Goal: Task Accomplishment & Management: Manage account settings

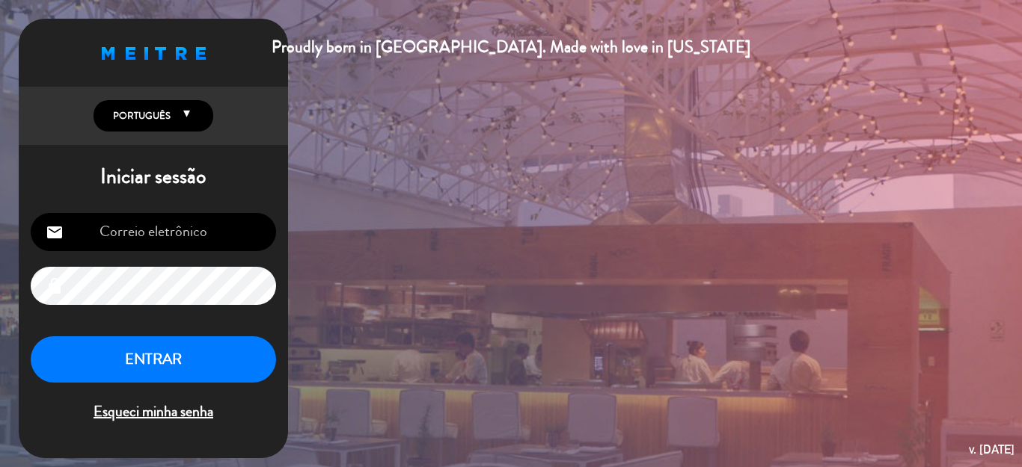
type input "[EMAIL_ADDRESS][DOMAIN_NAME]"
click at [175, 357] on button "ENTRAR" at bounding box center [153, 360] width 245 height 47
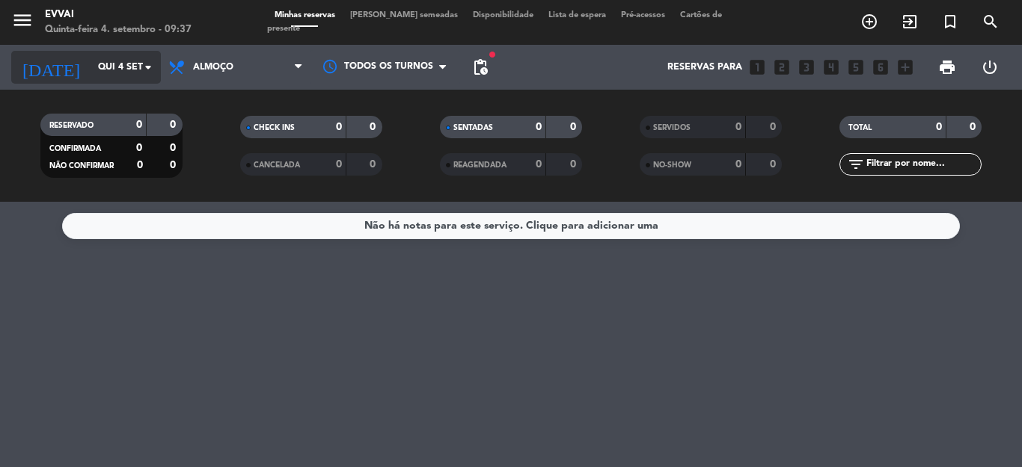
click at [133, 76] on input "Qui 4 set" at bounding box center [153, 67] width 126 height 25
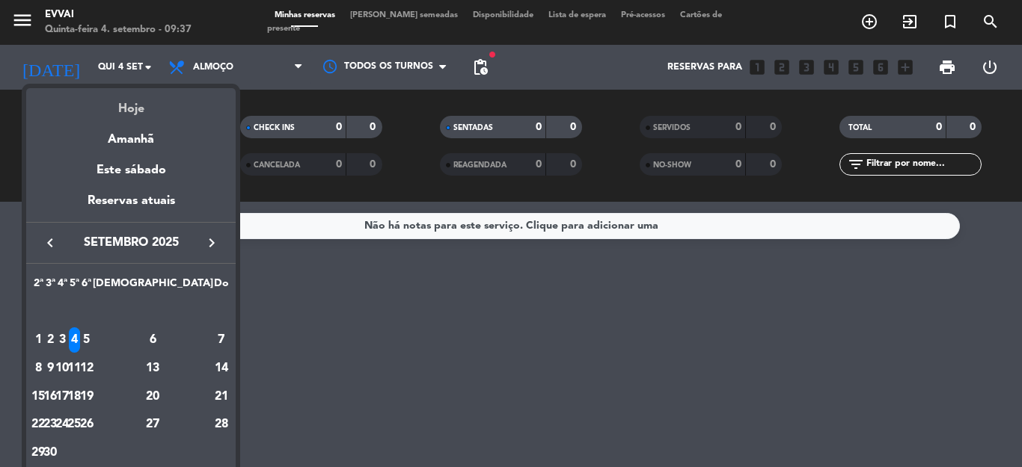
click at [159, 114] on div "Hoje" at bounding box center [130, 103] width 209 height 31
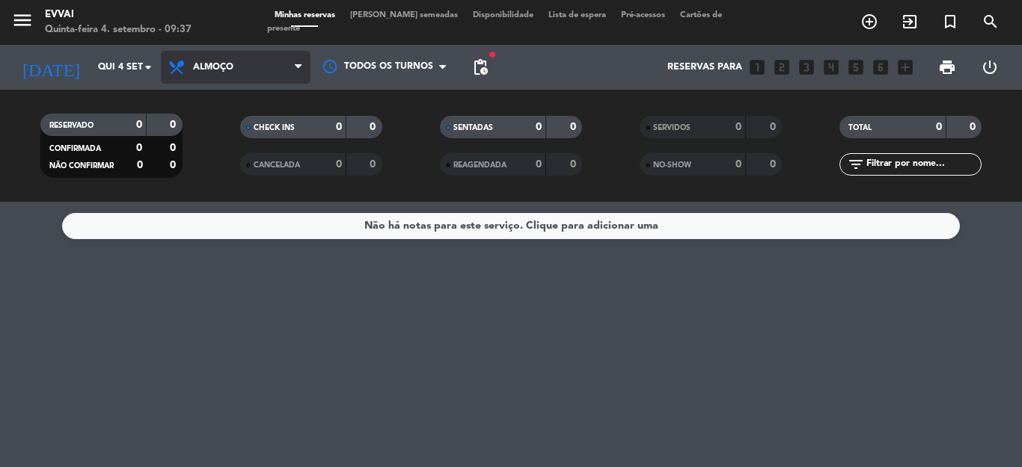
click at [228, 54] on span "Almoço" at bounding box center [236, 67] width 150 height 33
click at [234, 162] on div "menu Evvai Quinta-feira 4. setembro - 09:37 Minhas reservas Mesas semeadas Disp…" at bounding box center [511, 101] width 1022 height 202
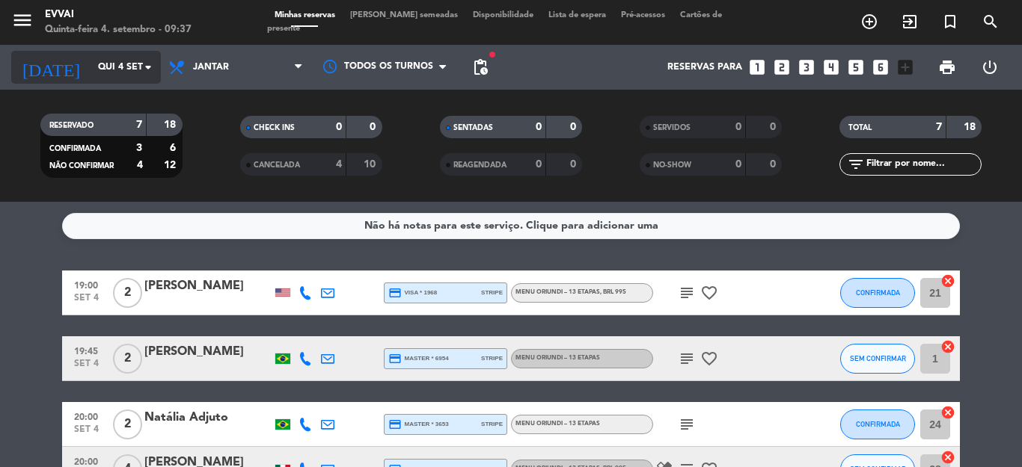
click at [120, 55] on input "Qui 4 set" at bounding box center [153, 67] width 126 height 25
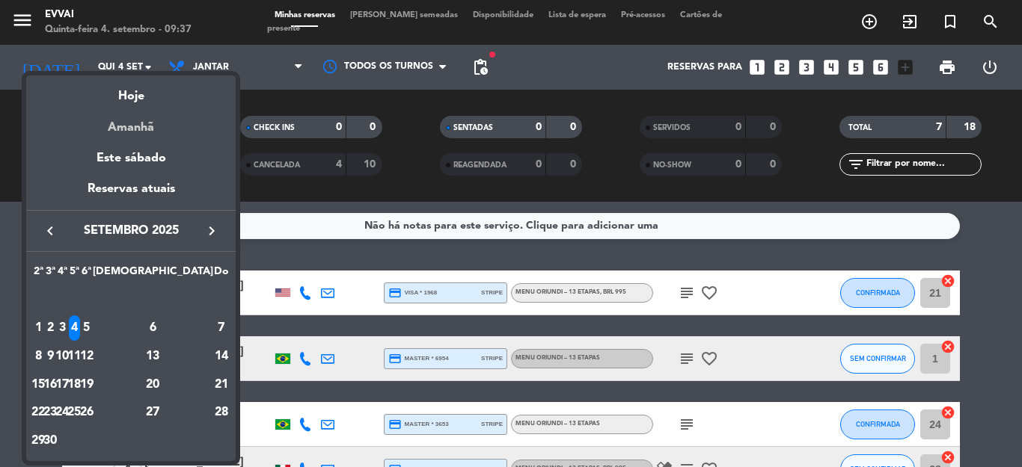
click at [141, 122] on div "Amanhã" at bounding box center [130, 122] width 209 height 31
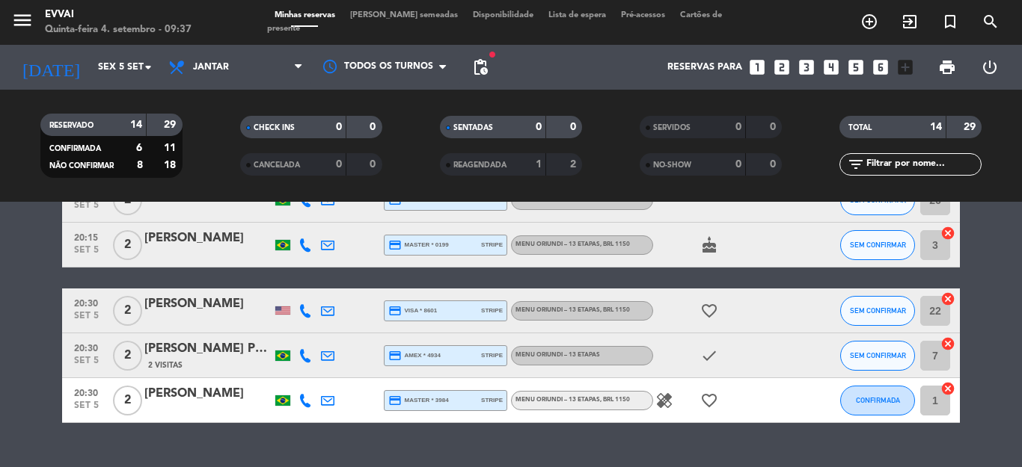
scroll to position [611, 0]
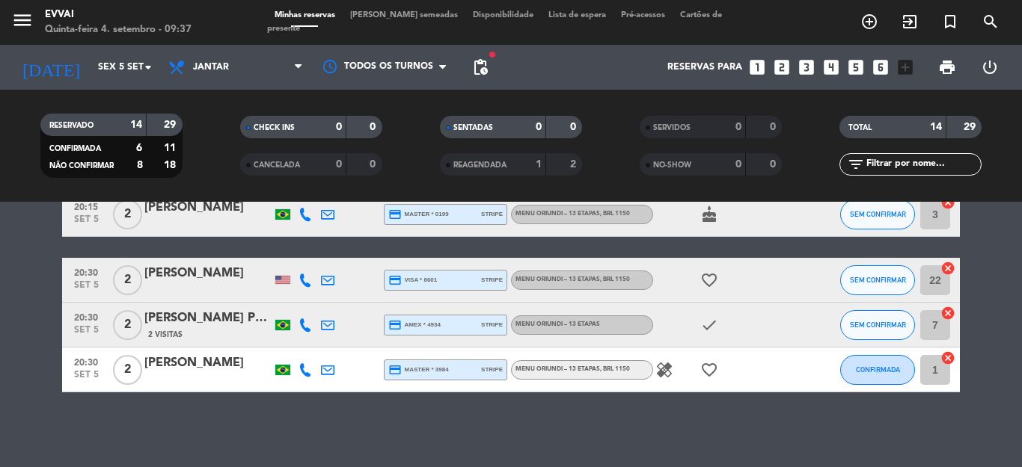
click at [65, 46] on div "[DATE] [DATE] arrow_drop_down" at bounding box center [86, 67] width 150 height 45
click at [99, 69] on input "Sex 5 set" at bounding box center [153, 67] width 126 height 25
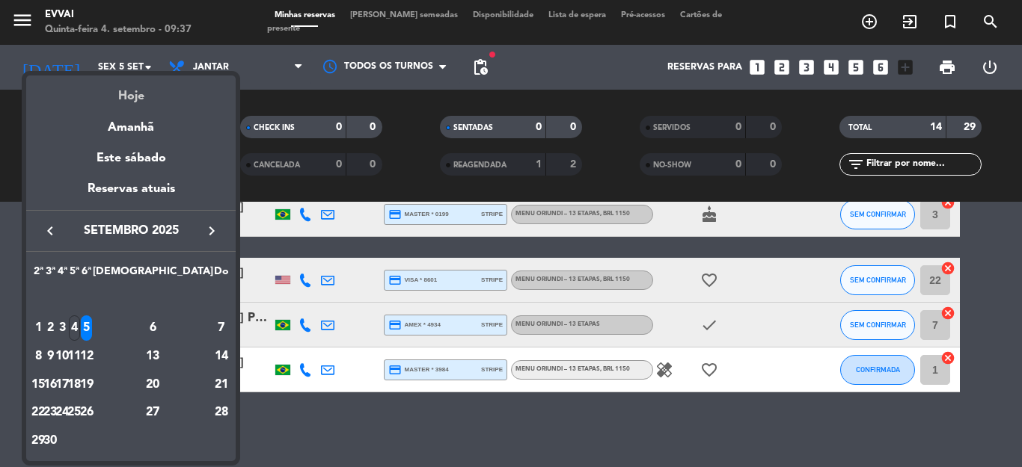
click at [136, 88] on div "Hoje" at bounding box center [130, 91] width 209 height 31
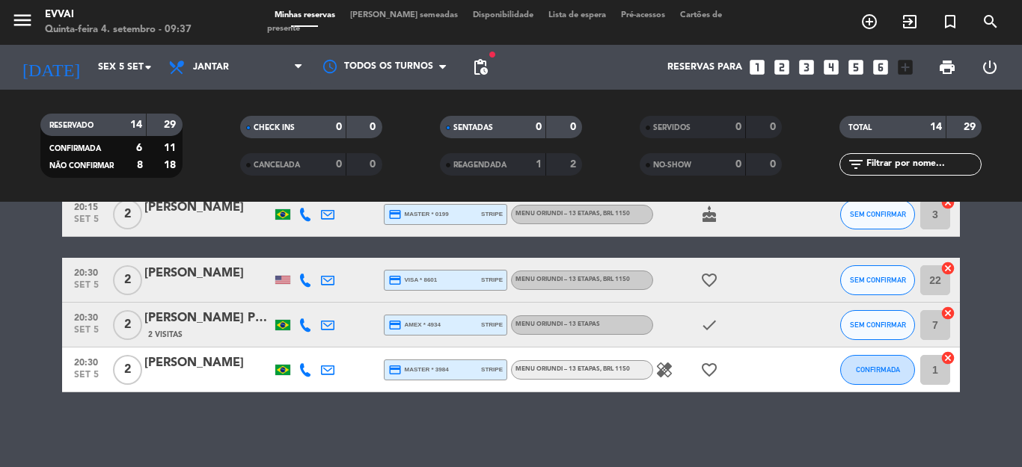
type input "Qui 4 set"
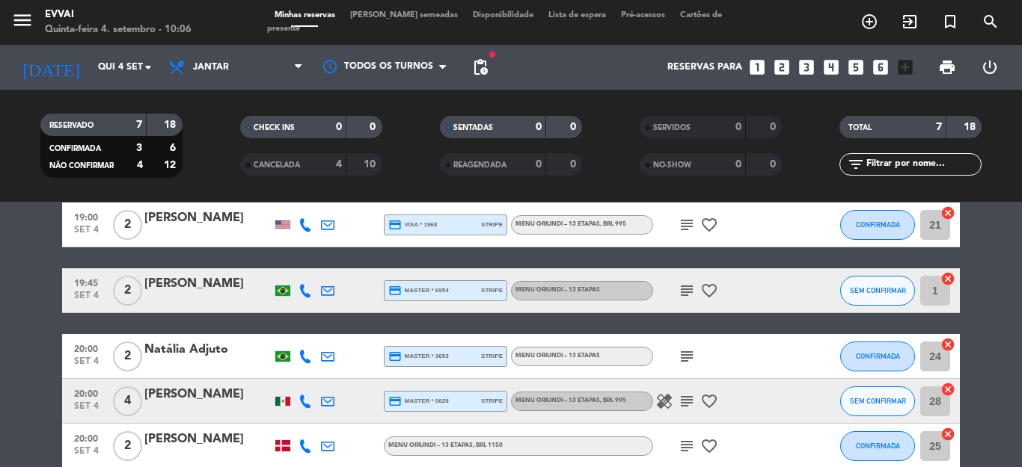
scroll to position [0, 0]
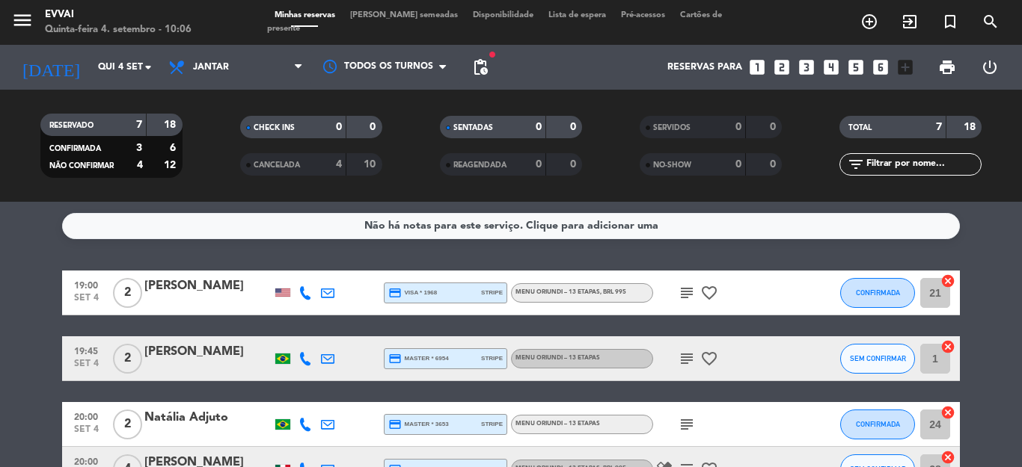
click at [144, 298] on div at bounding box center [207, 303] width 127 height 12
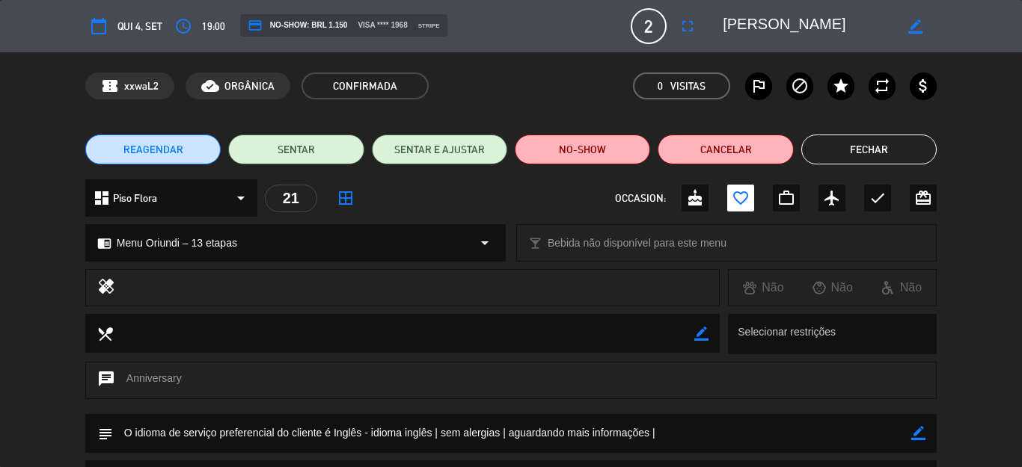
scroll to position [174, 0]
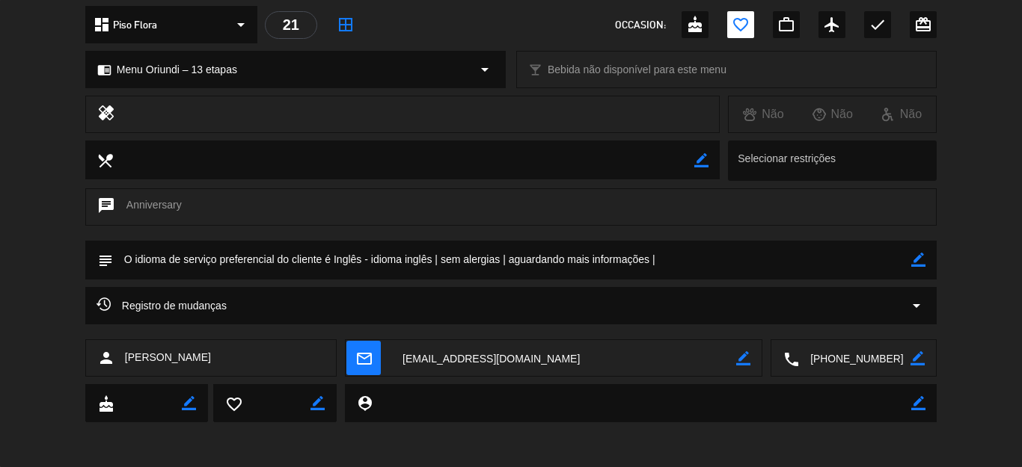
click at [854, 344] on textarea at bounding box center [854, 358] width 111 height 37
click at [488, 367] on textarea at bounding box center [563, 358] width 345 height 37
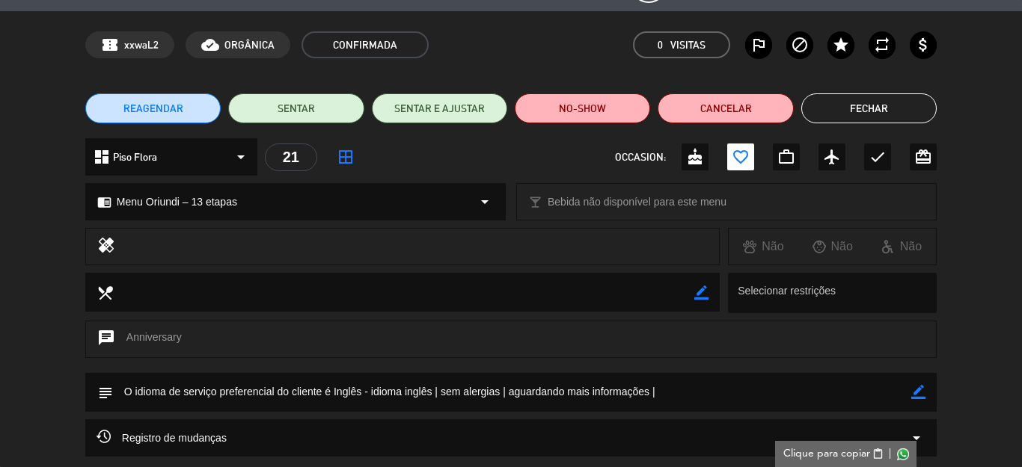
scroll to position [0, 0]
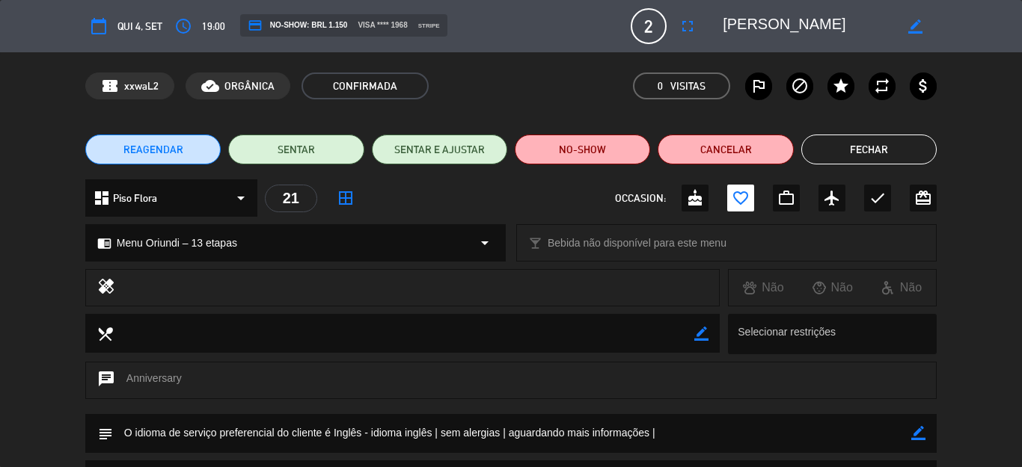
click at [752, 28] on textarea at bounding box center [807, 26] width 171 height 27
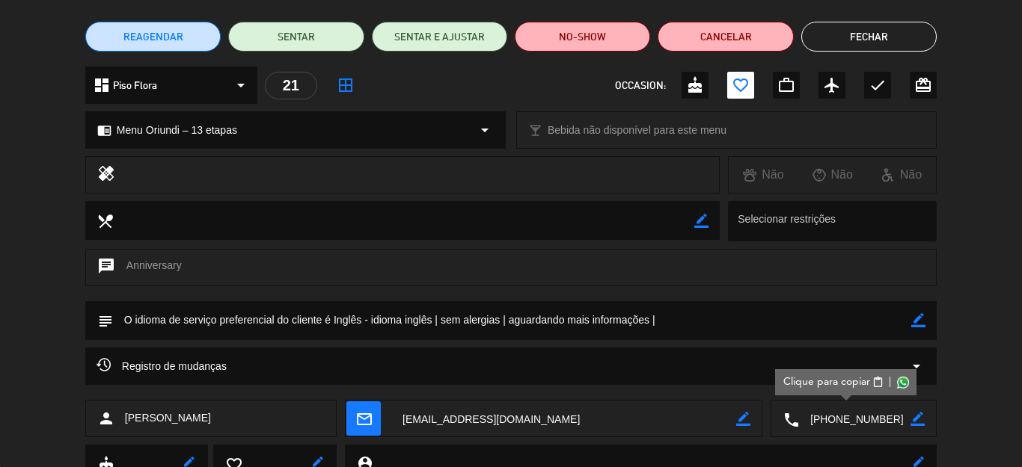
scroll to position [150, 0]
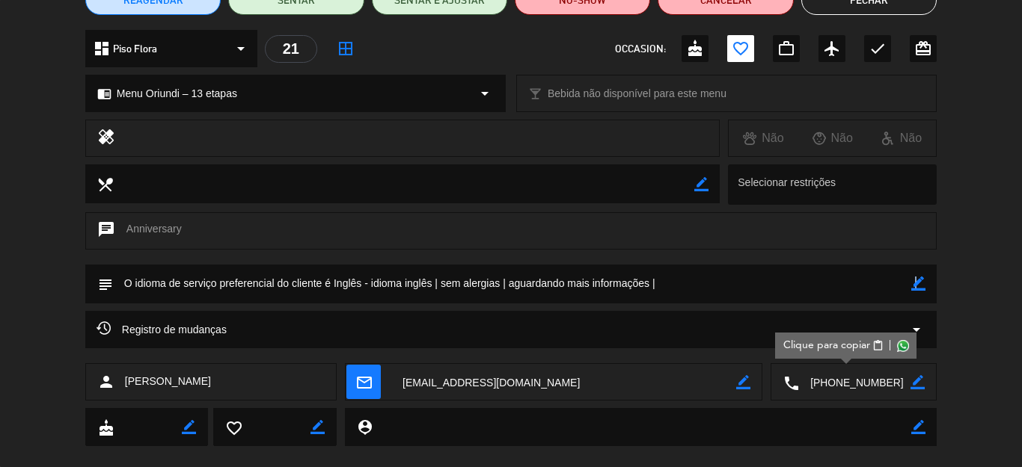
click at [911, 280] on icon "border_color" at bounding box center [918, 284] width 14 height 14
click at [836, 288] on textarea at bounding box center [512, 284] width 798 height 38
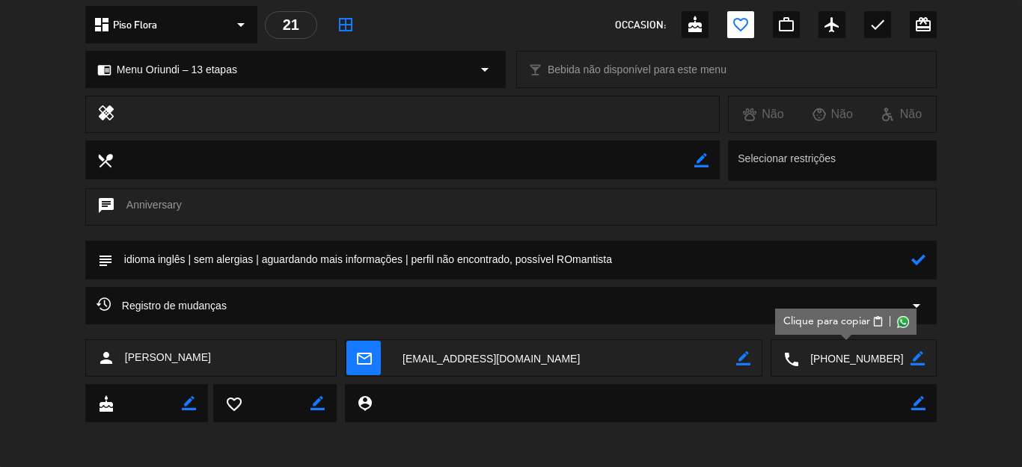
click at [569, 257] on textarea at bounding box center [512, 260] width 798 height 38
type textarea "idioma inglês | sem alergias | aguardando mais informações | perfil não encontr…"
click at [911, 259] on icon at bounding box center [918, 260] width 14 height 14
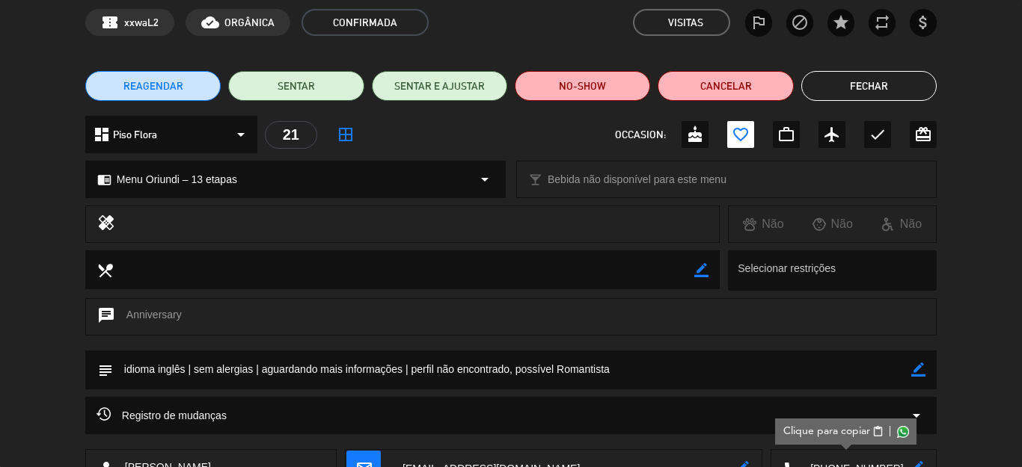
scroll to position [0, 0]
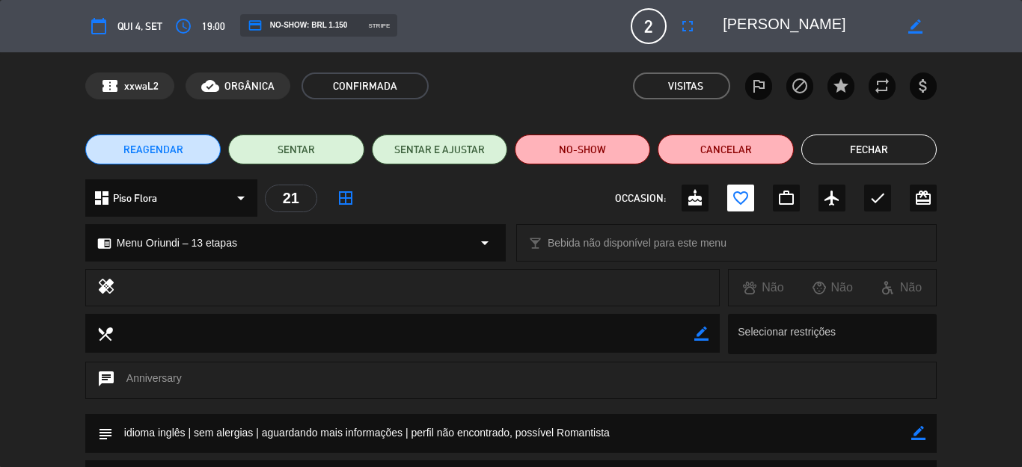
click at [888, 153] on button "Fechar" at bounding box center [868, 150] width 135 height 30
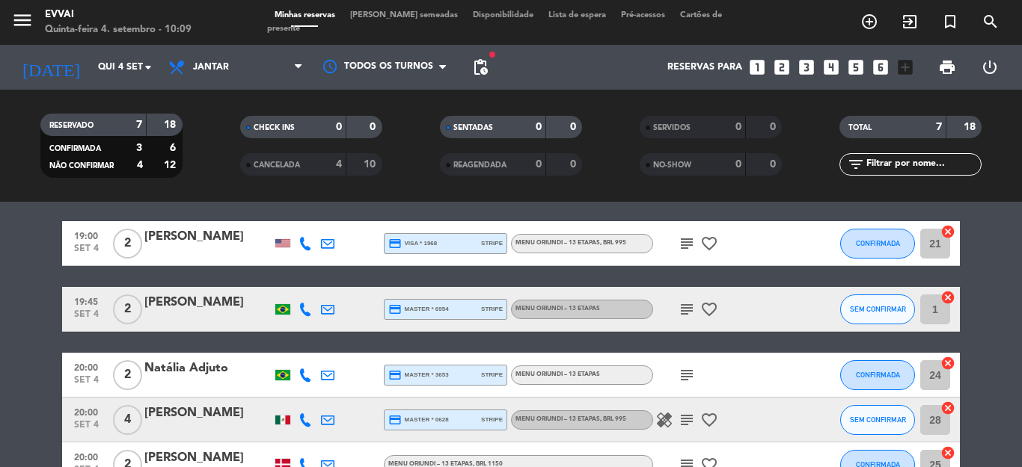
scroll to position [75, 0]
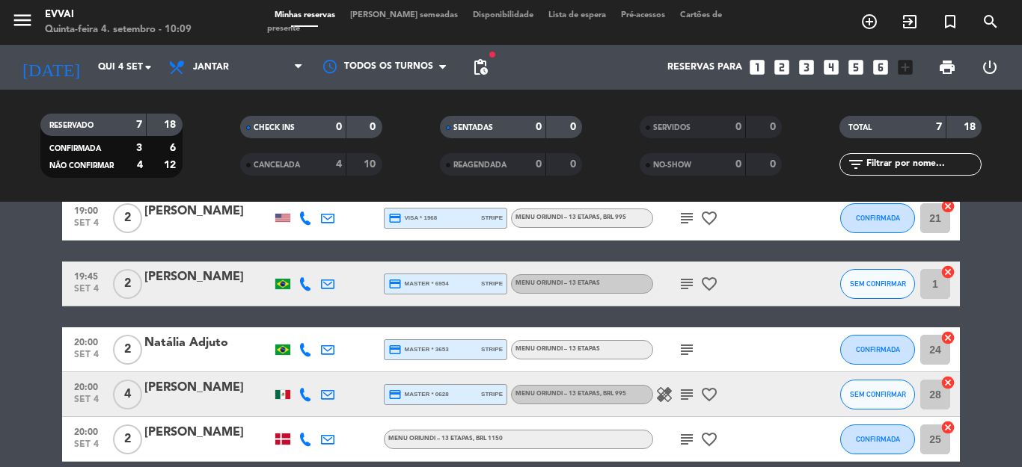
click at [180, 287] on div "[PERSON_NAME]" at bounding box center [207, 277] width 127 height 19
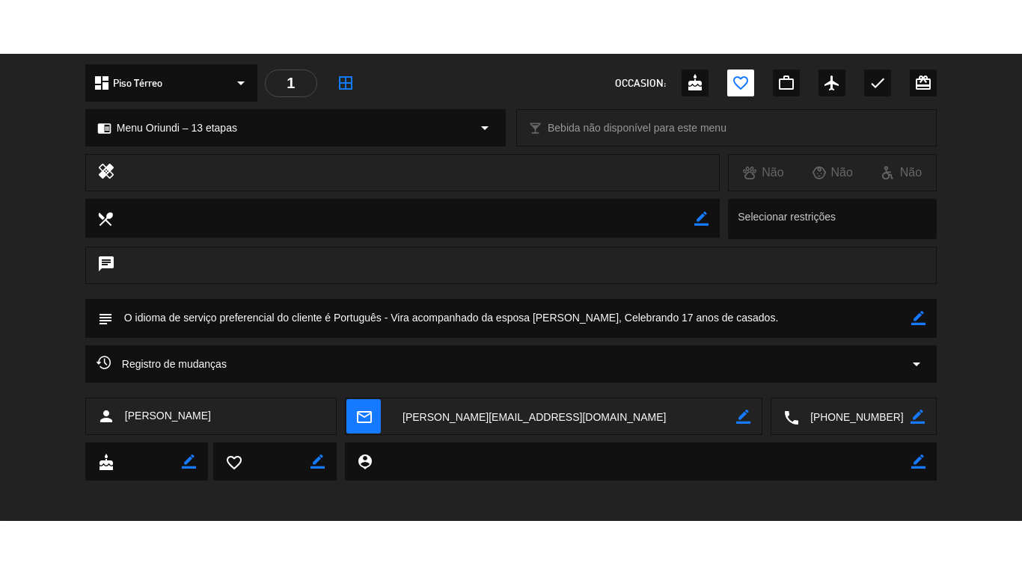
scroll to position [174, 0]
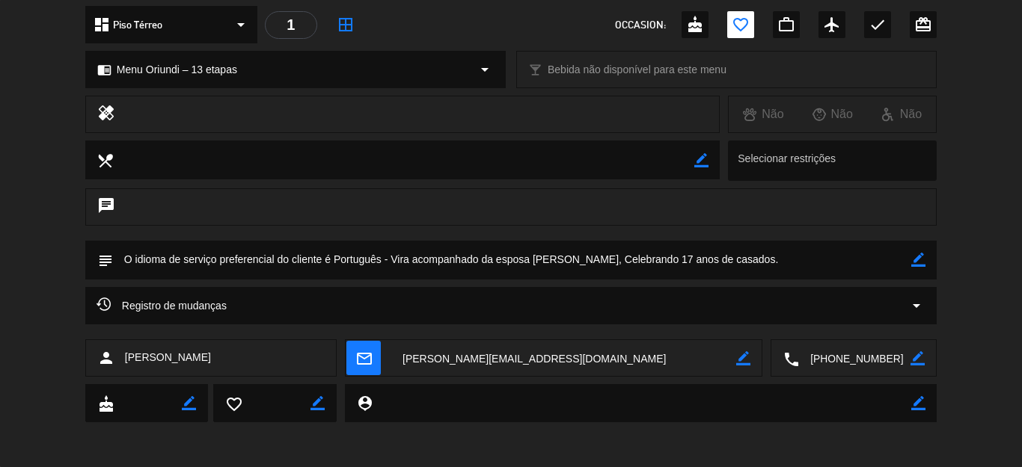
click at [830, 365] on textarea at bounding box center [854, 358] width 111 height 37
click at [911, 263] on icon "border_color" at bounding box center [918, 260] width 14 height 14
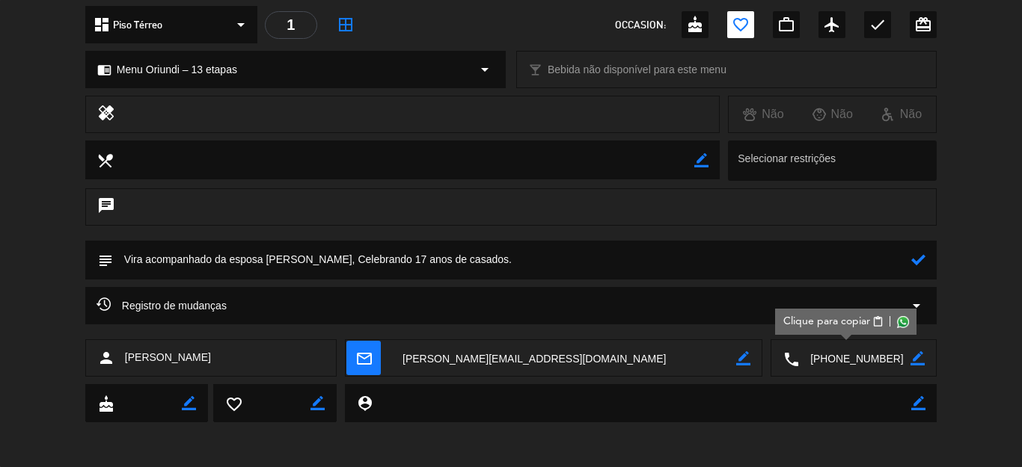
click at [117, 257] on textarea at bounding box center [512, 260] width 798 height 38
click at [299, 260] on textarea at bounding box center [512, 260] width 798 height 38
click at [485, 264] on textarea at bounding box center [512, 260] width 798 height 38
drag, startPoint x: 563, startPoint y: 260, endPoint x: 511, endPoint y: 251, distance: 53.0
click at [511, 251] on textarea at bounding box center [512, 260] width 798 height 38
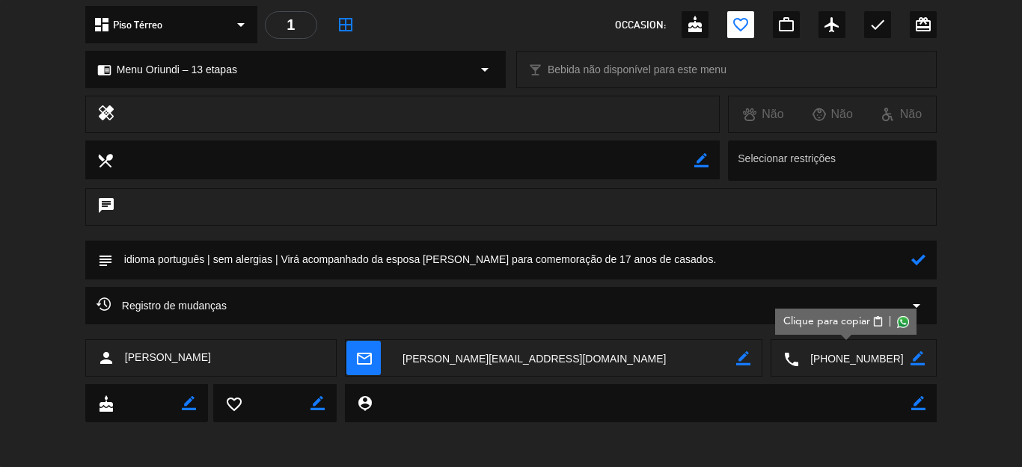
click at [755, 281] on div "subject" at bounding box center [511, 264] width 1022 height 46
click at [750, 266] on textarea at bounding box center [512, 260] width 798 height 38
click at [692, 256] on textarea at bounding box center [512, 260] width 798 height 38
type textarea "idioma português | sem alergias | Virá acompanhado da esposa [PERSON_NAME] para…"
click at [921, 263] on div "subject" at bounding box center [510, 260] width 851 height 39
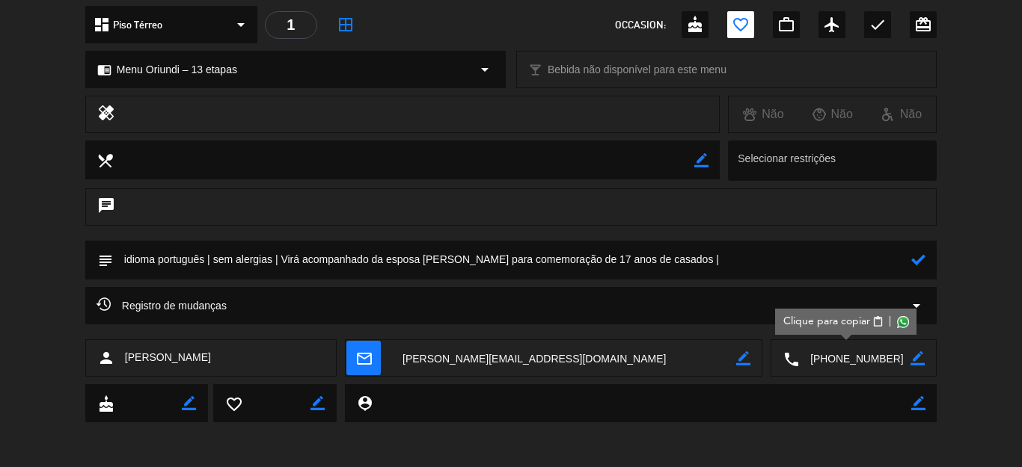
click at [917, 263] on div "subject" at bounding box center [510, 260] width 851 height 39
click at [911, 266] on icon at bounding box center [918, 260] width 14 height 14
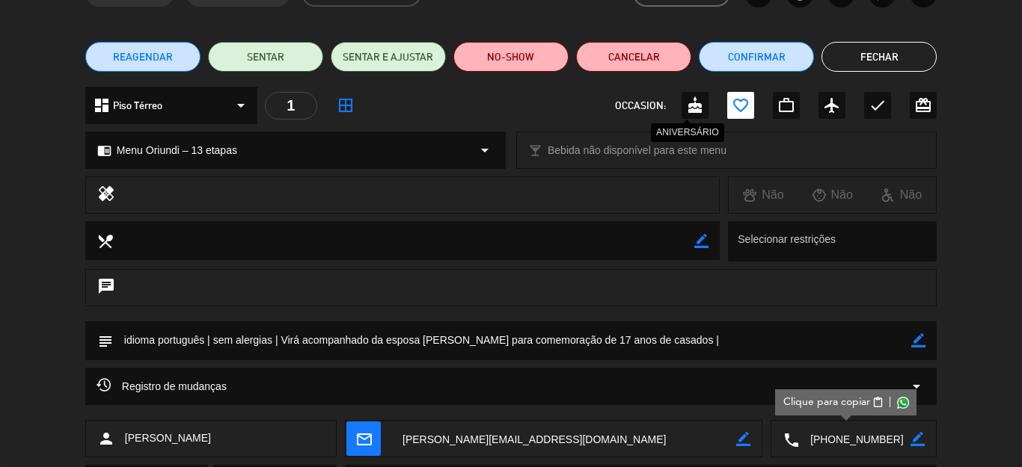
scroll to position [24, 0]
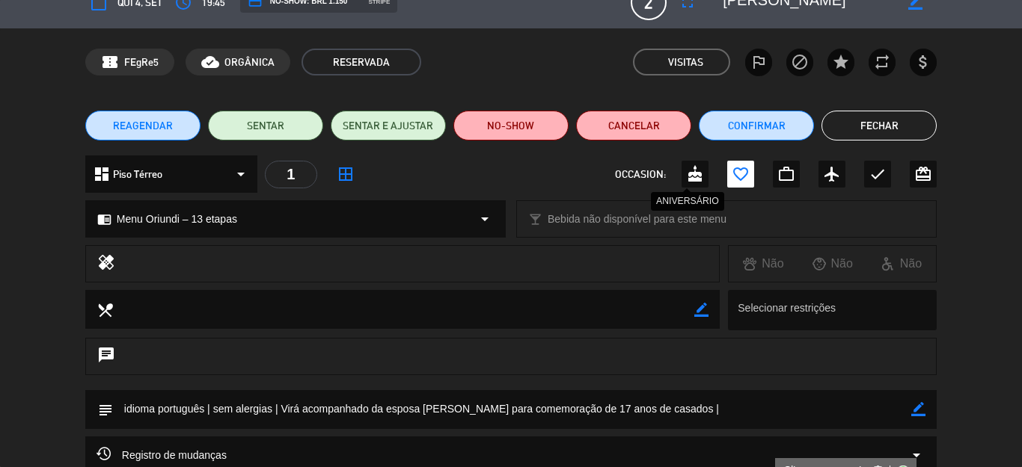
click at [693, 171] on div "cake" at bounding box center [694, 174] width 27 height 27
click at [727, 163] on div "favorite_border" at bounding box center [740, 174] width 27 height 27
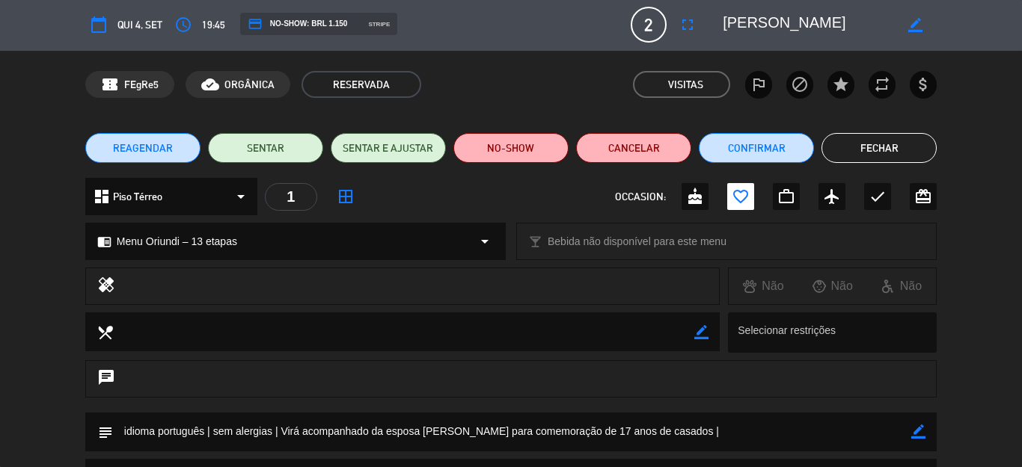
scroll to position [0, 0]
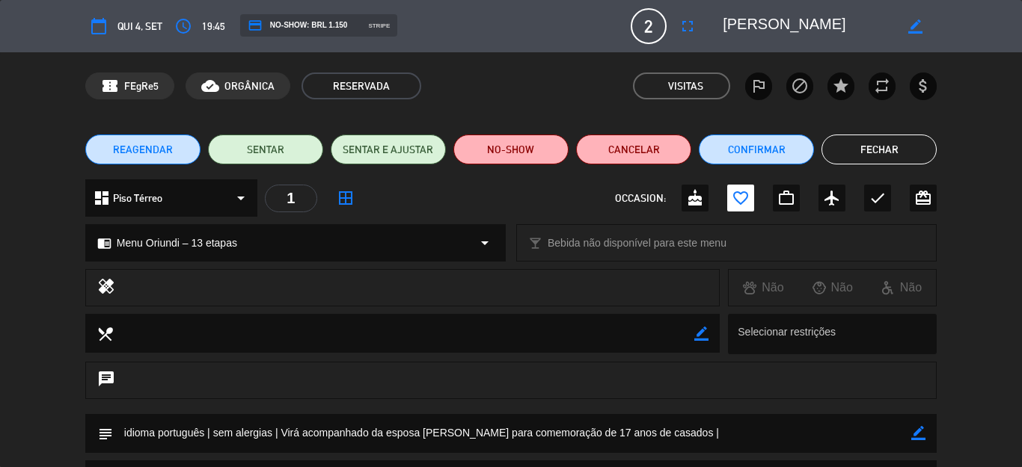
click at [734, 20] on textarea at bounding box center [807, 26] width 171 height 27
click at [734, 19] on textarea at bounding box center [807, 26] width 171 height 27
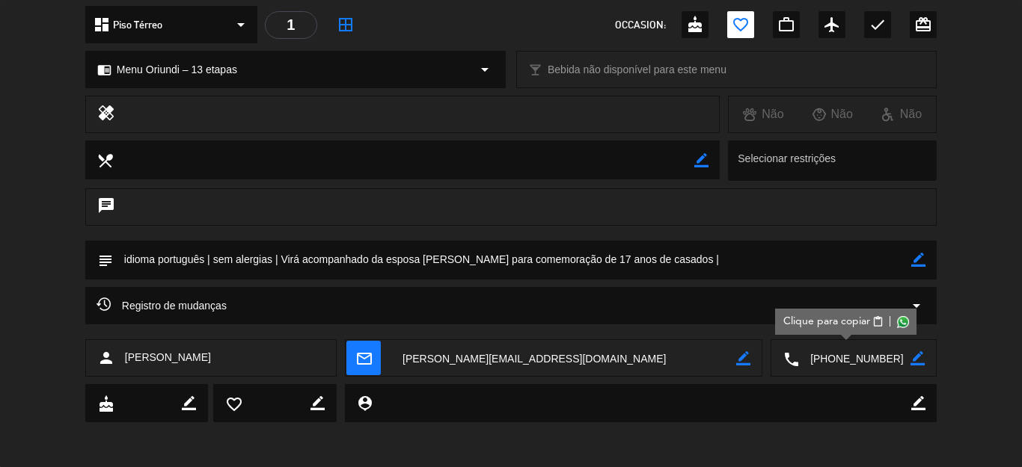
click at [770, 262] on textarea at bounding box center [512, 260] width 798 height 38
click at [911, 253] on icon "border_color" at bounding box center [918, 260] width 14 height 14
click at [854, 255] on textarea at bounding box center [512, 260] width 798 height 38
paste textarea "Sócio de Ferro, Castro Neves, Daltro & Gomide Advogados"
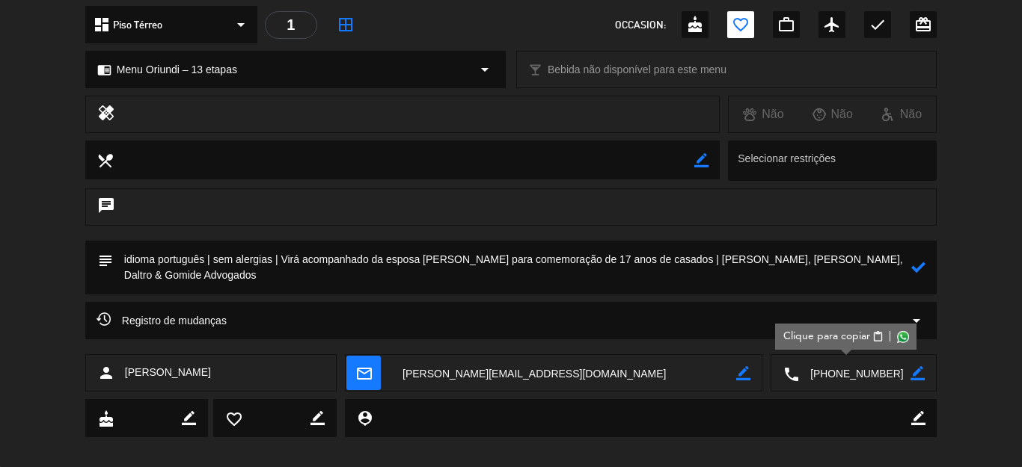
click at [732, 257] on textarea at bounding box center [512, 268] width 798 height 54
type textarea "idioma português | sem alergias | Virá acompanhado da esposa [PERSON_NAME] para…"
click at [911, 268] on icon at bounding box center [918, 267] width 14 height 14
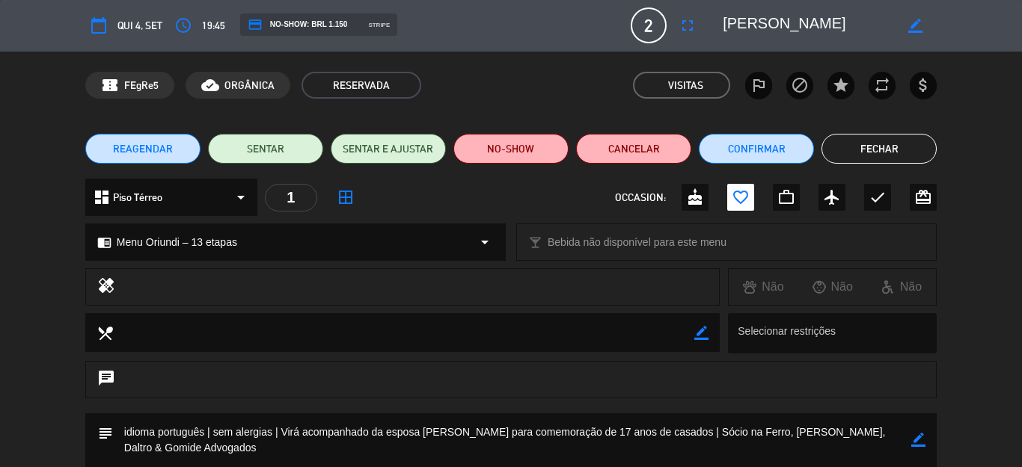
scroll to position [0, 0]
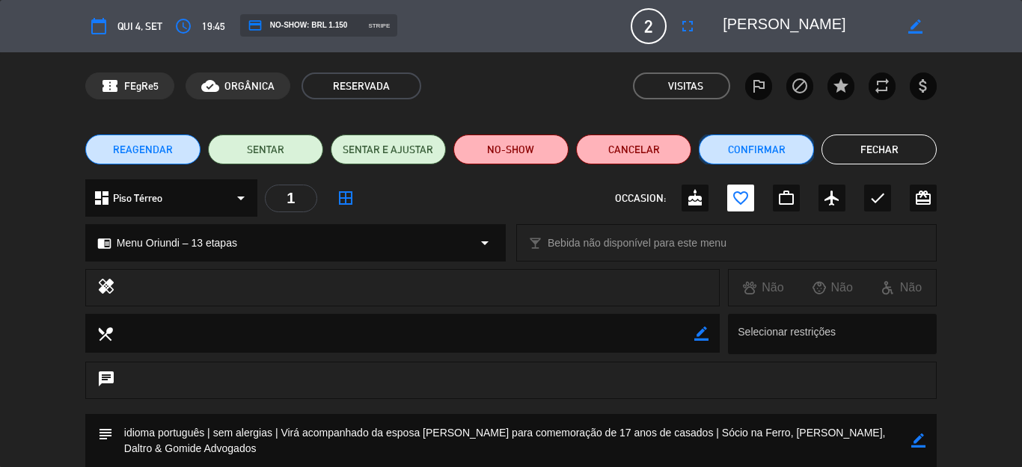
click at [764, 137] on button "Confirmar" at bounding box center [756, 150] width 115 height 30
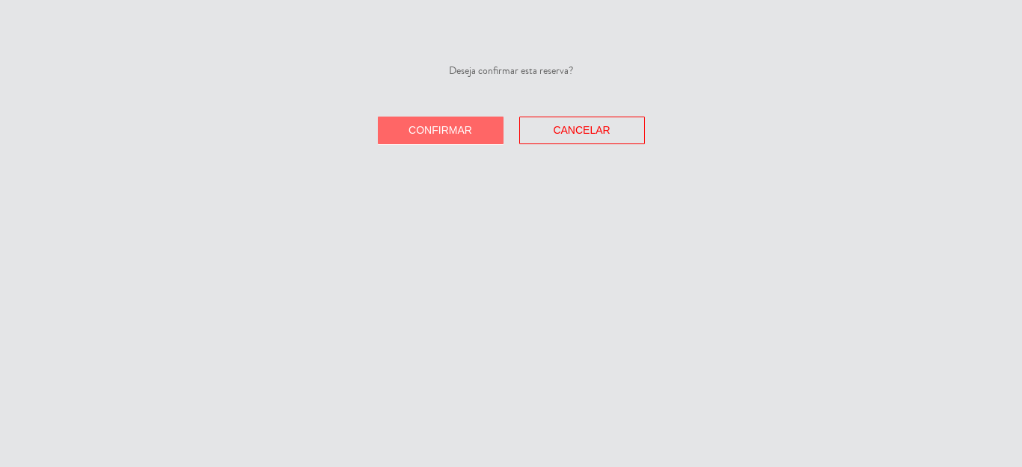
click at [425, 138] on button "Confirmar" at bounding box center [441, 131] width 126 height 28
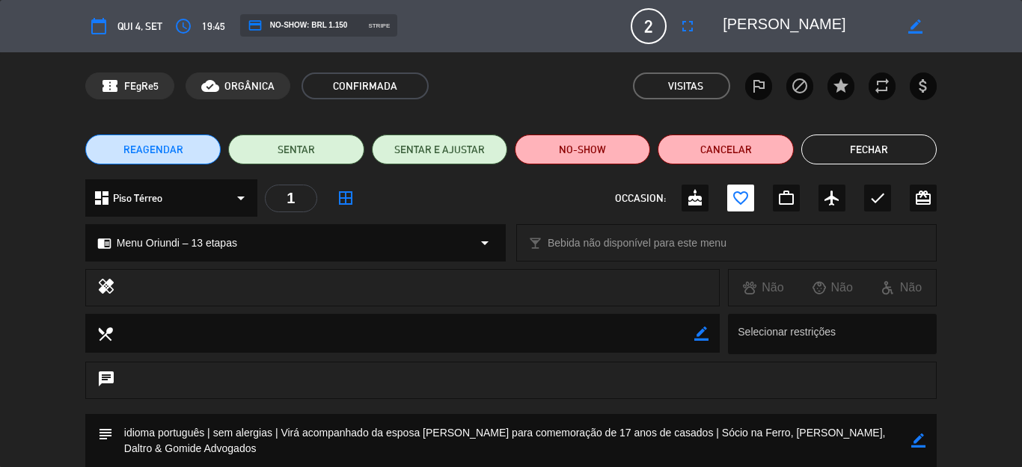
click at [826, 159] on button "Fechar" at bounding box center [868, 150] width 135 height 30
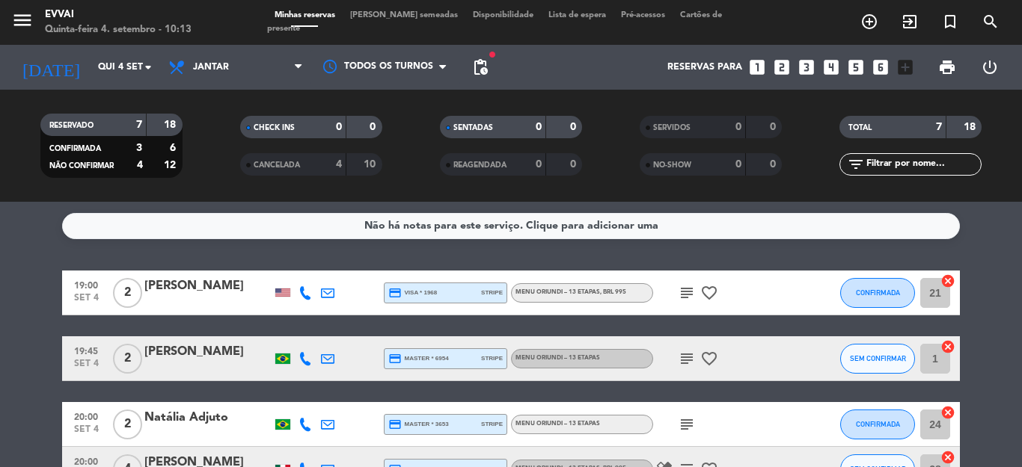
click at [180, 345] on div "[PERSON_NAME]" at bounding box center [207, 352] width 127 height 19
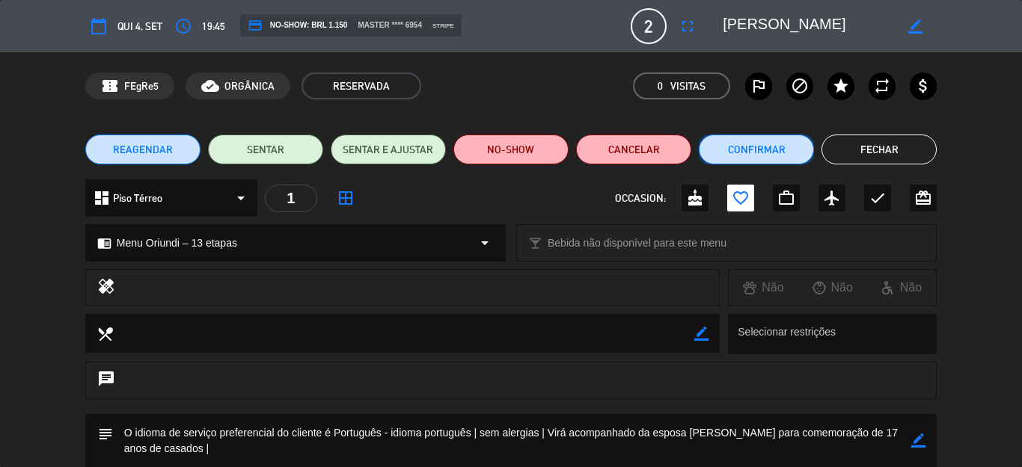
click at [773, 144] on button "Confirmar" at bounding box center [756, 150] width 115 height 30
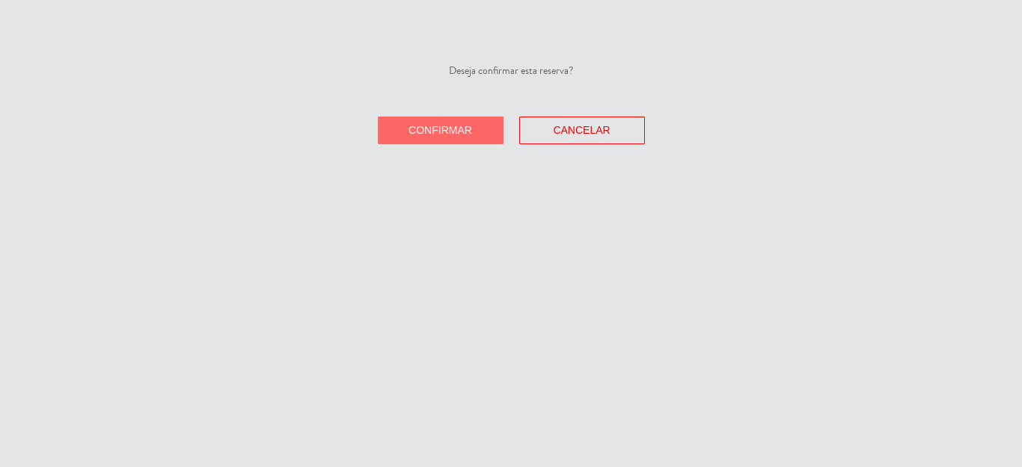
click at [440, 129] on span "Confirmar" at bounding box center [440, 130] width 64 height 12
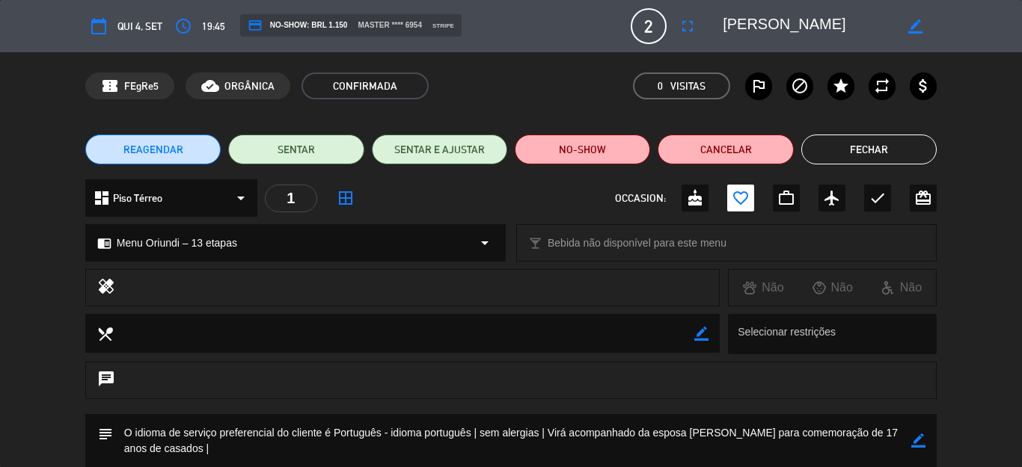
click at [844, 139] on button "Fechar" at bounding box center [868, 150] width 135 height 30
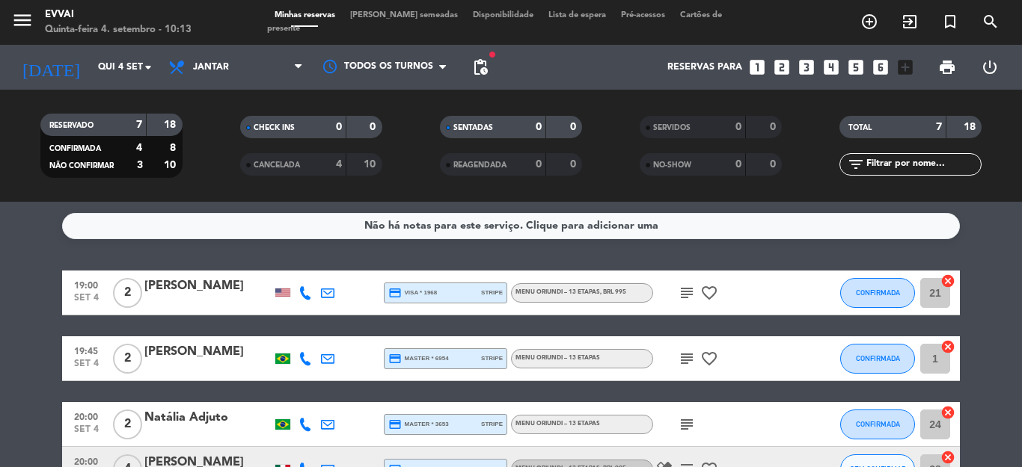
scroll to position [75, 0]
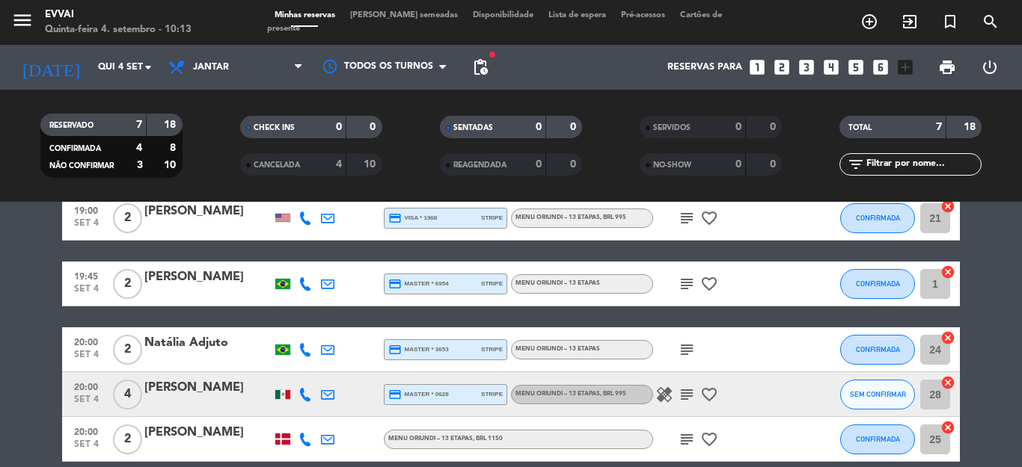
click at [174, 341] on div "Natália Adjuto" at bounding box center [207, 343] width 127 height 19
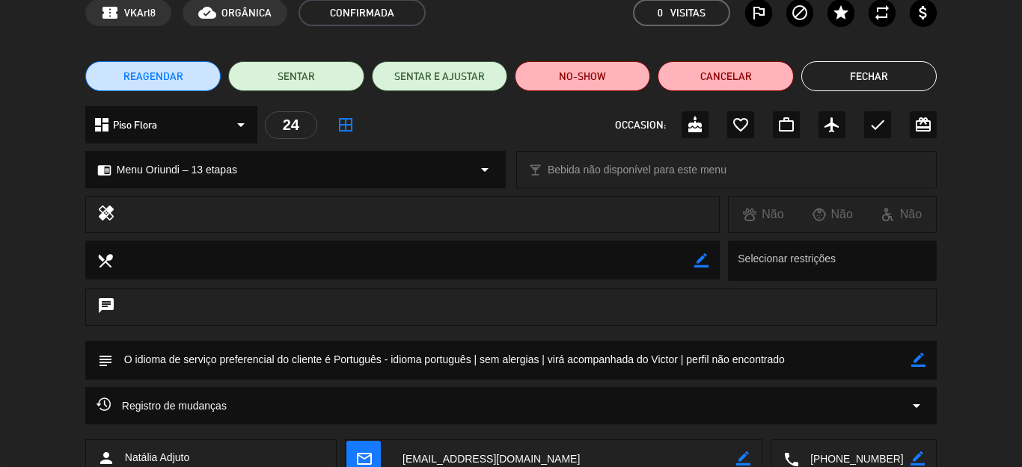
scroll to position [0, 0]
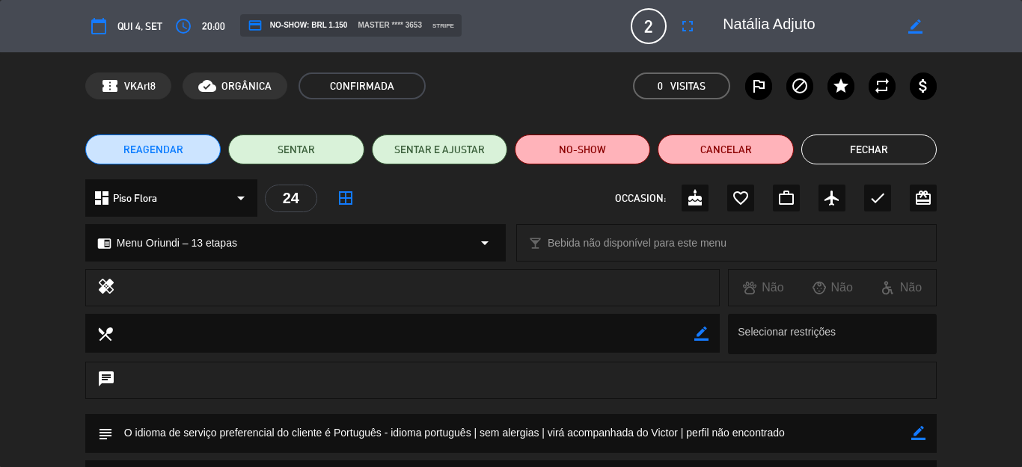
click at [722, 25] on textarea at bounding box center [807, 26] width 171 height 27
click at [833, 160] on button "Fechar" at bounding box center [868, 150] width 135 height 30
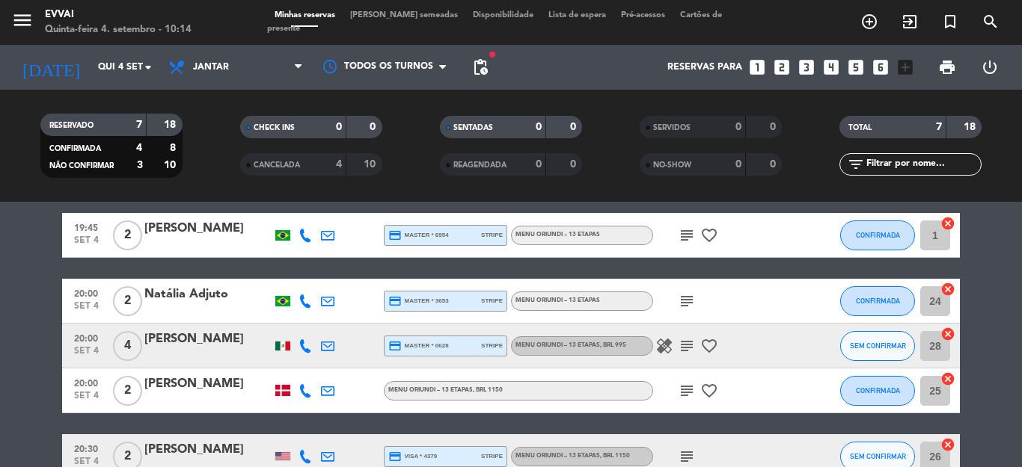
scroll to position [150, 0]
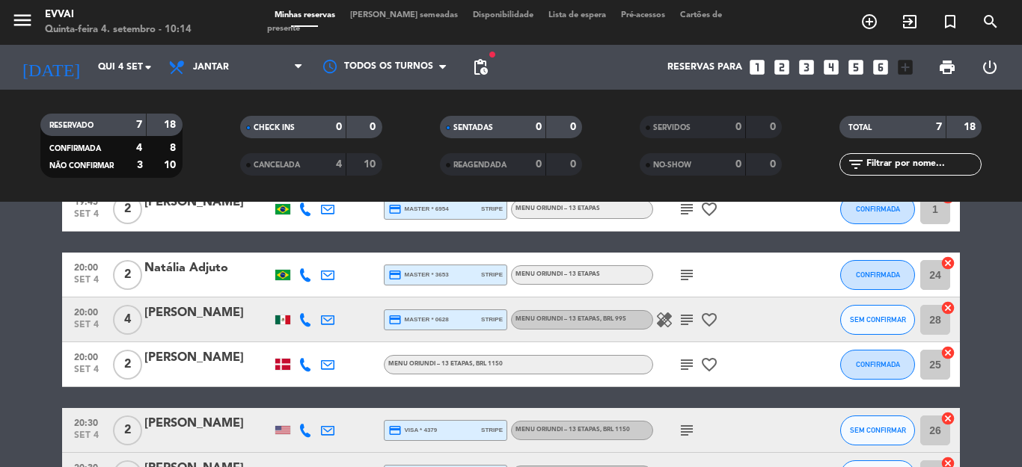
click at [162, 313] on div "[PERSON_NAME]" at bounding box center [207, 313] width 127 height 19
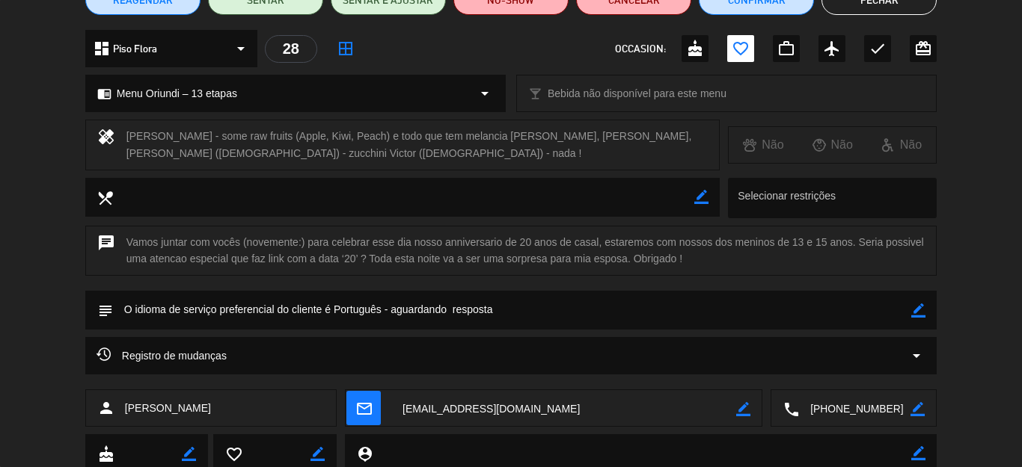
click at [826, 408] on textarea at bounding box center [854, 408] width 111 height 37
click at [457, 410] on textarea at bounding box center [563, 408] width 345 height 37
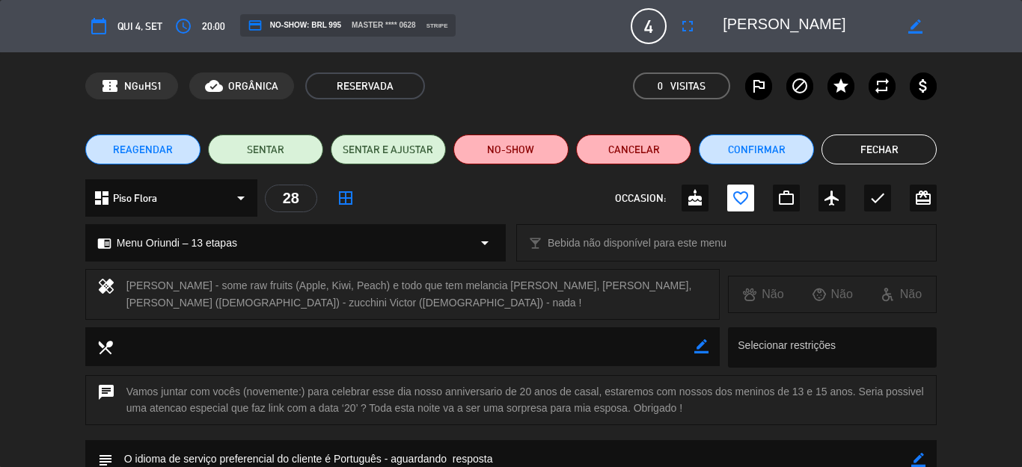
scroll to position [200, 0]
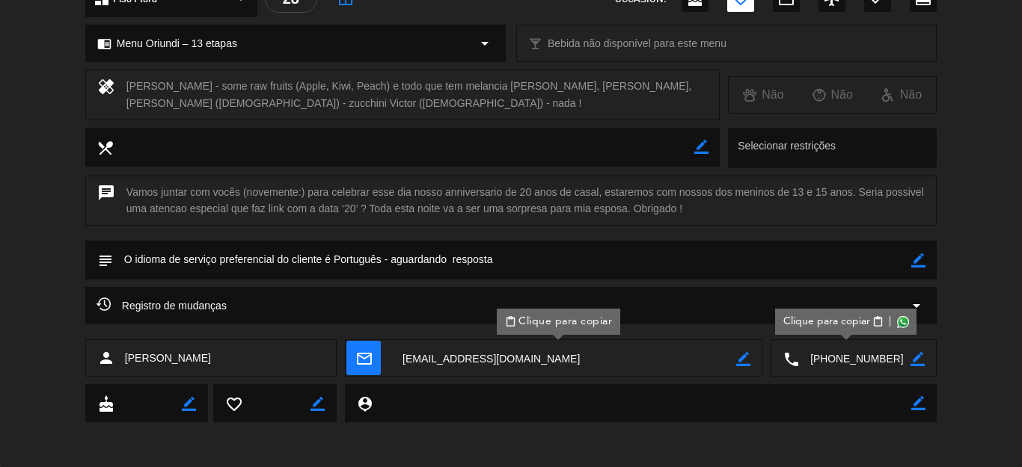
click at [911, 260] on icon "border_color" at bounding box center [918, 261] width 14 height 14
click at [716, 277] on textarea at bounding box center [512, 260] width 798 height 38
drag, startPoint x: 677, startPoint y: 266, endPoint x: 2, endPoint y: 230, distance: 675.5
click at [0, 230] on div "calendar_today Qui 4, set access_time 20:00 credit_card NO-SHOW: BRL 995 master…" at bounding box center [511, 233] width 1022 height 467
click at [518, 254] on textarea at bounding box center [512, 260] width 798 height 38
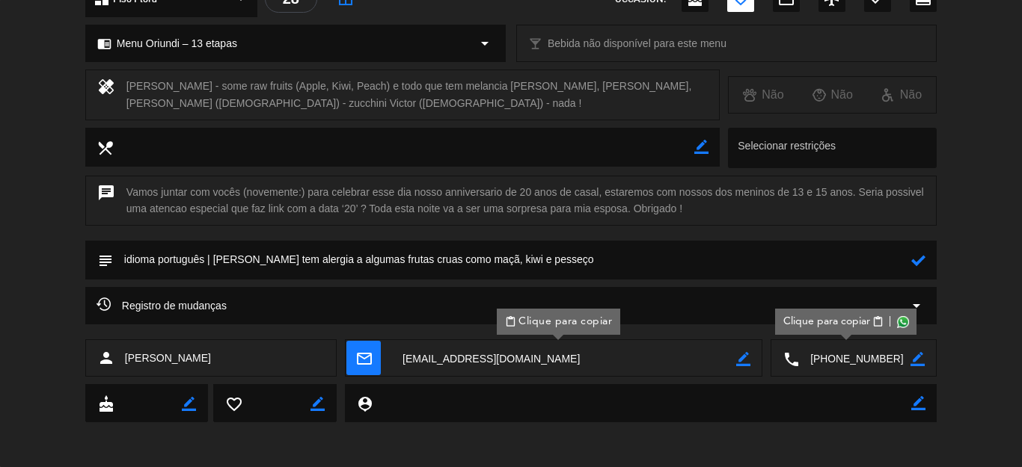
click at [568, 257] on textarea at bounding box center [512, 260] width 798 height 38
click at [540, 257] on textarea at bounding box center [512, 260] width 798 height 38
click at [604, 268] on textarea at bounding box center [512, 260] width 798 height 38
click at [503, 257] on textarea at bounding box center [512, 260] width 798 height 38
click at [548, 263] on textarea at bounding box center [512, 260] width 798 height 38
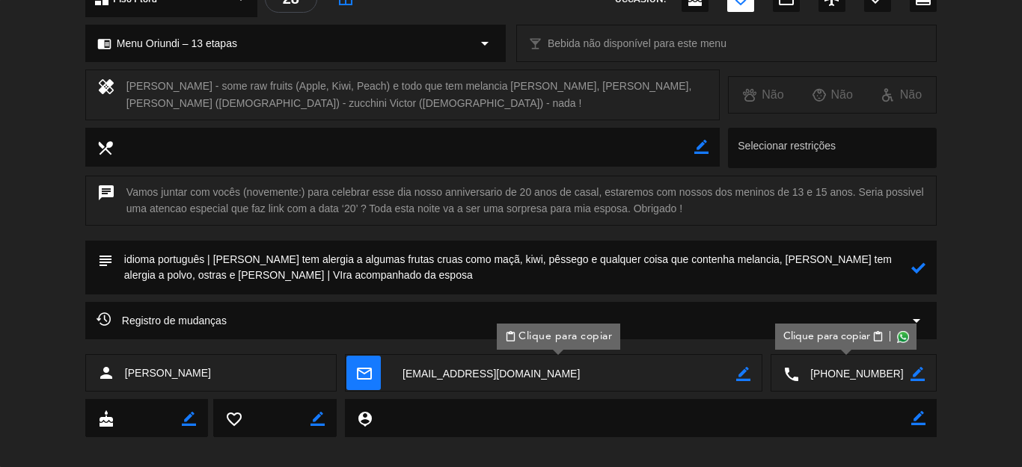
click at [201, 268] on textarea at bounding box center [512, 268] width 798 height 54
drag, startPoint x: 185, startPoint y: 272, endPoint x: 157, endPoint y: 277, distance: 28.0
click at [157, 277] on textarea at bounding box center [512, 268] width 798 height 54
click at [316, 277] on textarea at bounding box center [512, 268] width 798 height 54
paste textarea "[PERSON_NAME] Le Moult"
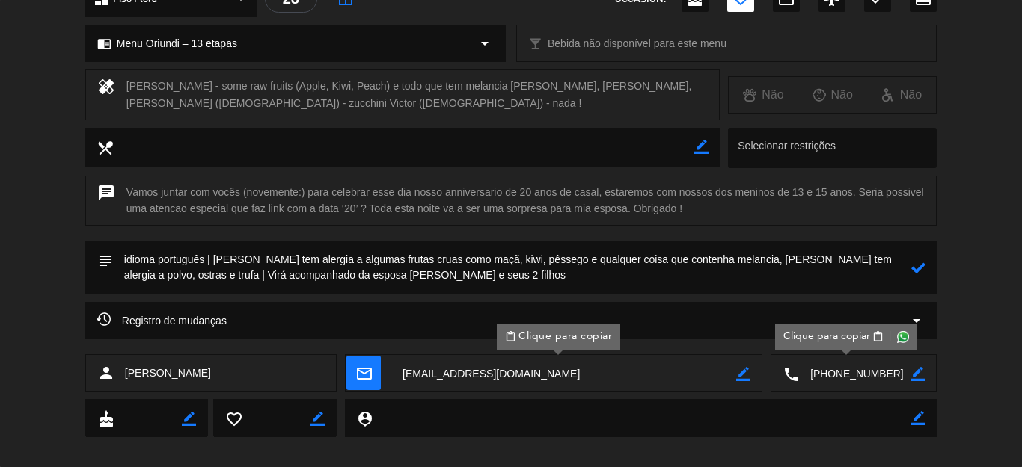
paste textarea "[PERSON_NAME] (15) e [PERSON_NAME] (13)"
click at [693, 281] on textarea at bounding box center [512, 268] width 798 height 54
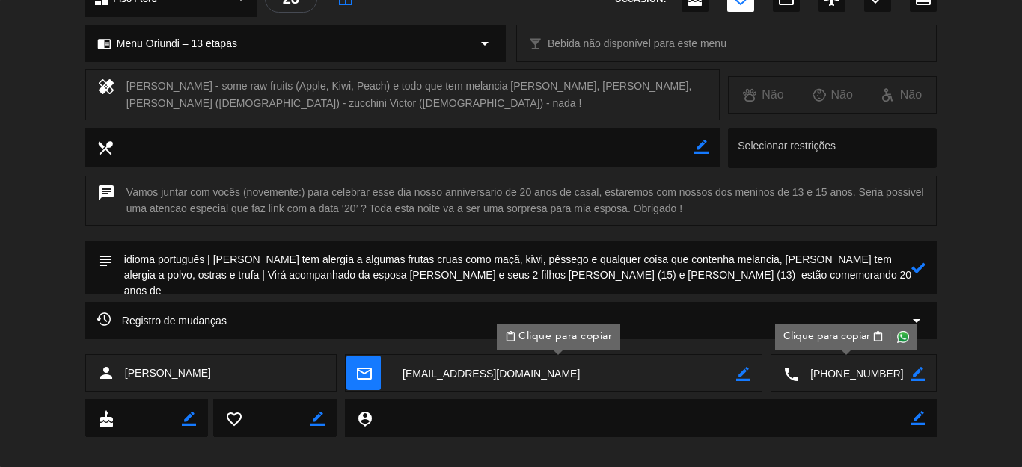
click at [850, 277] on textarea at bounding box center [512, 268] width 798 height 54
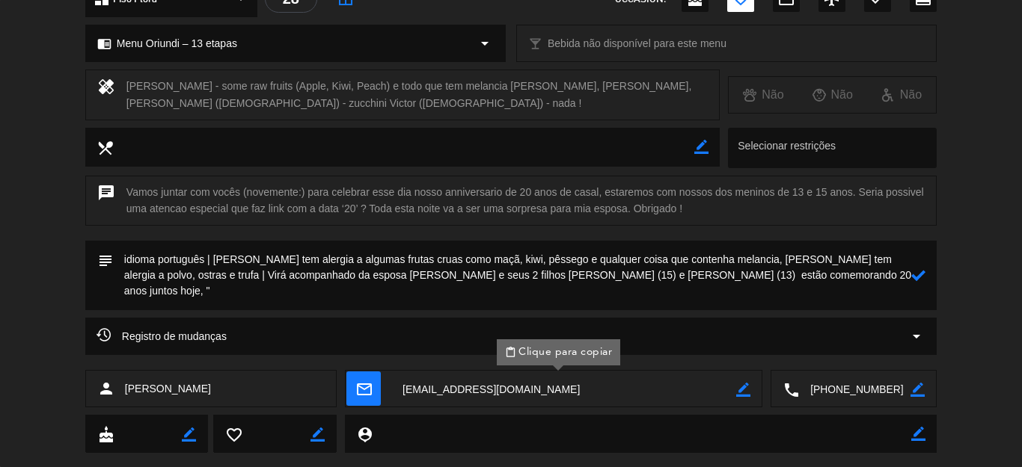
paste textarea "Se houver a oportunidade, durante a sobremesa ou em qualquer outro momento, de …"
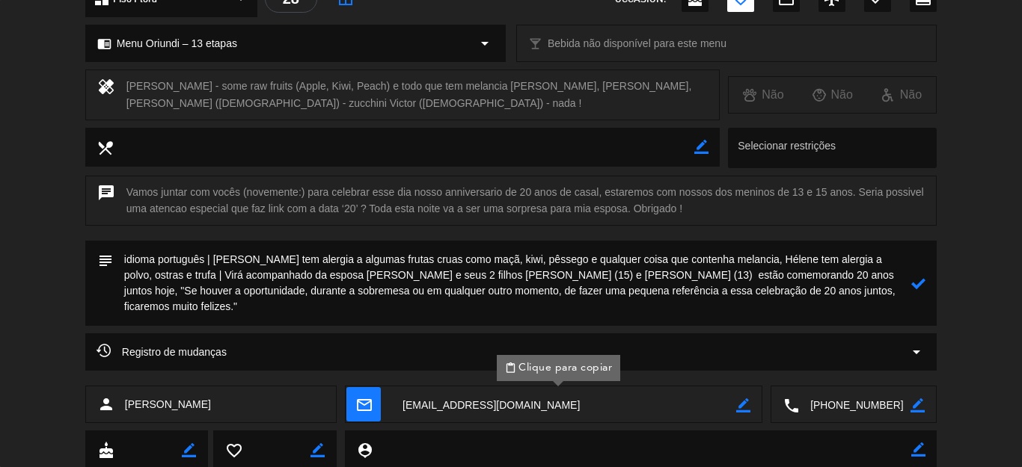
type textarea "idioma português | [PERSON_NAME] tem alergia a algumas frutas cruas como maçã, …"
click at [911, 279] on icon at bounding box center [918, 284] width 14 height 14
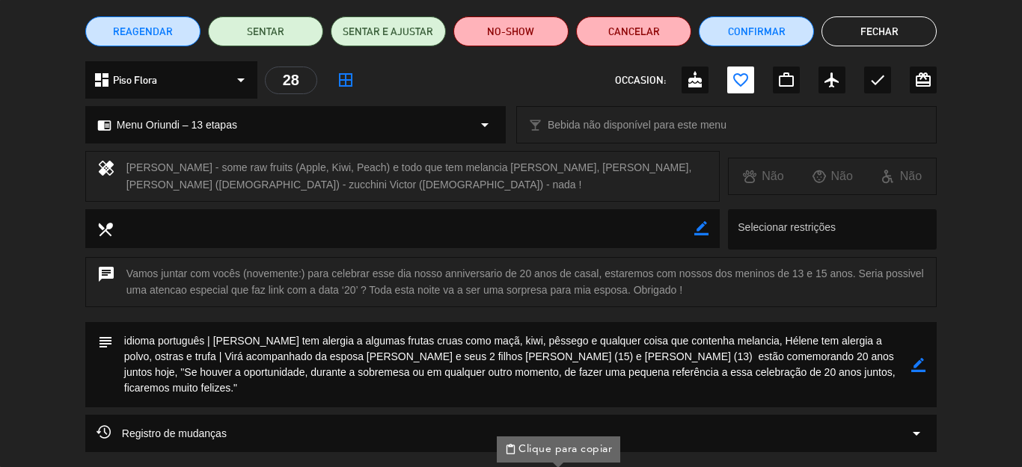
scroll to position [50, 0]
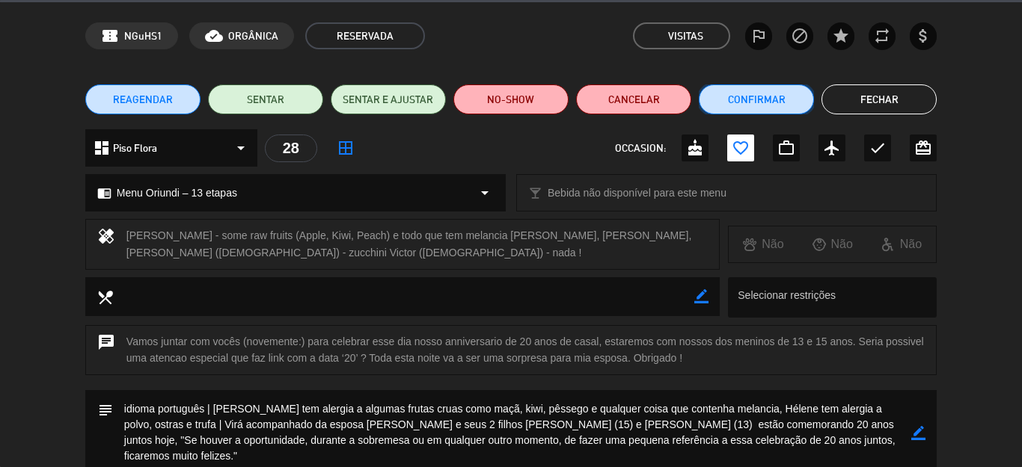
click at [715, 85] on button "Confirmar" at bounding box center [756, 100] width 115 height 30
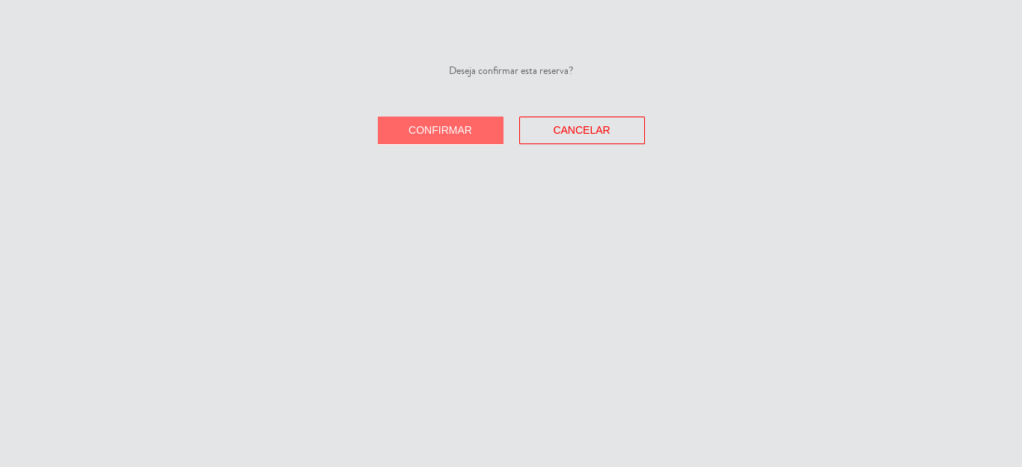
drag, startPoint x: 429, startPoint y: 130, endPoint x: 475, endPoint y: 130, distance: 45.6
click at [430, 130] on span "Confirmar" at bounding box center [440, 130] width 64 height 12
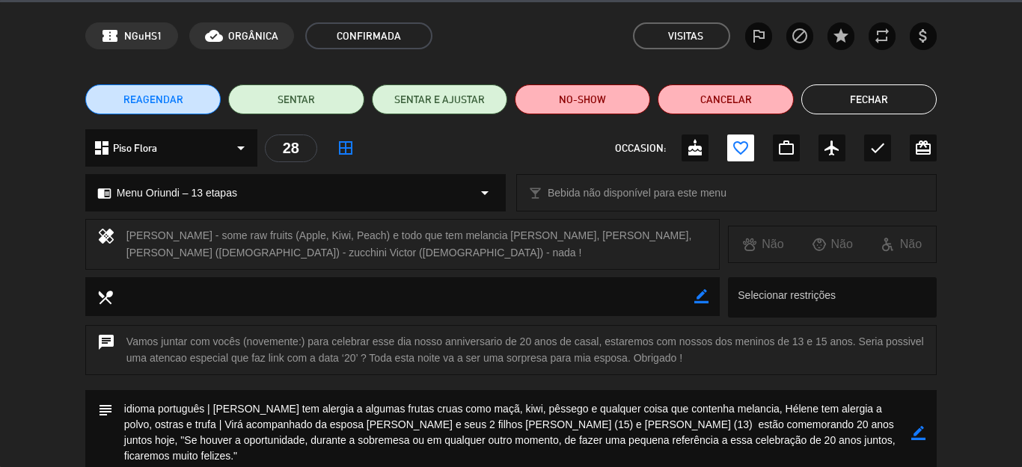
scroll to position [0, 0]
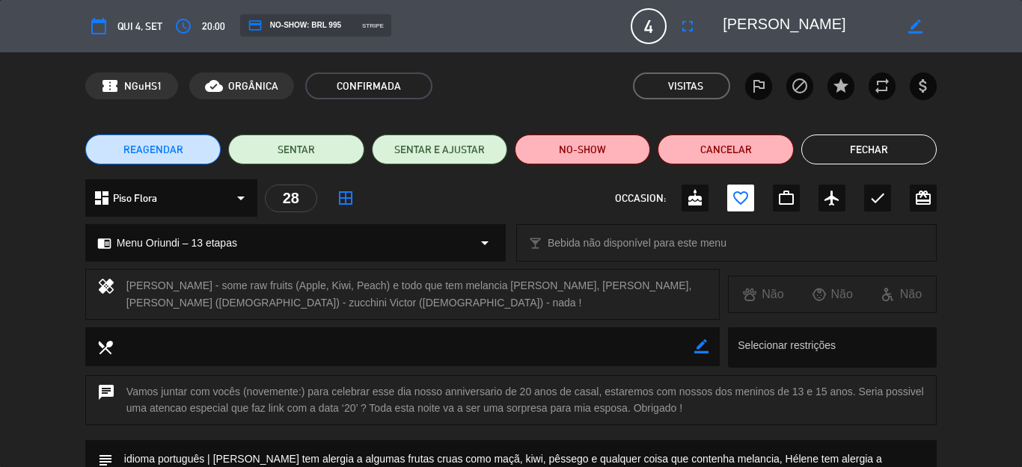
click at [855, 144] on button "Fechar" at bounding box center [868, 150] width 135 height 30
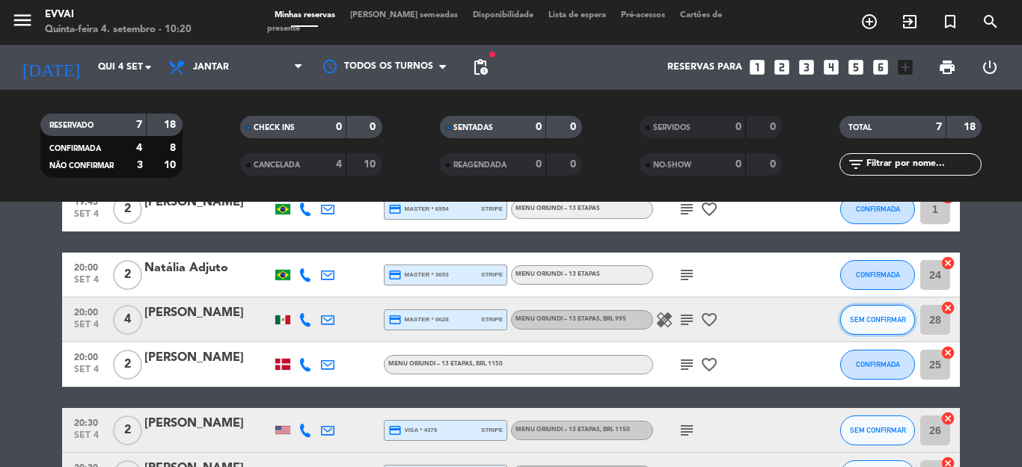
click at [876, 319] on span "SEM CONFIRMAR" at bounding box center [878, 320] width 56 height 8
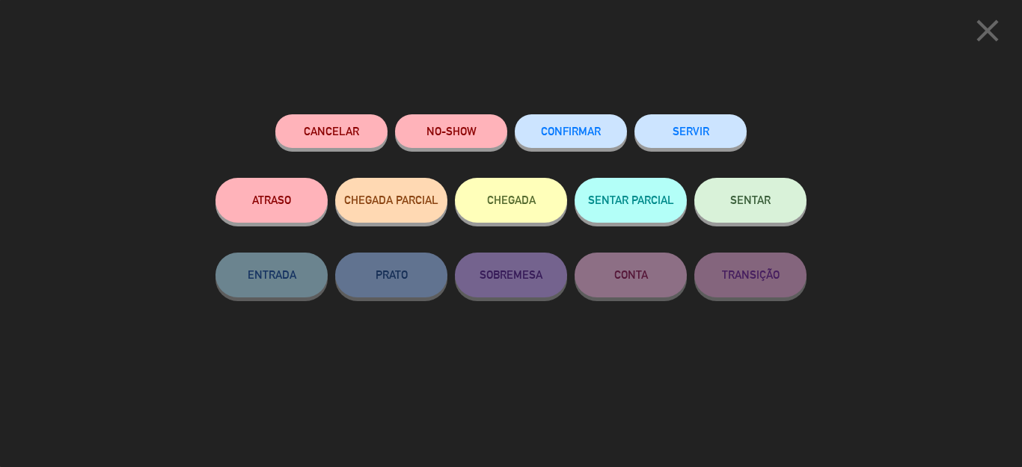
click at [564, 136] on span "CONFIRMAR" at bounding box center [571, 131] width 60 height 13
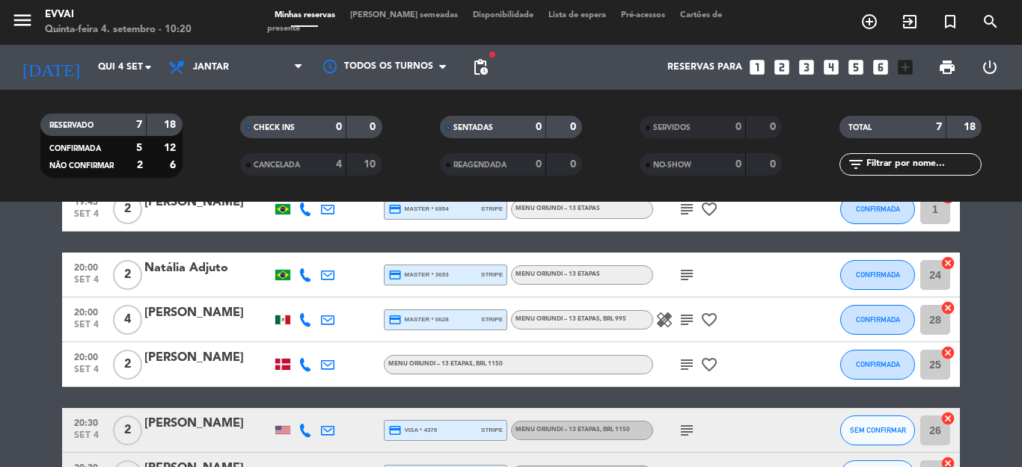
click at [275, 319] on div at bounding box center [282, 320] width 15 height 9
click at [46, 297] on bookings-row "19:00 [DATE] 2 [PERSON_NAME] credit_card visa * 1968 stripe Menu Oriundi – 13 e…" at bounding box center [511, 309] width 1022 height 377
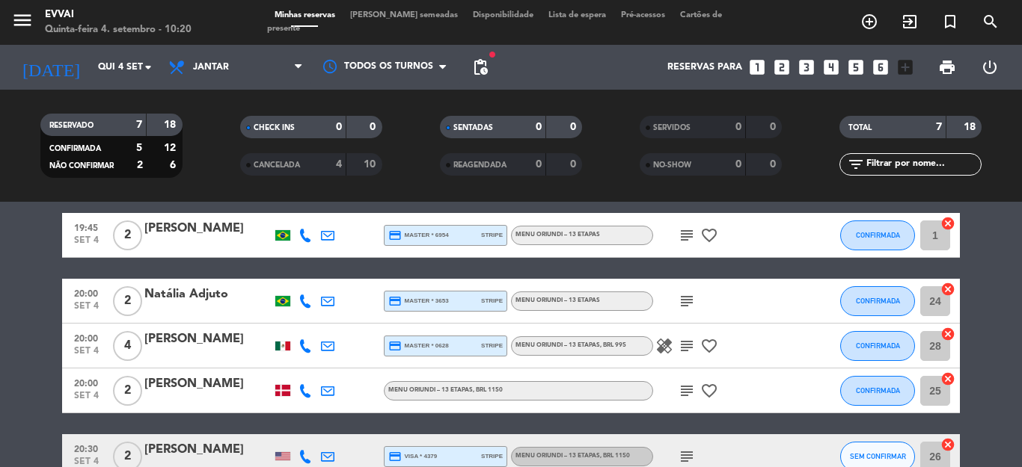
scroll to position [150, 0]
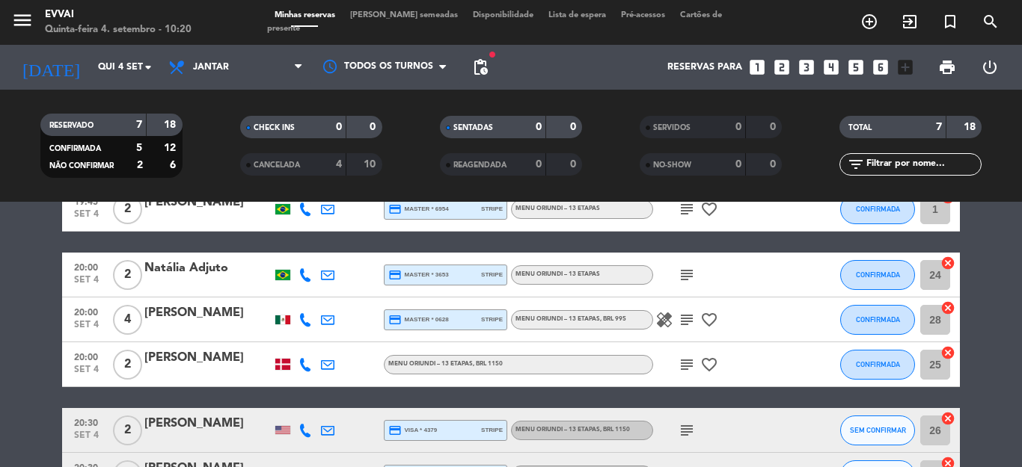
click at [169, 351] on div "[PERSON_NAME]" at bounding box center [207, 358] width 127 height 19
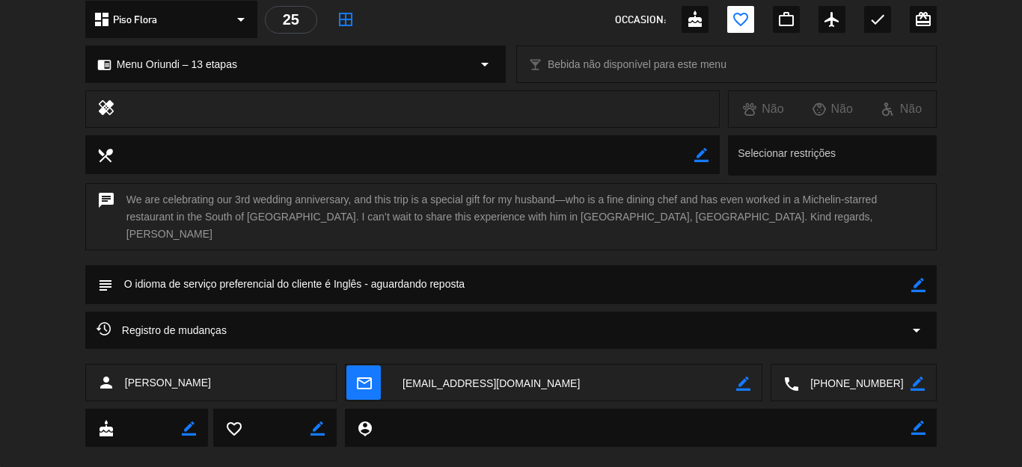
scroll to position [187, 0]
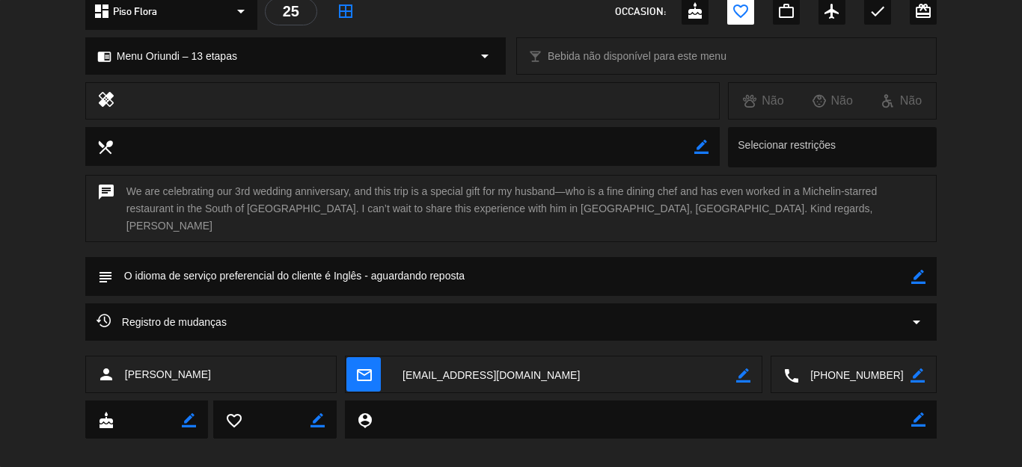
click at [835, 361] on textarea at bounding box center [854, 375] width 111 height 37
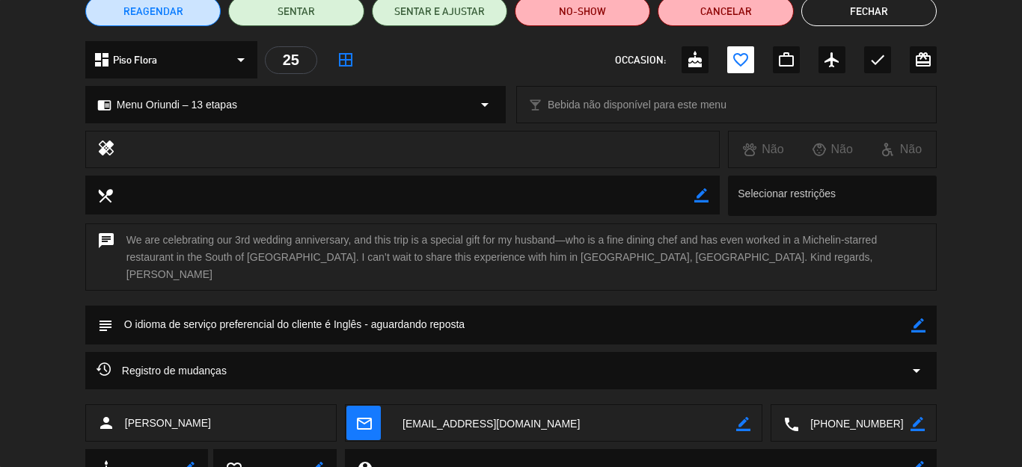
scroll to position [112, 0]
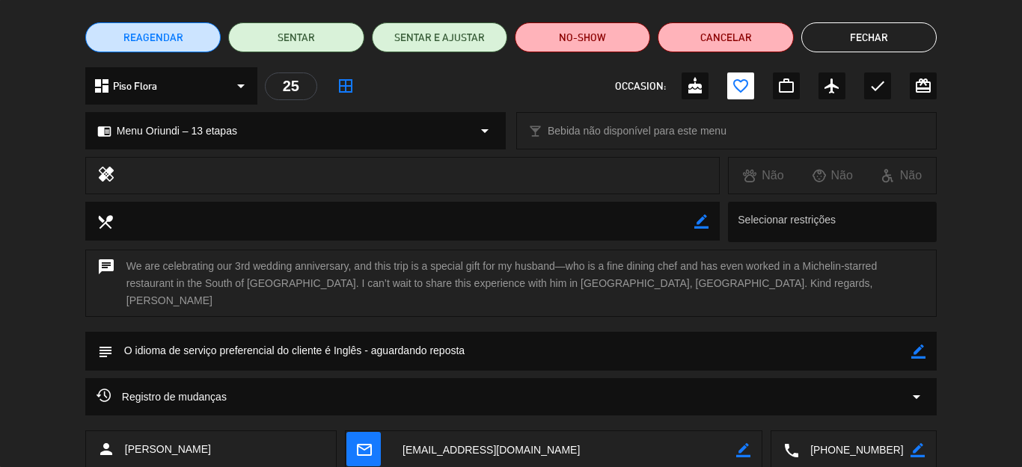
click at [911, 345] on icon "border_color" at bounding box center [918, 352] width 14 height 14
click at [814, 332] on textarea at bounding box center [512, 351] width 798 height 38
drag, startPoint x: 740, startPoint y: 335, endPoint x: 0, endPoint y: 102, distance: 775.6
click at [0, 102] on div "calendar_today Qui 4, set access_time 20:00 credit_card EXIGIR GARANTIA 2 Shayd…" at bounding box center [511, 233] width 1022 height 467
type textarea "idioma inglês | sem alergias | Virá acompanhada do marido para celebrar 3 anos …"
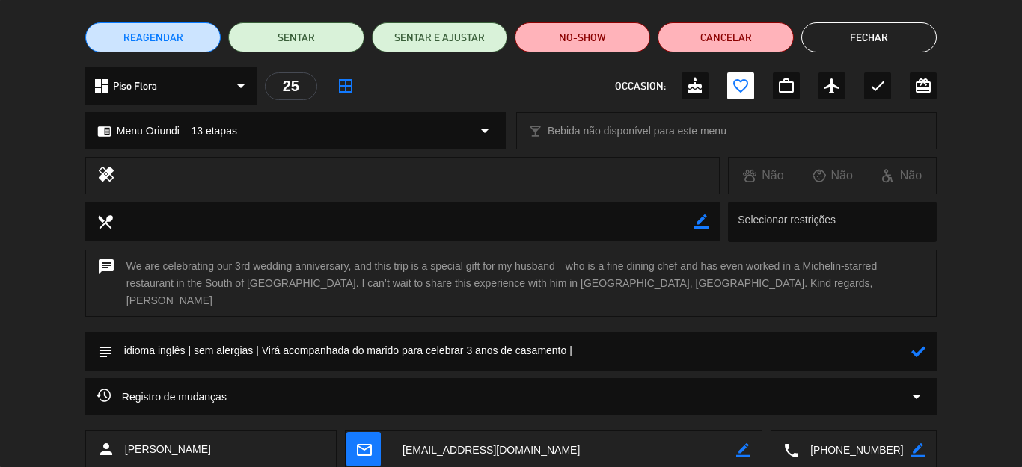
click at [911, 345] on icon at bounding box center [918, 352] width 14 height 14
click at [911, 345] on icon "border_color" at bounding box center [918, 352] width 14 height 14
click at [402, 332] on textarea at bounding box center [512, 351] width 798 height 38
paste textarea "[PERSON_NAME]"
click at [911, 345] on icon at bounding box center [918, 352] width 14 height 14
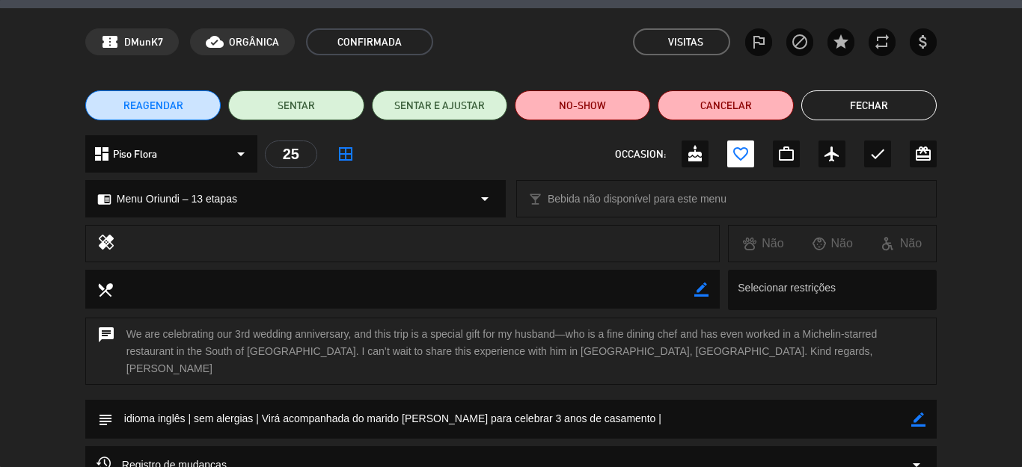
scroll to position [0, 0]
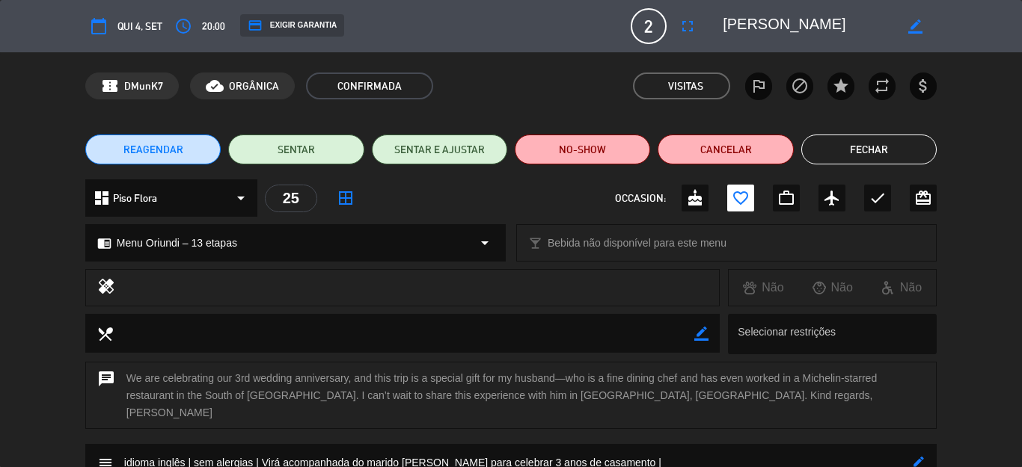
click at [764, 24] on textarea at bounding box center [807, 26] width 171 height 27
click at [895, 433] on textarea at bounding box center [512, 463] width 798 height 38
click at [911, 433] on icon "border_color" at bounding box center [918, 464] width 14 height 14
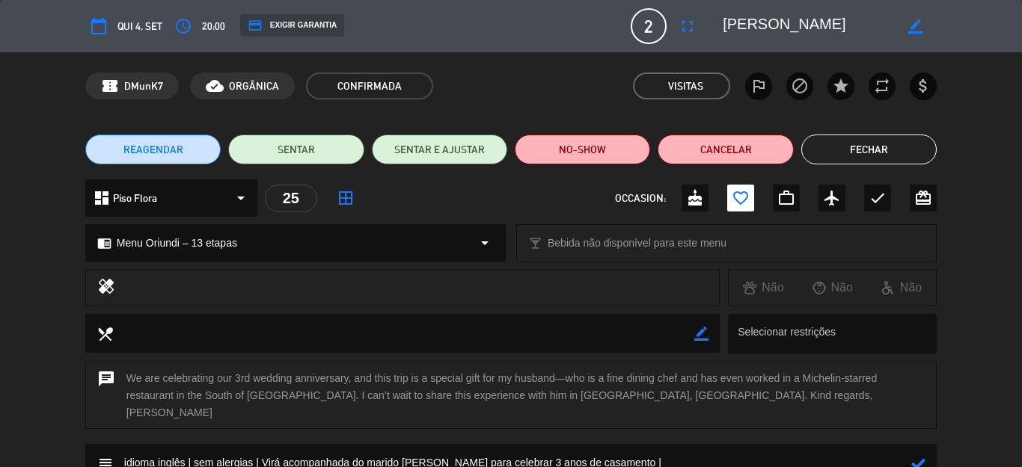
click at [847, 433] on textarea at bounding box center [512, 463] width 798 height 38
paste textarea "Gerente de Administração e Pós-venda da Princess [PERSON_NAME] [GEOGRAPHIC_DATA]"
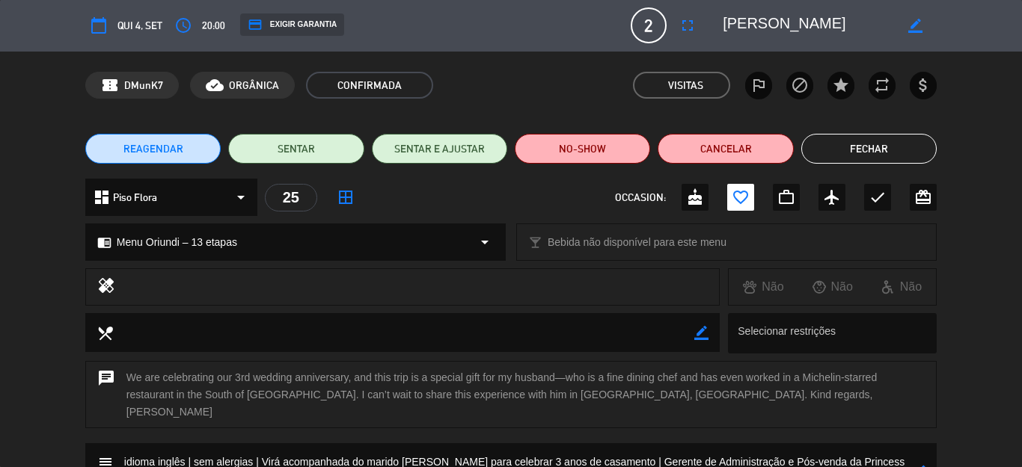
scroll to position [150, 0]
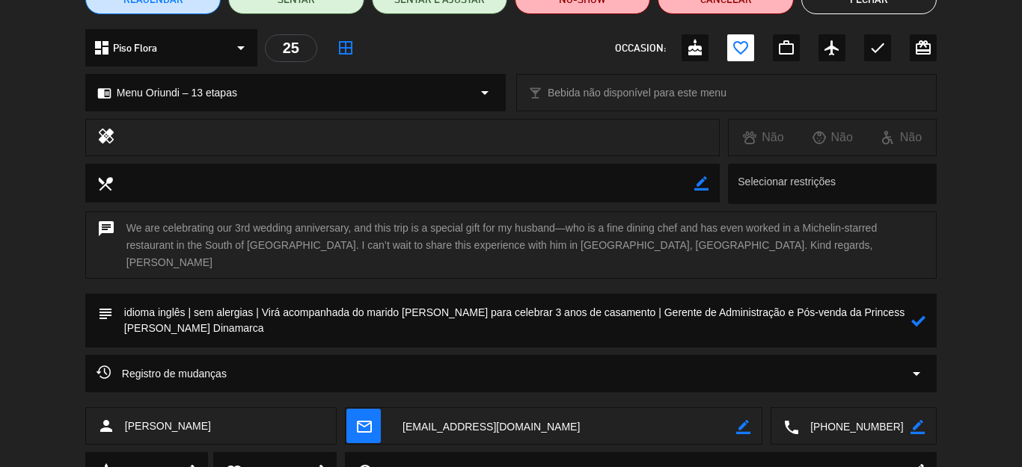
click at [912, 314] on icon at bounding box center [918, 321] width 14 height 14
click at [911, 314] on icon "border_color" at bounding box center [918, 321] width 14 height 14
click at [286, 308] on textarea at bounding box center [512, 321] width 798 height 54
paste textarea "Comércio varejista"
type textarea "idioma inglês | sem alergias | Virá acompanhada do marido [PERSON_NAME] para ce…"
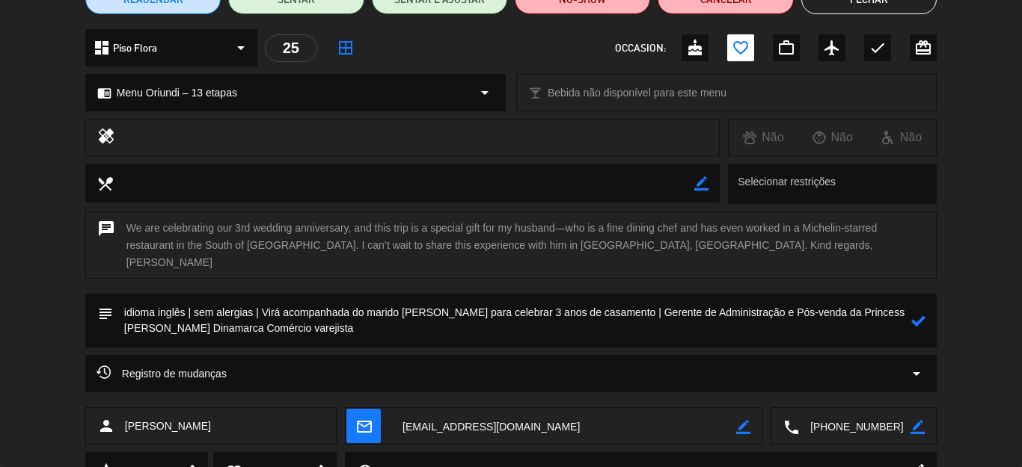
click at [911, 314] on icon at bounding box center [918, 321] width 14 height 14
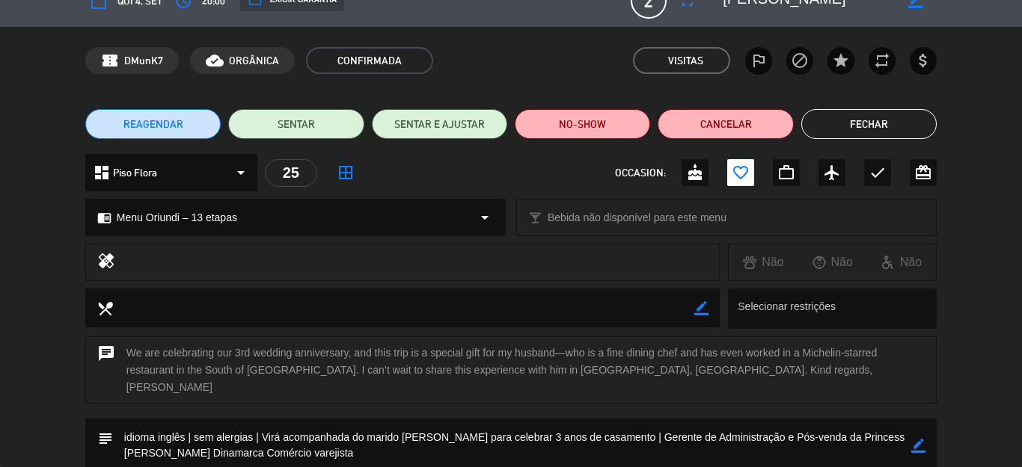
scroll to position [0, 0]
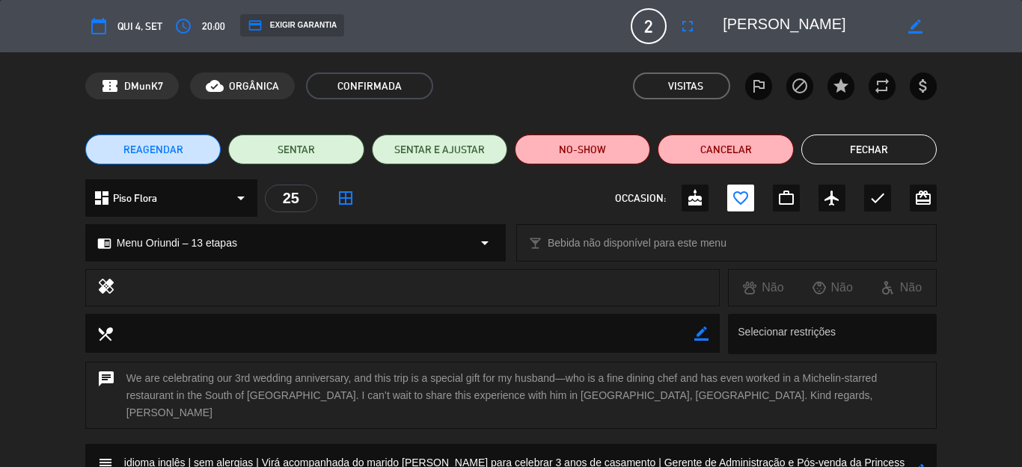
click at [833, 144] on button "Fechar" at bounding box center [868, 150] width 135 height 30
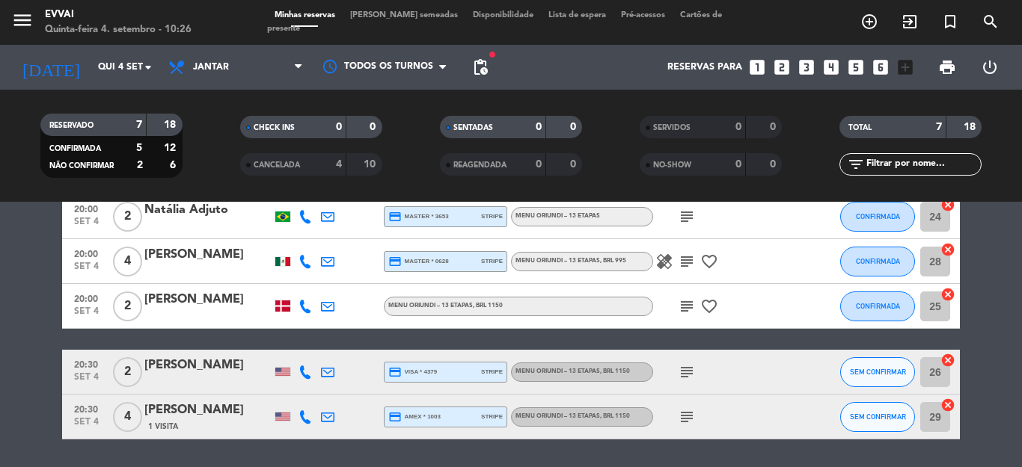
scroll to position [224, 0]
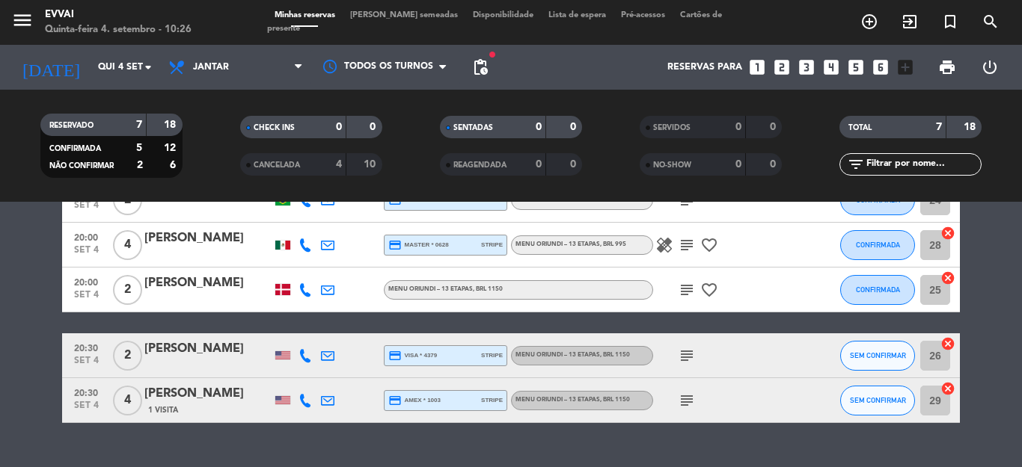
click at [168, 357] on div "[PERSON_NAME]" at bounding box center [207, 349] width 127 height 19
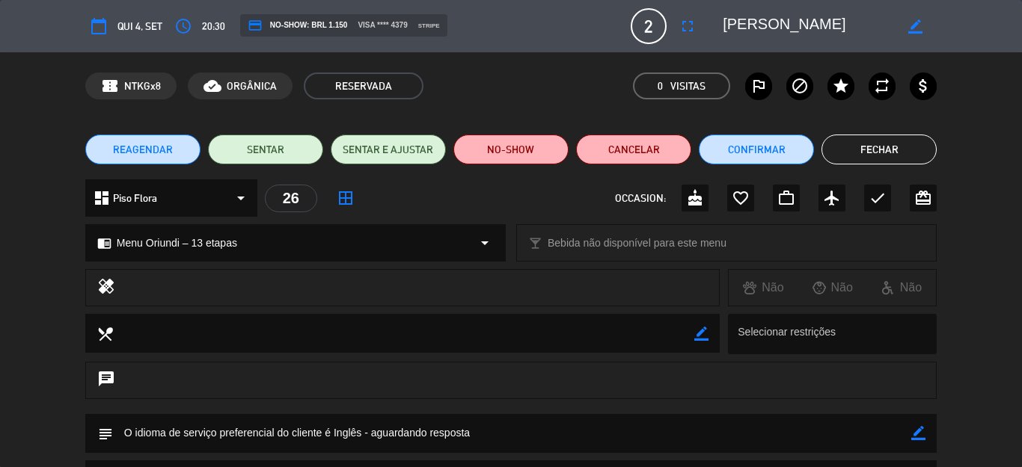
scroll to position [174, 0]
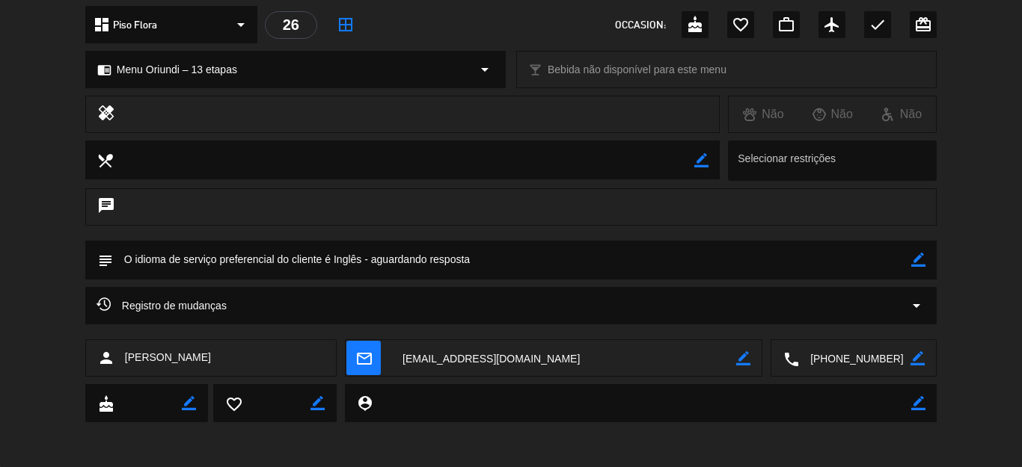
click at [846, 354] on textarea at bounding box center [854, 358] width 111 height 37
click at [911, 267] on icon "border_color" at bounding box center [918, 260] width 14 height 14
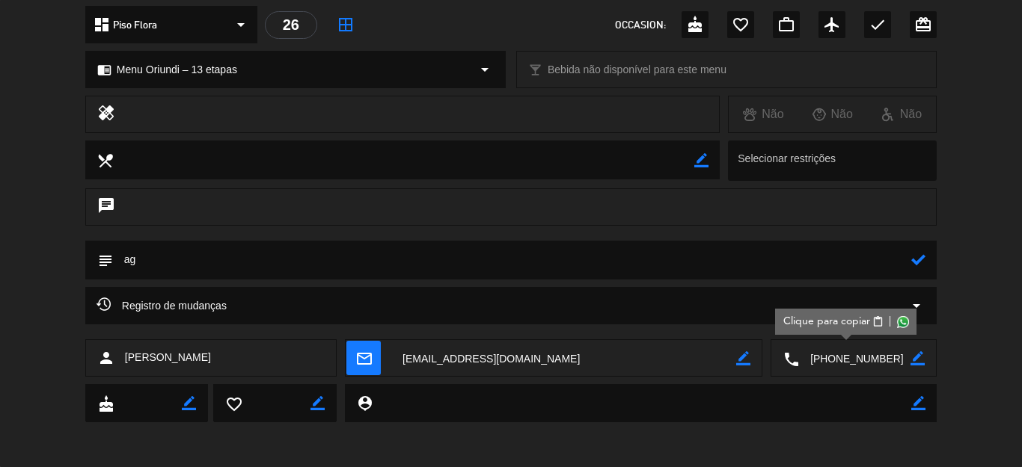
type textarea "a"
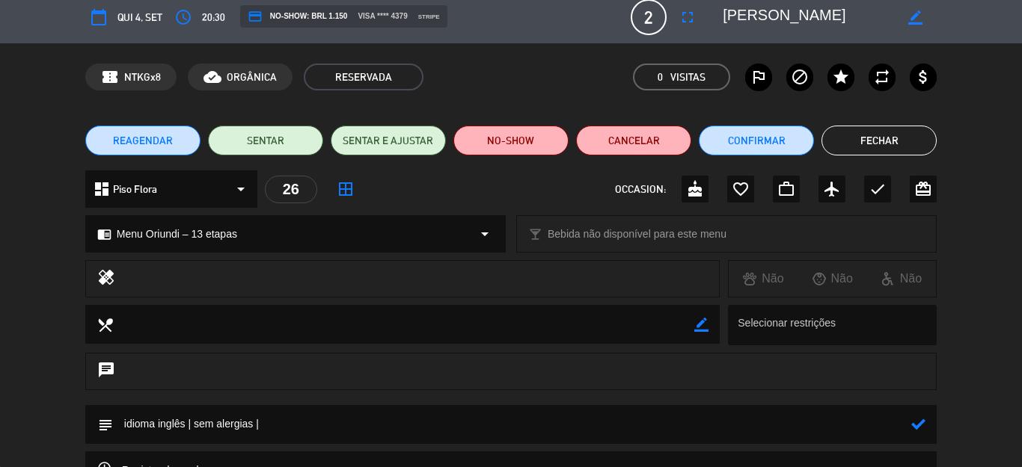
scroll to position [0, 0]
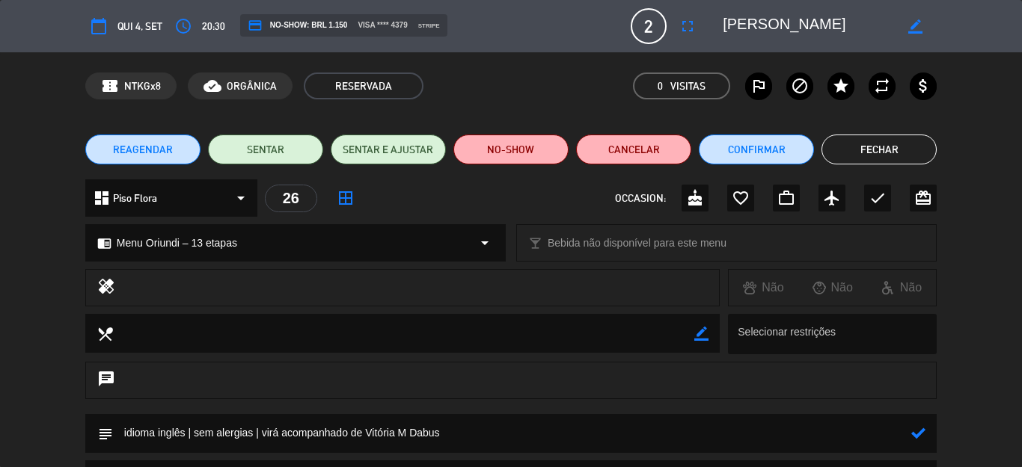
click at [406, 427] on textarea at bounding box center [512, 433] width 798 height 38
click at [460, 428] on textarea at bounding box center [512, 433] width 798 height 38
type textarea "idioma inglês | sem alergias | virá acompanhado de Vitória M. Dabus |"
click at [911, 432] on icon at bounding box center [918, 433] width 14 height 14
click at [746, 23] on textarea at bounding box center [807, 26] width 171 height 27
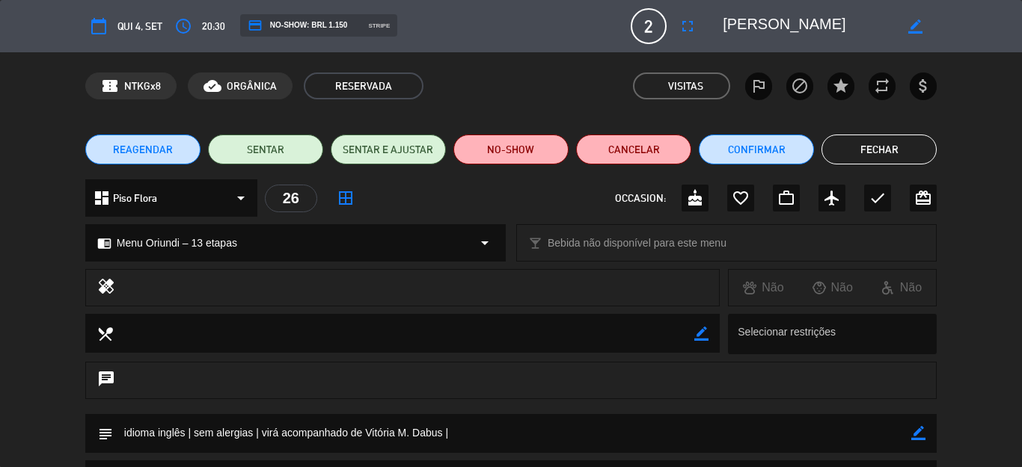
click at [746, 23] on textarea at bounding box center [807, 26] width 171 height 27
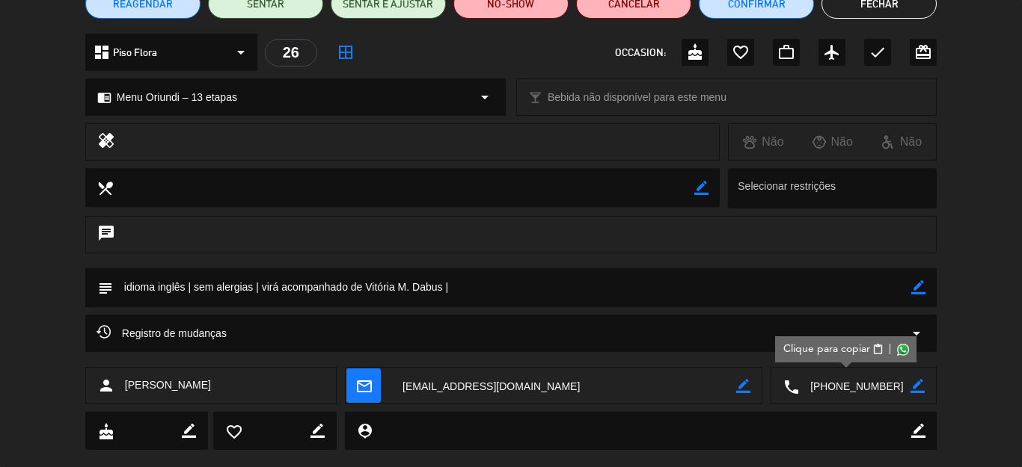
scroll to position [174, 0]
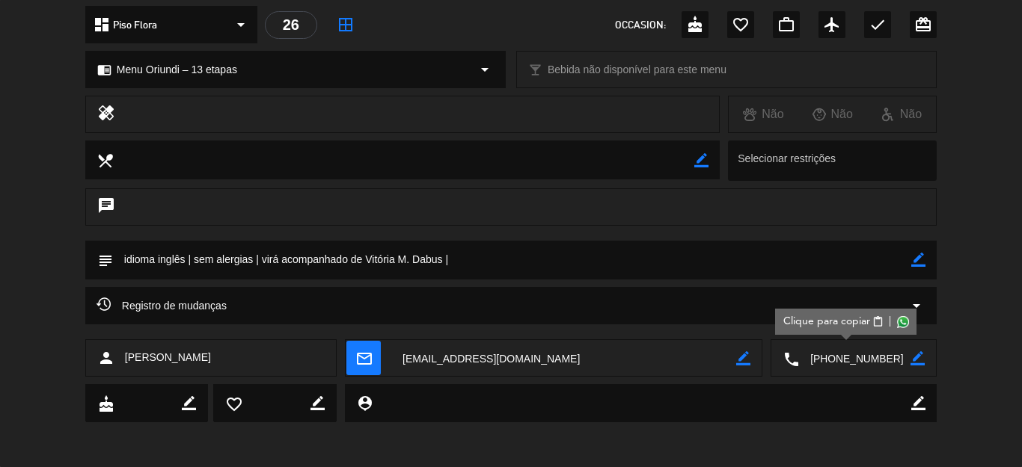
click at [498, 262] on textarea at bounding box center [512, 260] width 798 height 38
drag, startPoint x: 909, startPoint y: 260, endPoint x: 888, endPoint y: 259, distance: 20.2
click at [911, 260] on icon "border_color" at bounding box center [918, 260] width 14 height 14
click at [770, 250] on textarea at bounding box center [512, 260] width 798 height 38
paste textarea "Diretor-gerente, Consultor de [PERSON_NAME]"
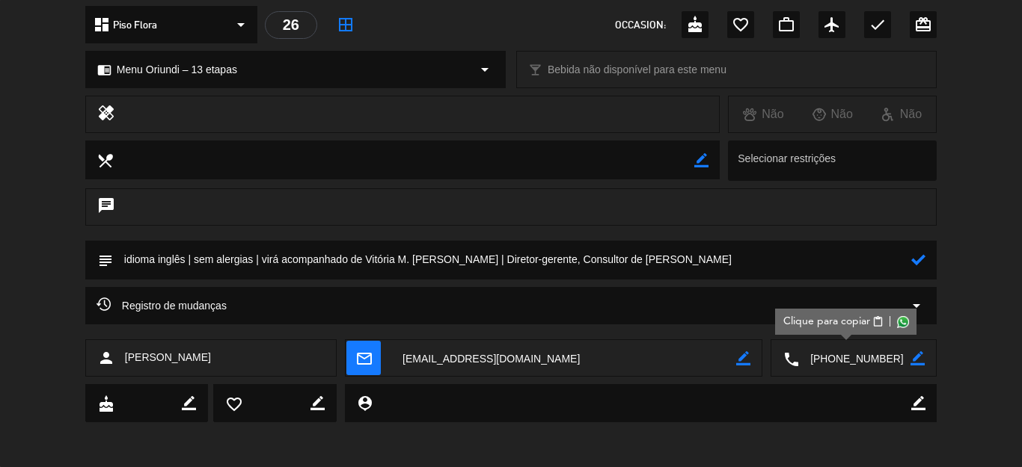
paste textarea "RBC Capital Markets"
paste textarea "Bancos de investimento [GEOGRAPHIC_DATA]"
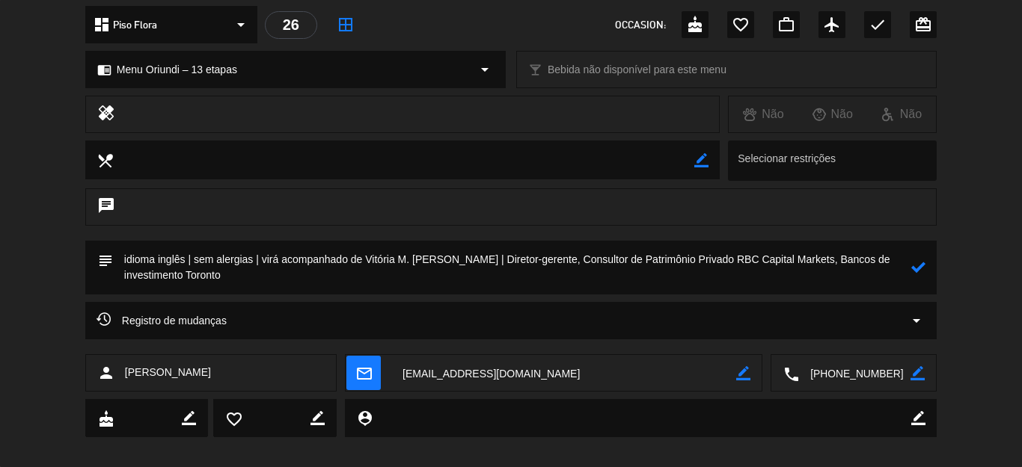
type textarea "idioma inglês | sem alergias | virá acompanhado de Vitória M. [PERSON_NAME] | D…"
click at [911, 261] on icon at bounding box center [918, 267] width 14 height 14
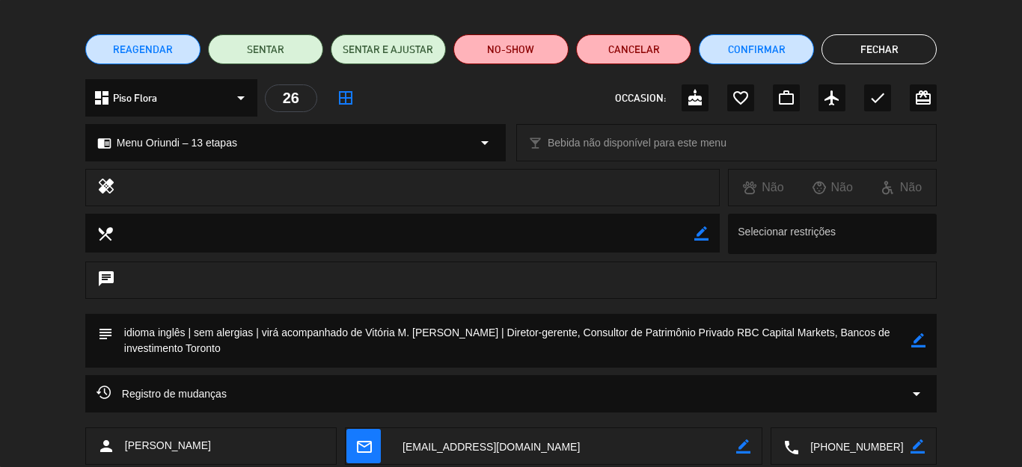
scroll to position [0, 0]
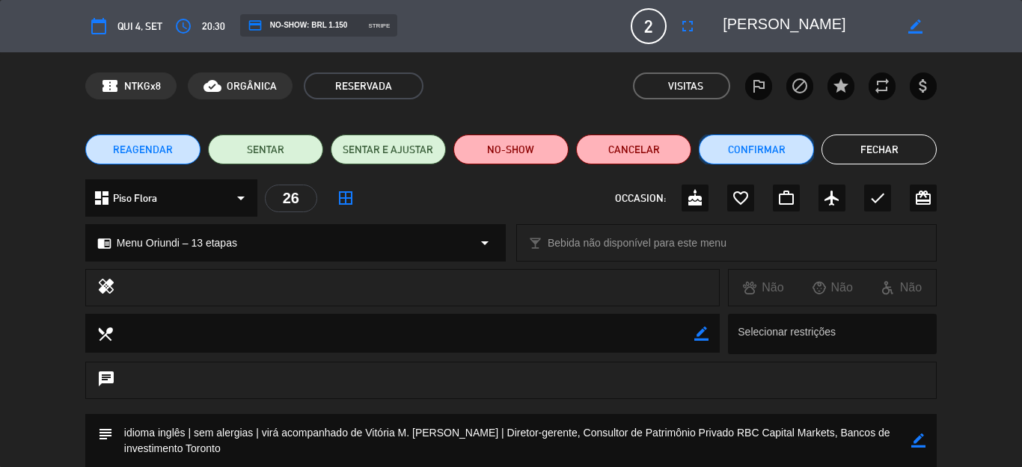
click at [744, 135] on button "Confirmar" at bounding box center [756, 150] width 115 height 30
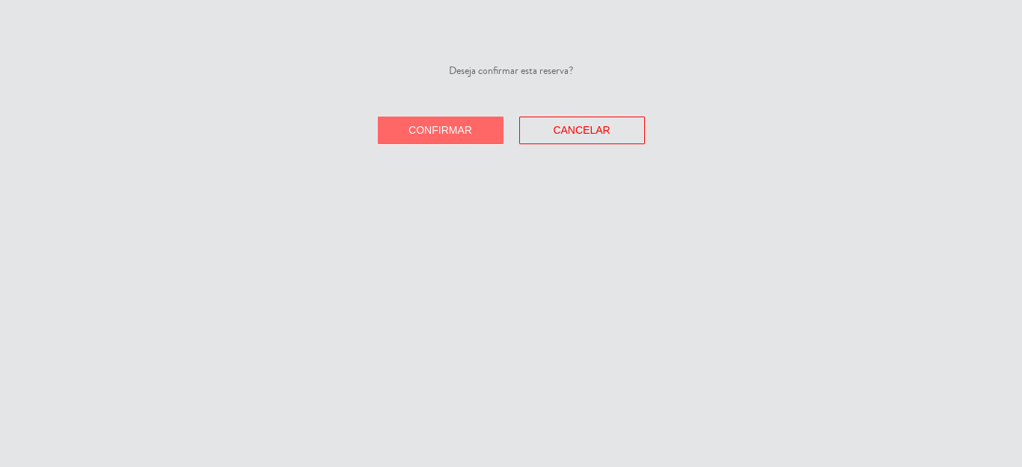
click at [452, 145] on div "Deseja confirmar esta reserva? Confirmar Cancelar" at bounding box center [511, 233] width 1022 height 467
click at [454, 132] on span "Confirmar" at bounding box center [440, 130] width 64 height 12
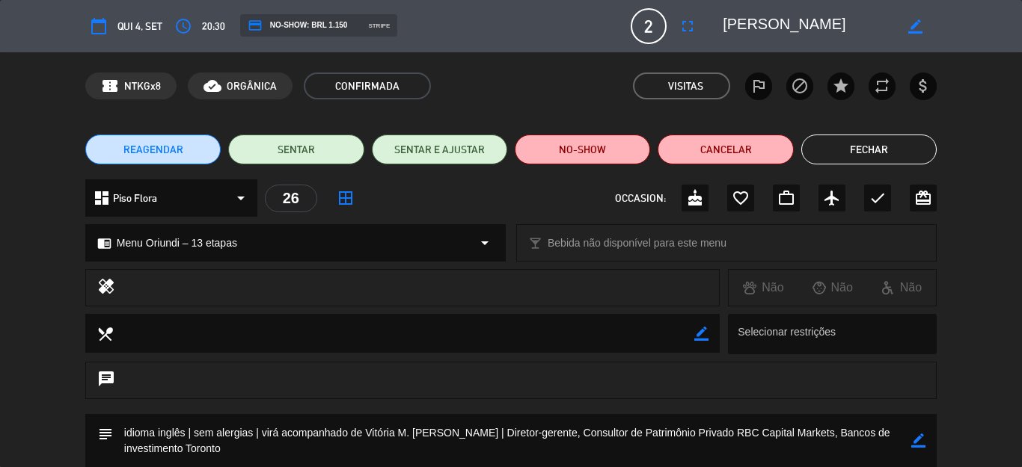
click at [844, 138] on button "Fechar" at bounding box center [868, 150] width 135 height 30
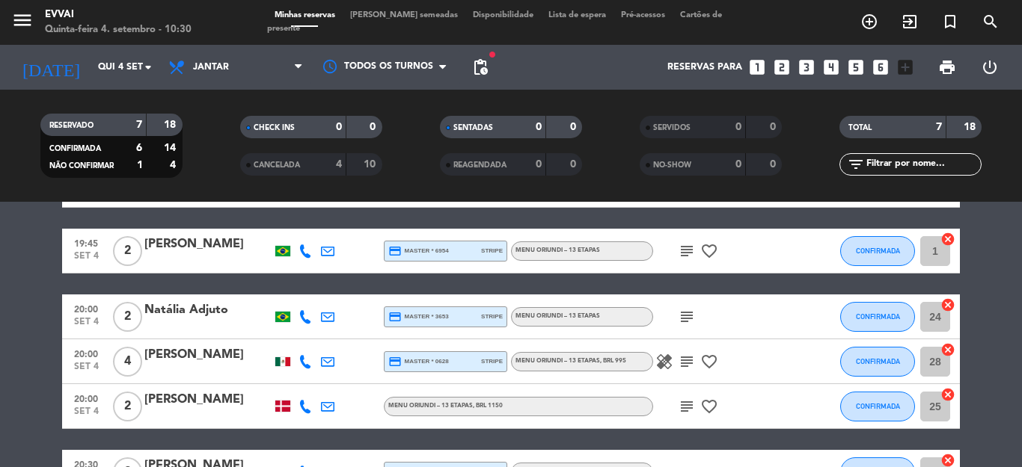
scroll to position [255, 0]
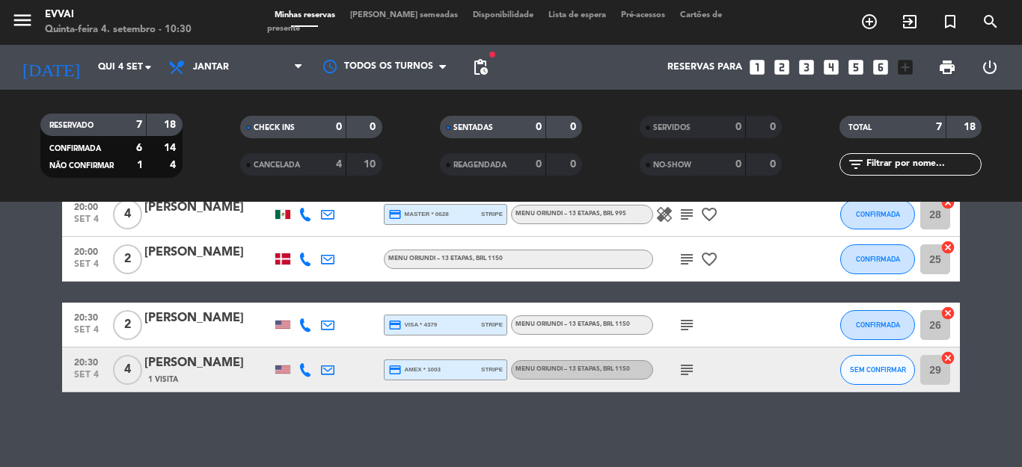
click at [197, 358] on div "[PERSON_NAME]" at bounding box center [207, 363] width 127 height 19
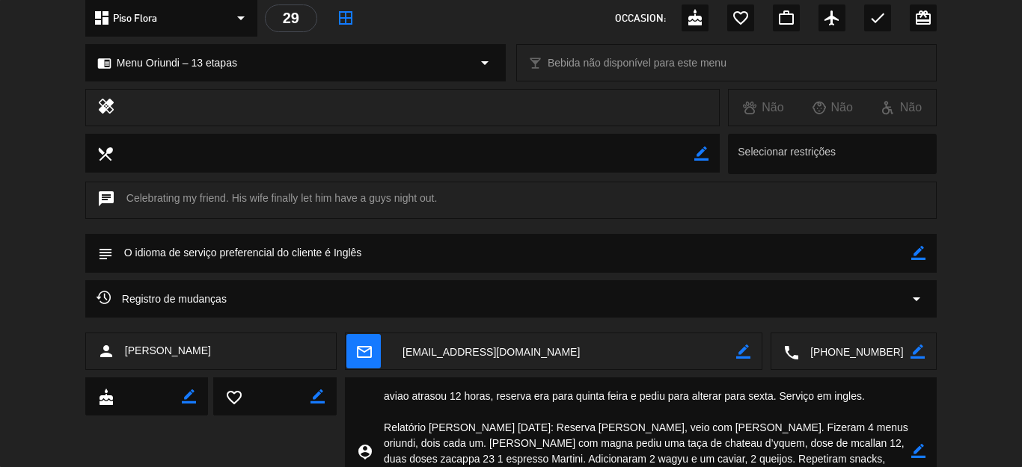
scroll to position [179, 0]
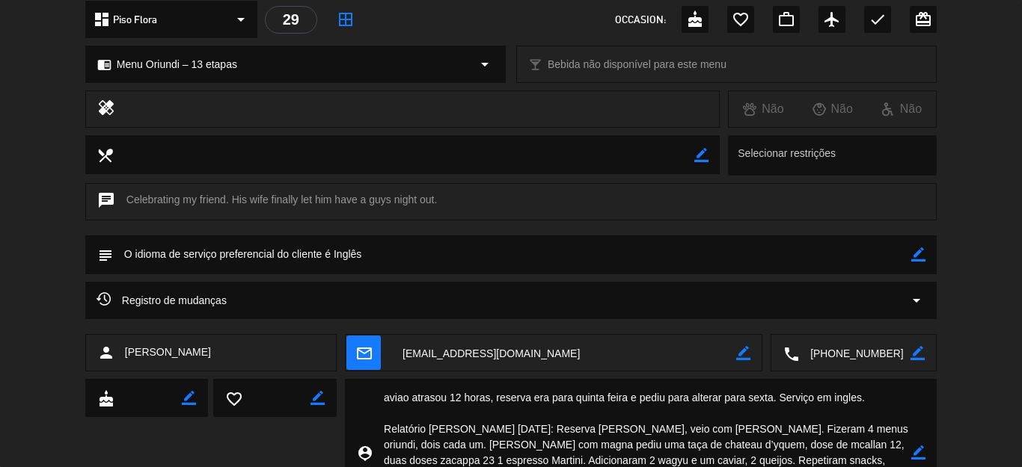
click at [818, 360] on textarea at bounding box center [854, 353] width 111 height 37
click at [911, 261] on icon "border_color" at bounding box center [918, 255] width 14 height 14
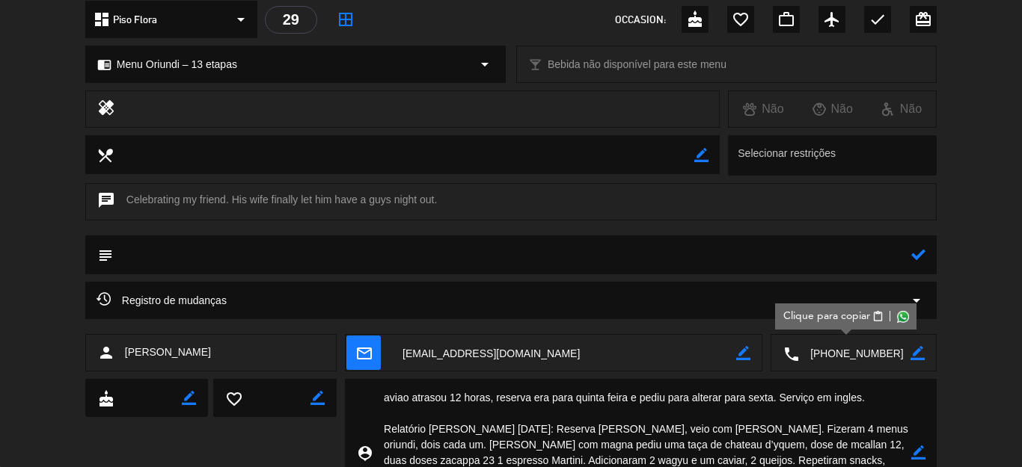
click at [789, 250] on textarea at bounding box center [512, 255] width 798 height 38
click at [272, 254] on textarea at bounding box center [512, 255] width 798 height 38
click at [414, 257] on textarea at bounding box center [512, 255] width 798 height 38
click at [17, 133] on div "healing Não Não Não" at bounding box center [511, 112] width 1022 height 45
click at [442, 259] on textarea at bounding box center [512, 255] width 798 height 38
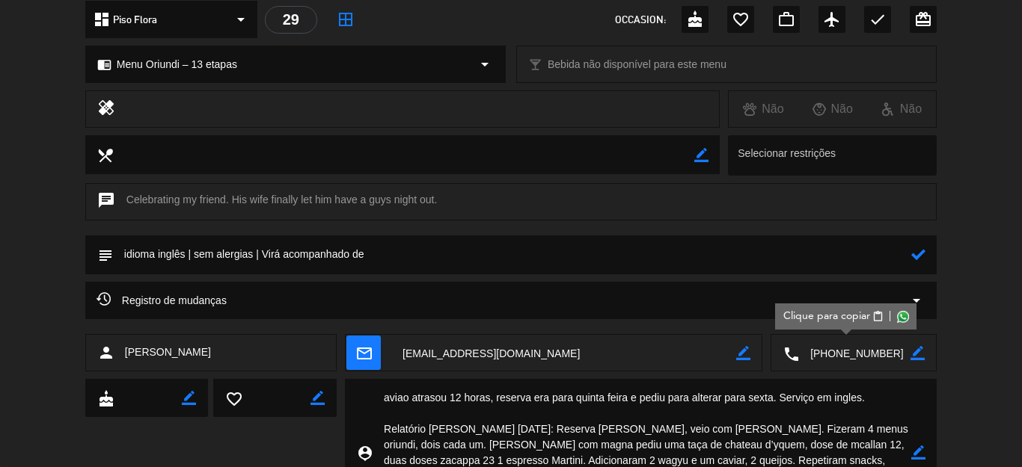
paste textarea "[PERSON_NAME] [PERSON_NAME] [PERSON_NAME] Dameon Jernigan"
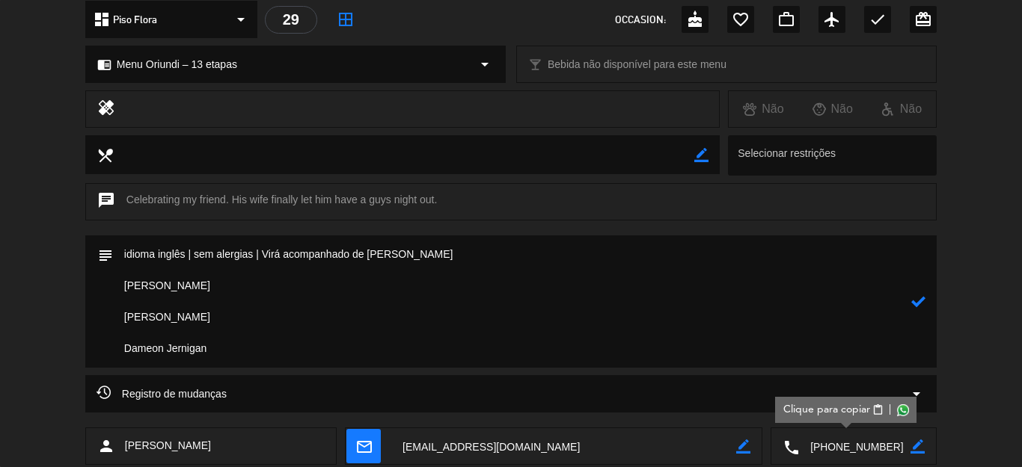
click at [121, 282] on textarea at bounding box center [512, 302] width 798 height 132
drag, startPoint x: 208, startPoint y: 281, endPoint x: 122, endPoint y: 290, distance: 86.5
click at [122, 290] on textarea at bounding box center [512, 302] width 798 height 132
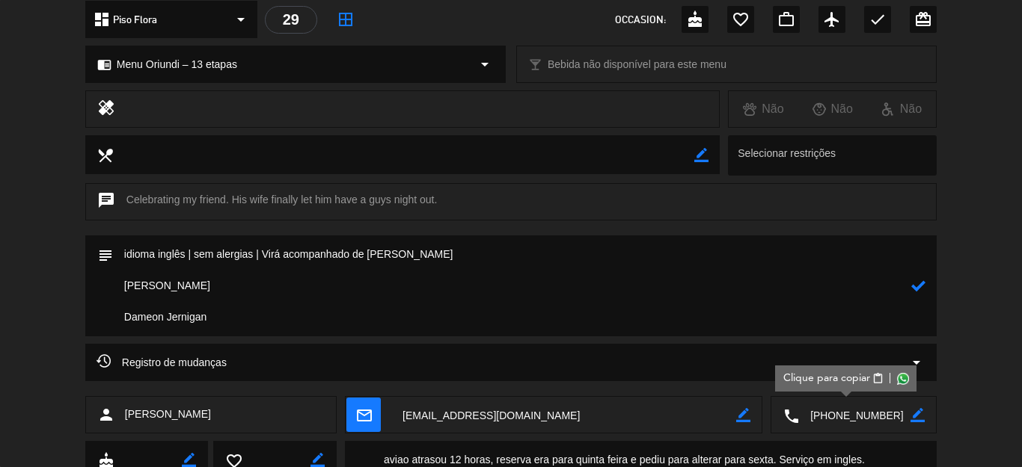
click at [123, 291] on textarea at bounding box center [512, 286] width 798 height 101
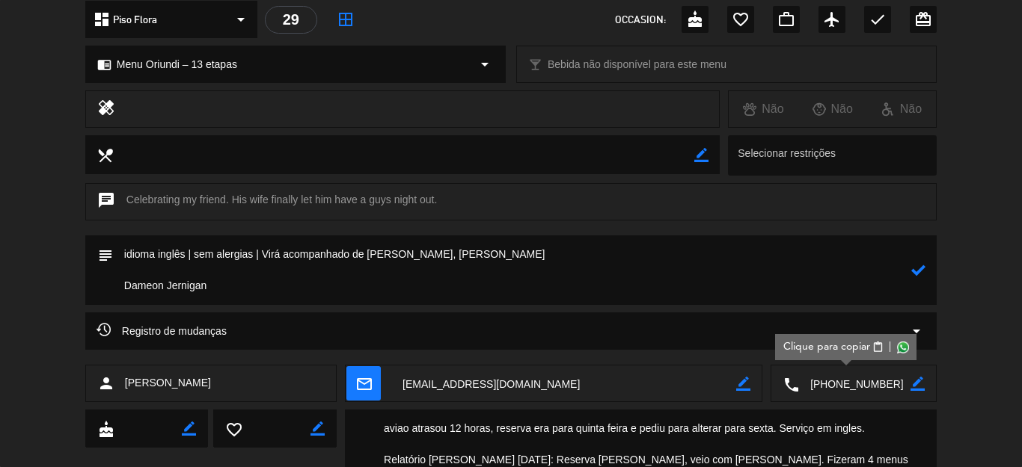
click at [121, 283] on textarea at bounding box center [512, 271] width 798 height 70
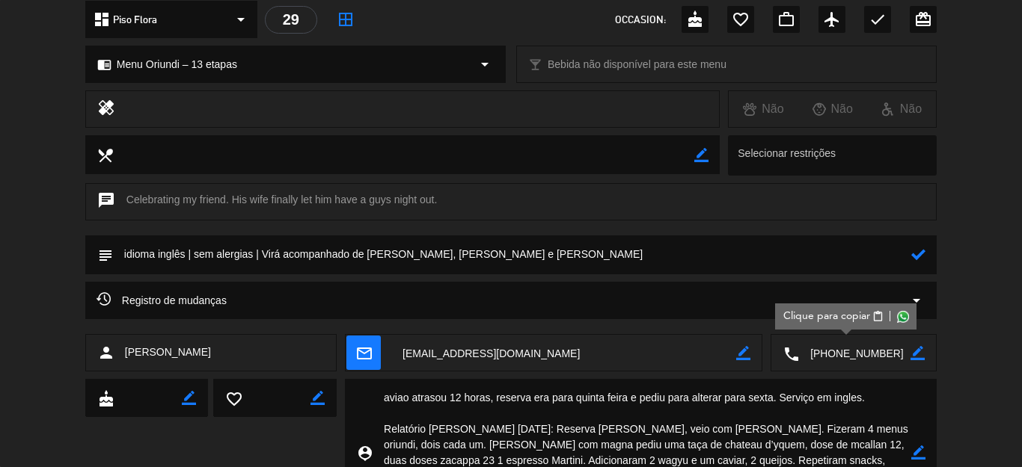
click at [402, 249] on textarea at bounding box center [512, 255] width 798 height 38
click at [633, 263] on textarea at bounding box center [512, 255] width 798 height 38
drag, startPoint x: 450, startPoint y: 200, endPoint x: 127, endPoint y: 206, distance: 323.1
click at [127, 206] on div "chat Celebrating my friend. His wife finally let him have a guys night out." at bounding box center [510, 201] width 851 height 37
copy div "Celebrating my friend. His wife finally let him have a guys night out."
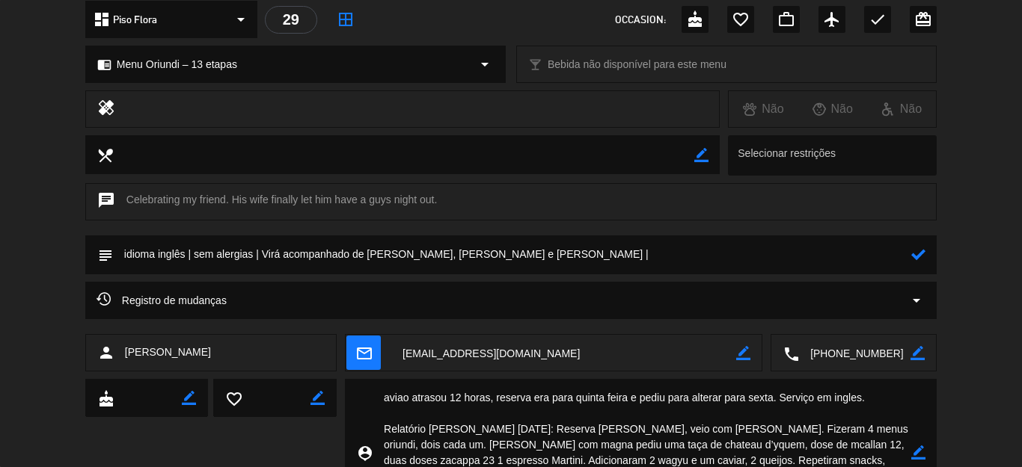
click at [637, 251] on textarea at bounding box center [512, 255] width 798 height 38
paste textarea "Comemorando meu amigo. A esposa dele finalmente deixou ele sair à noite."
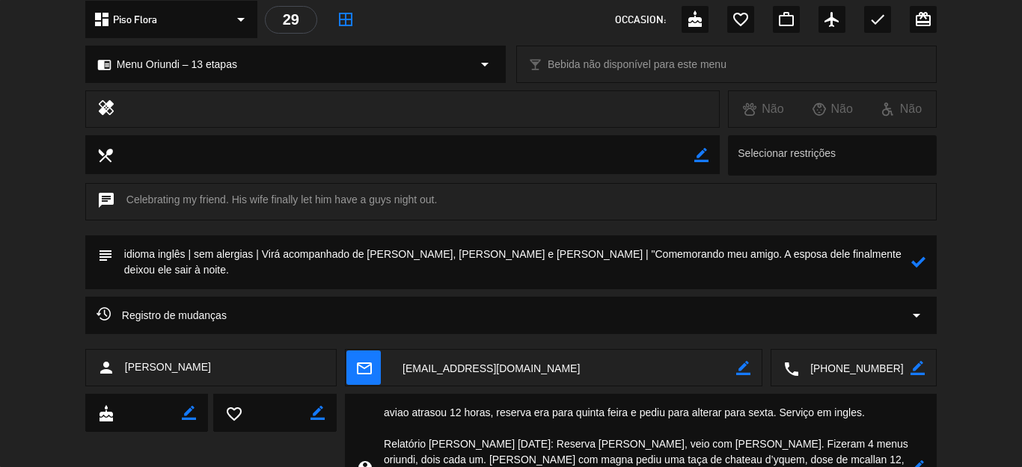
click at [165, 265] on textarea at bounding box center [512, 263] width 798 height 54
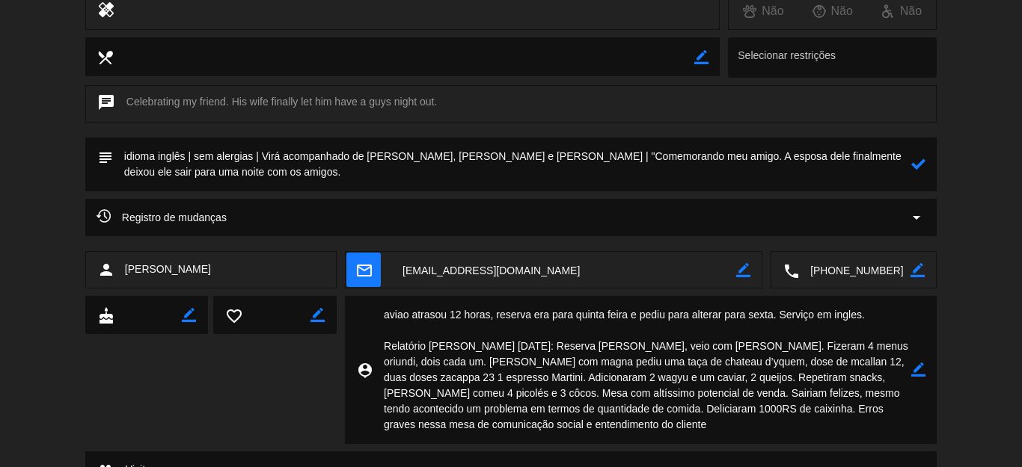
scroll to position [343, 0]
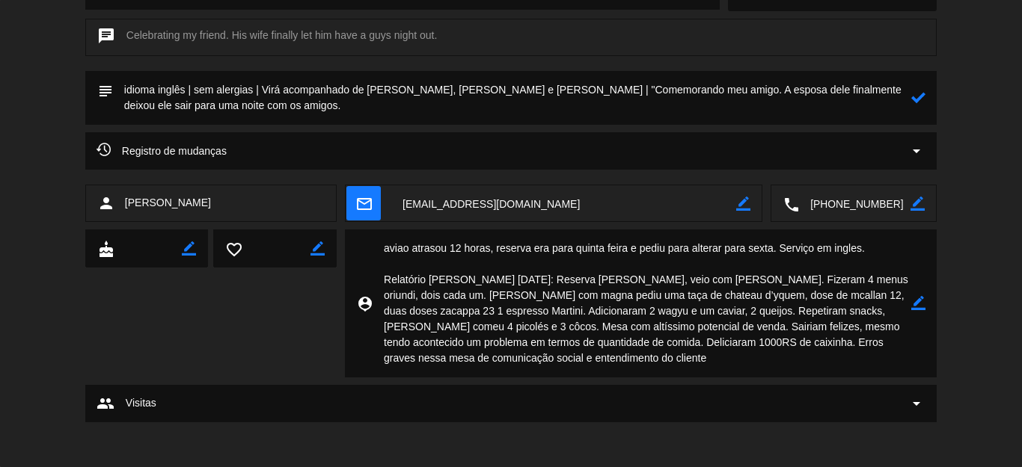
click at [343, 110] on textarea at bounding box center [512, 98] width 798 height 54
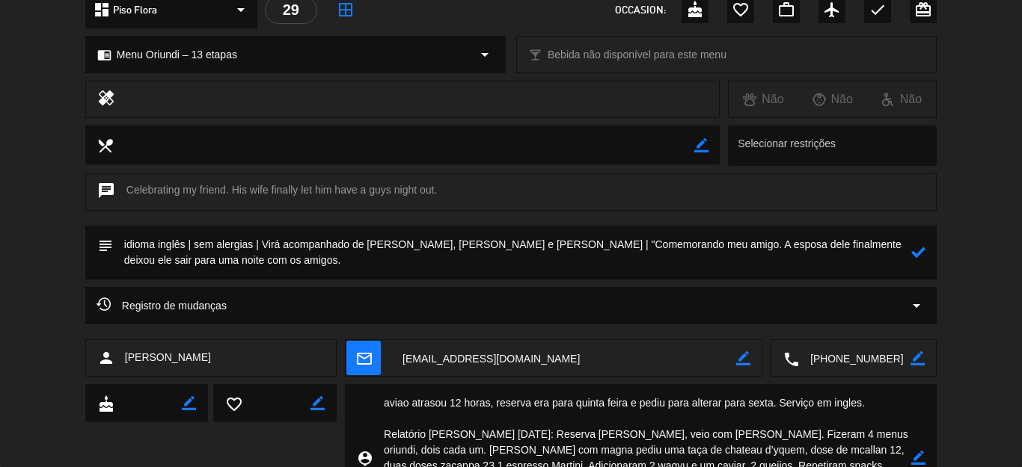
scroll to position [268, 0]
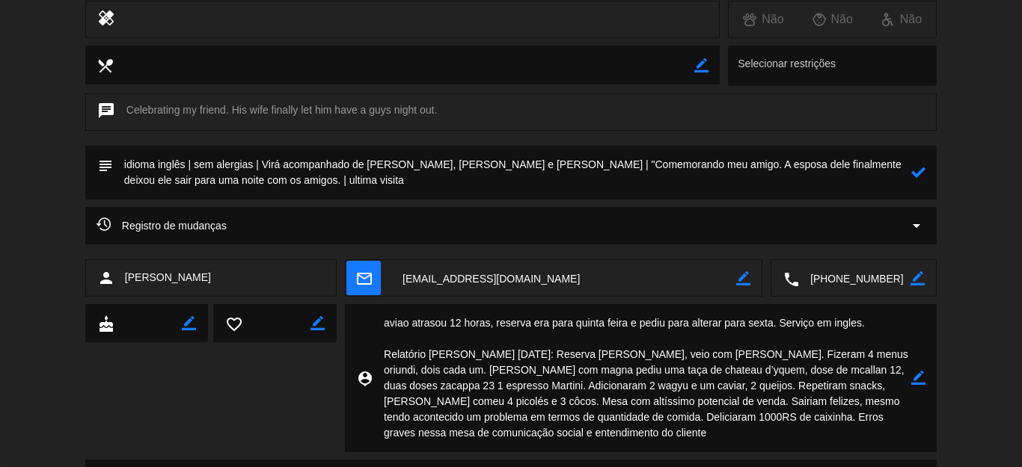
drag, startPoint x: 379, startPoint y: 354, endPoint x: 624, endPoint y: 378, distance: 246.5
click at [624, 378] on textarea at bounding box center [641, 378] width 538 height 148
click at [624, 373] on textarea at bounding box center [641, 378] width 538 height 148
drag, startPoint x: 380, startPoint y: 346, endPoint x: 620, endPoint y: 432, distance: 255.0
click at [620, 432] on textarea at bounding box center [641, 378] width 538 height 148
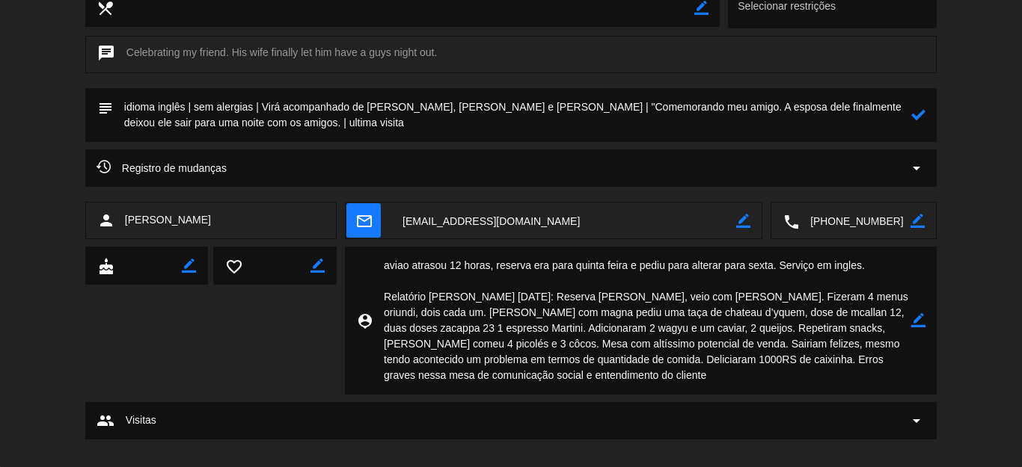
scroll to position [343, 0]
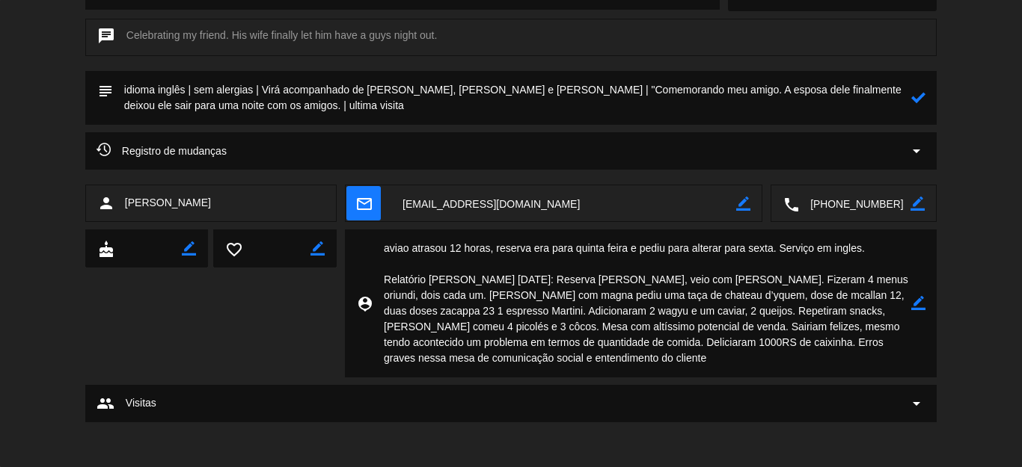
click at [410, 111] on textarea at bounding box center [512, 98] width 798 height 54
paste textarea "Relatório Alessandro [DATE]: Reserva [PERSON_NAME], veio com [PERSON_NAME]. Fiz…"
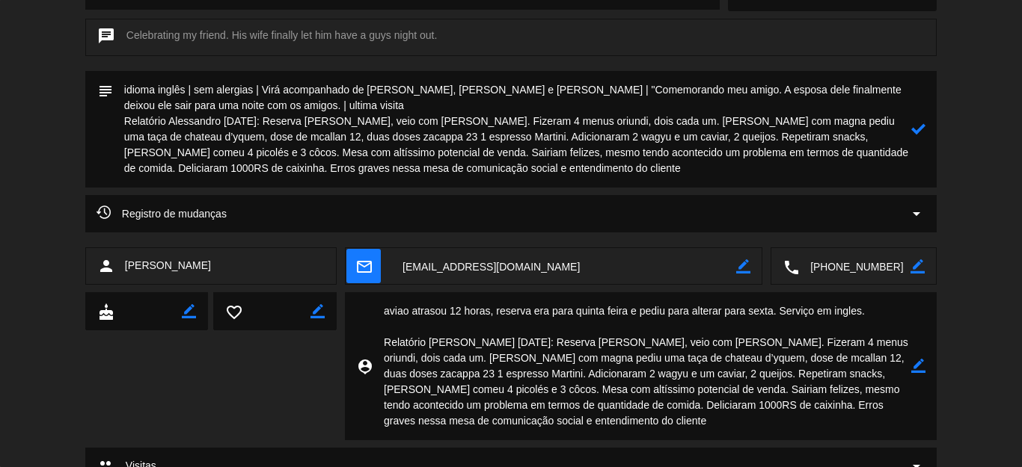
click at [123, 123] on textarea at bounding box center [512, 129] width 798 height 117
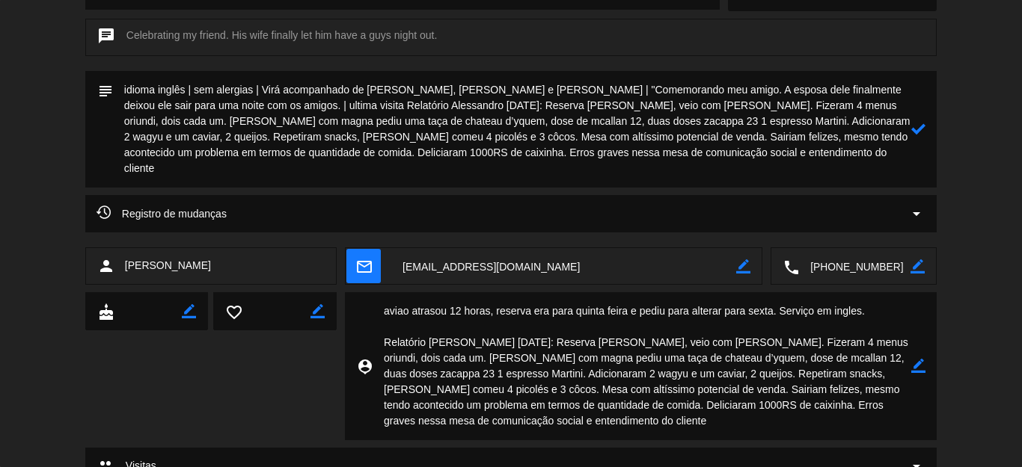
type textarea "idioma inglês | sem alergias | Virá acompanhado de [PERSON_NAME], [PERSON_NAME]…"
click at [911, 127] on icon at bounding box center [918, 129] width 14 height 14
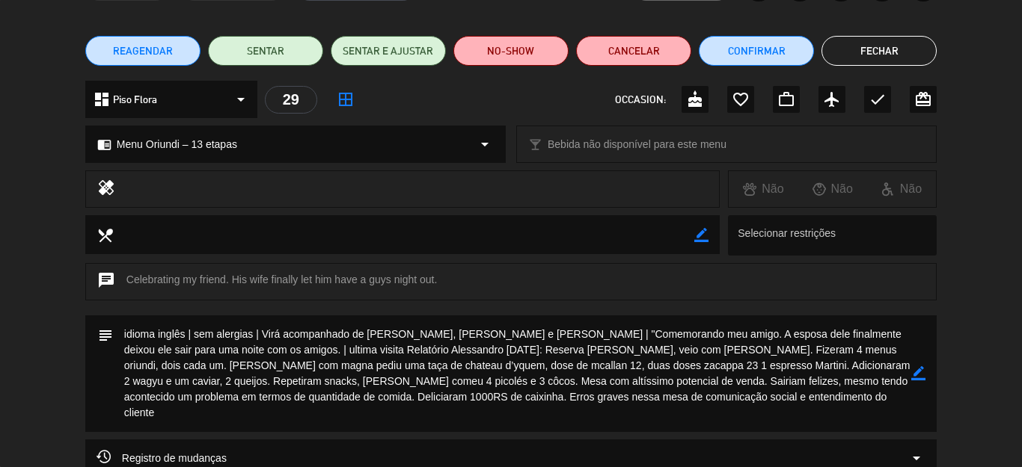
scroll to position [0, 0]
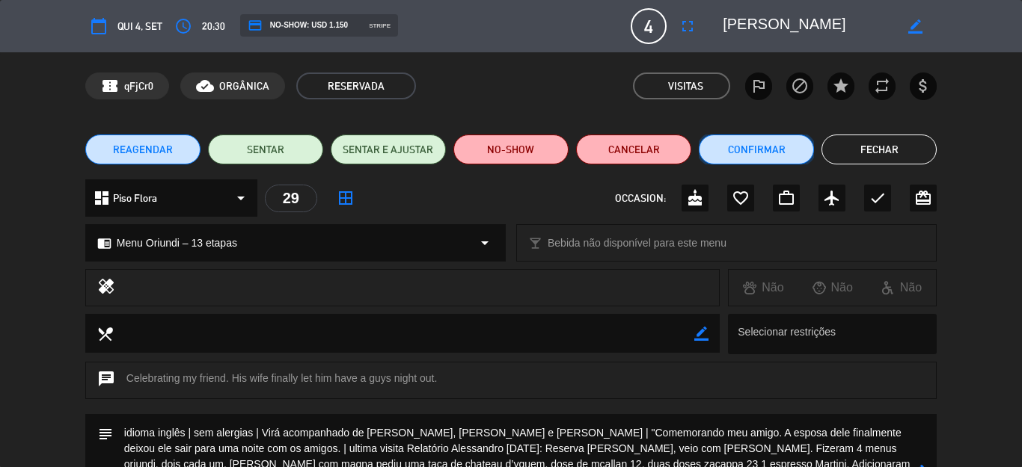
click at [756, 154] on button "Confirmar" at bounding box center [756, 150] width 115 height 30
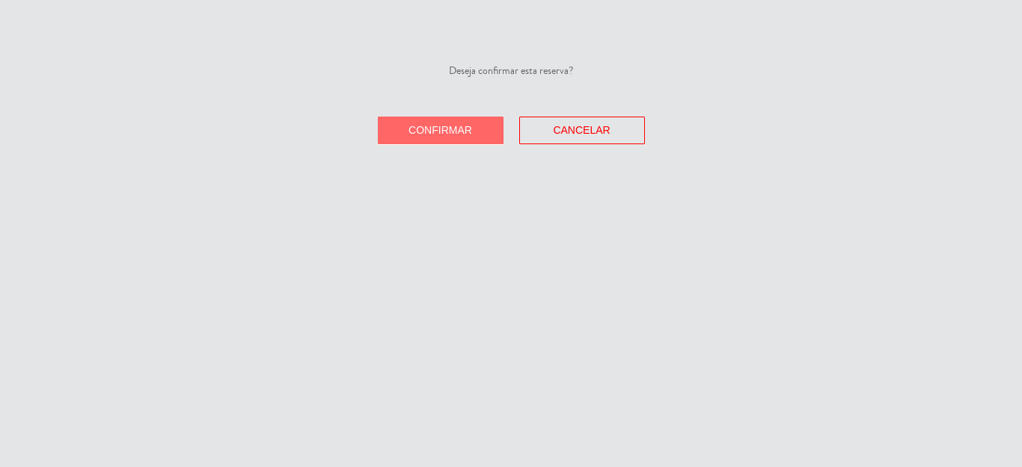
click at [482, 132] on button "Confirmar" at bounding box center [441, 131] width 126 height 28
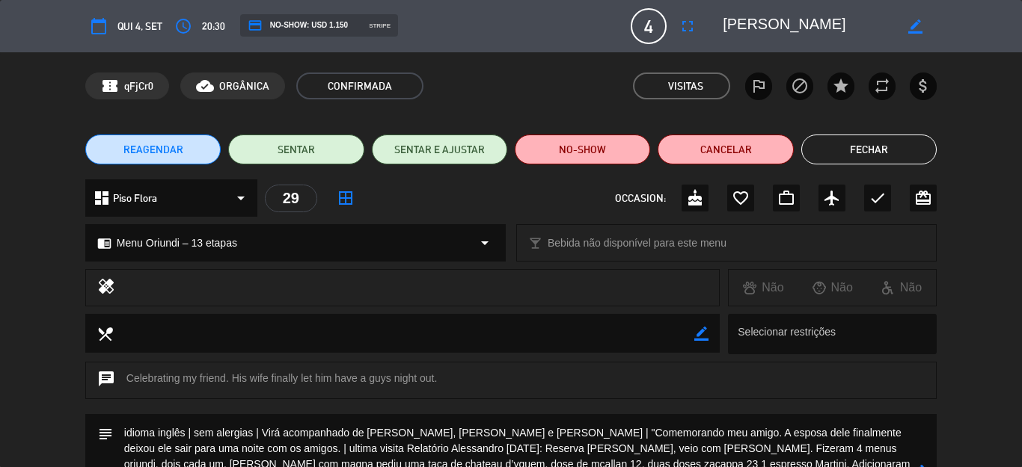
click at [879, 158] on button "Fechar" at bounding box center [868, 150] width 135 height 30
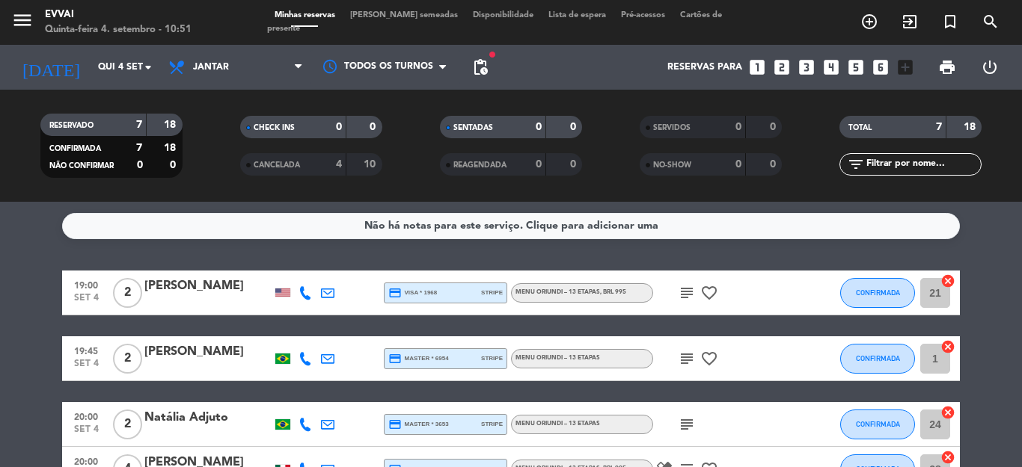
click at [186, 286] on div "[PERSON_NAME]" at bounding box center [207, 286] width 127 height 19
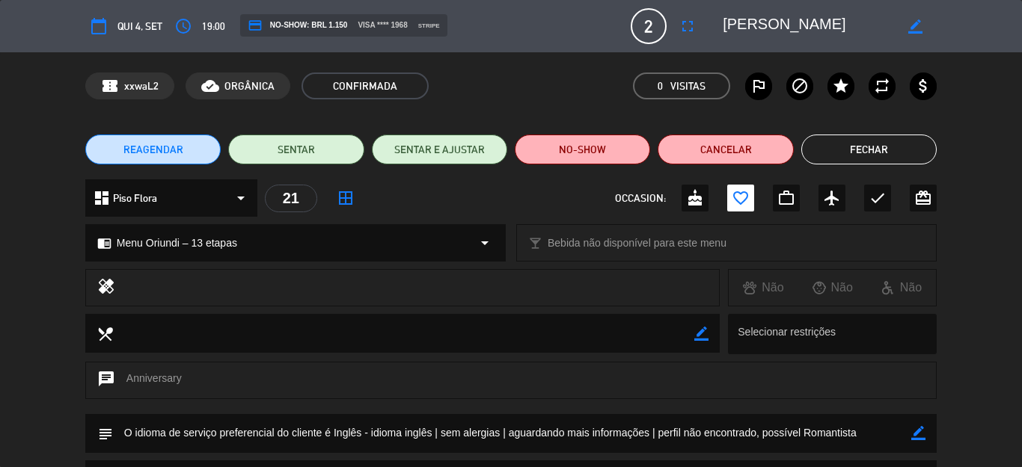
click at [852, 142] on button "Fechar" at bounding box center [868, 150] width 135 height 30
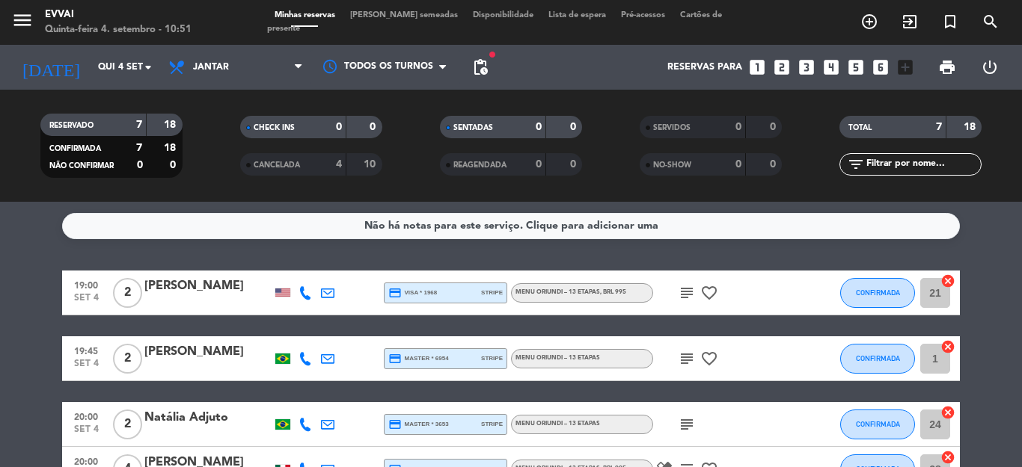
click at [208, 346] on div "[PERSON_NAME]" at bounding box center [207, 352] width 127 height 19
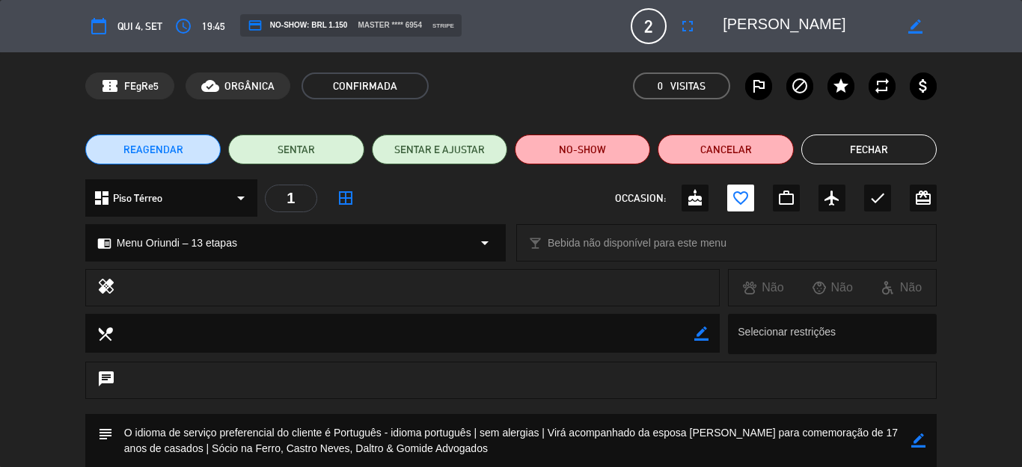
click at [829, 152] on button "Fechar" at bounding box center [868, 150] width 135 height 30
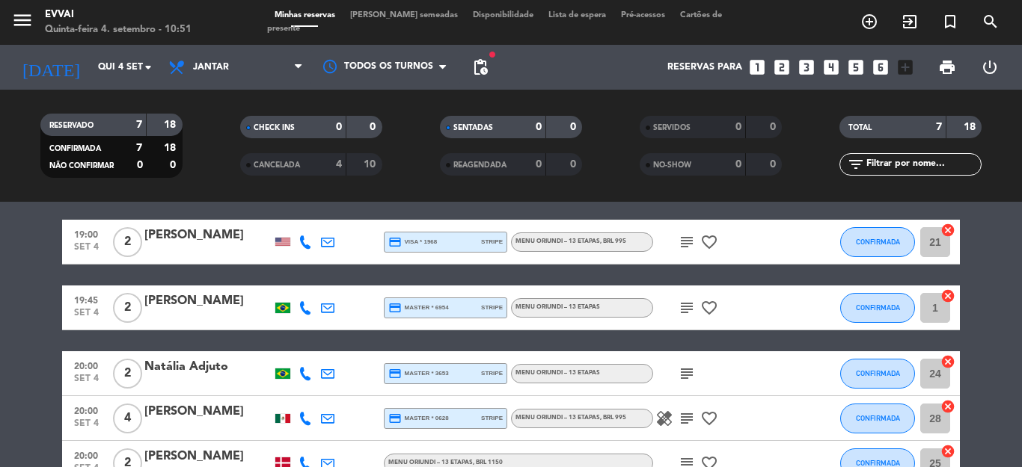
scroll to position [75, 0]
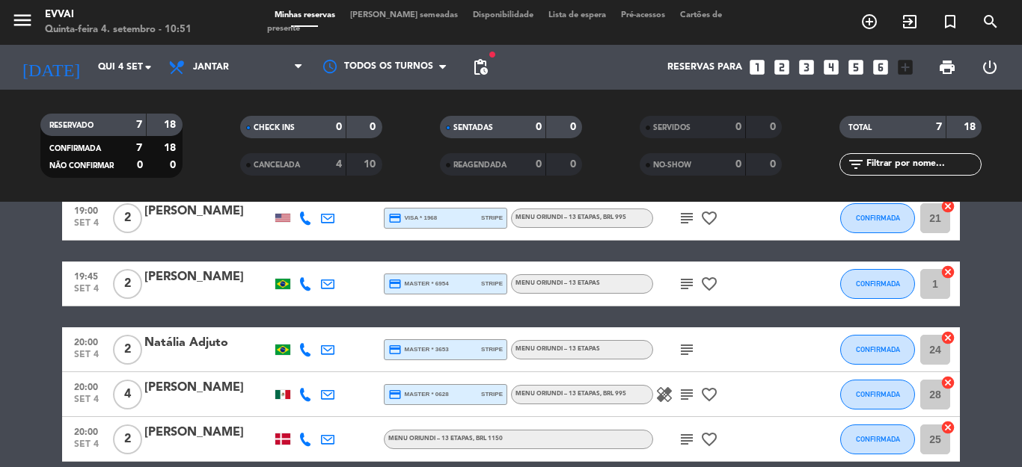
click at [156, 362] on div at bounding box center [207, 360] width 127 height 12
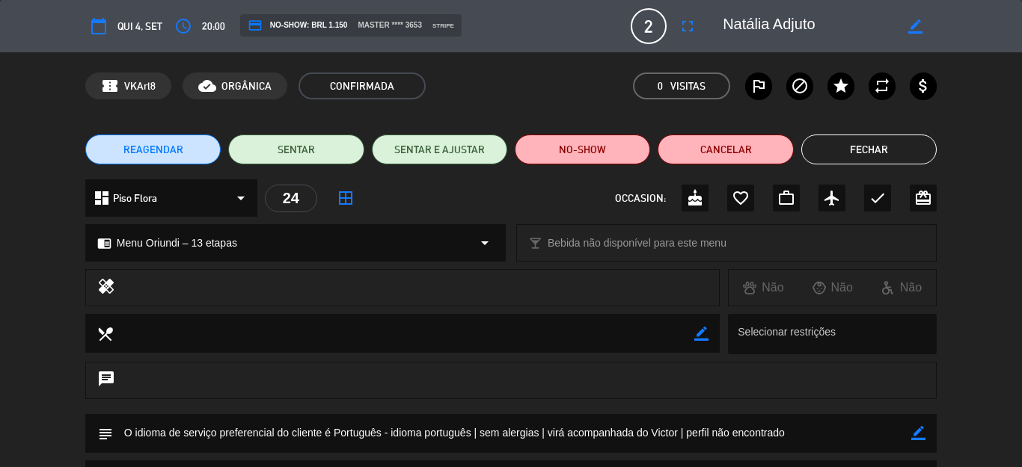
click at [859, 147] on button "Fechar" at bounding box center [868, 150] width 135 height 30
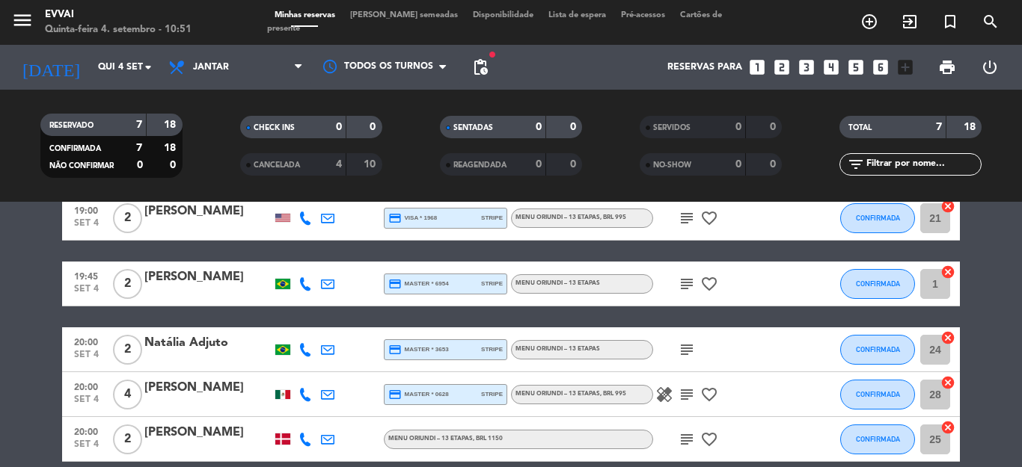
click at [172, 386] on div "[PERSON_NAME]" at bounding box center [207, 387] width 127 height 19
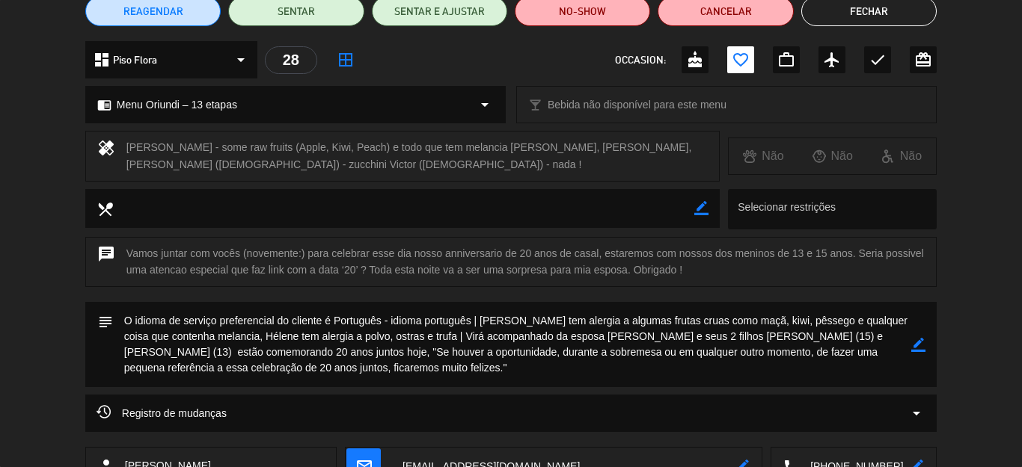
scroll to position [150, 0]
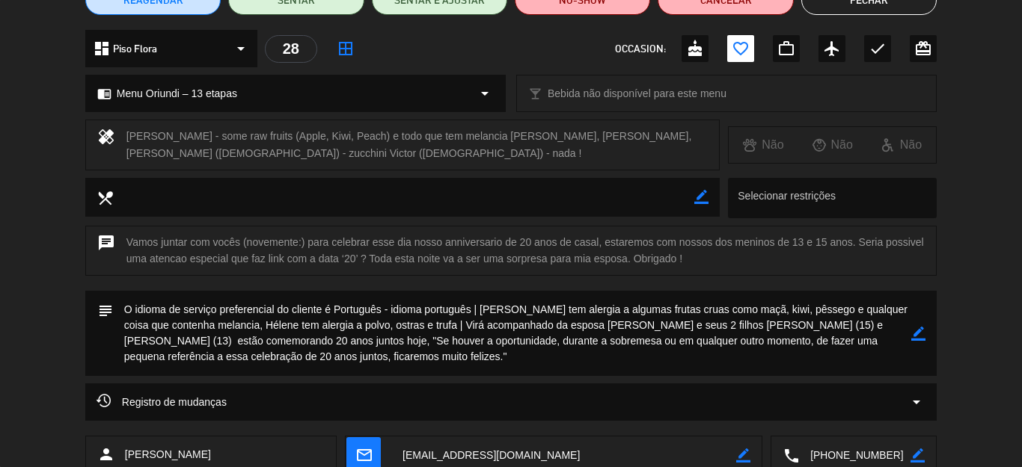
click at [863, 13] on button "Fechar" at bounding box center [868, 0] width 135 height 30
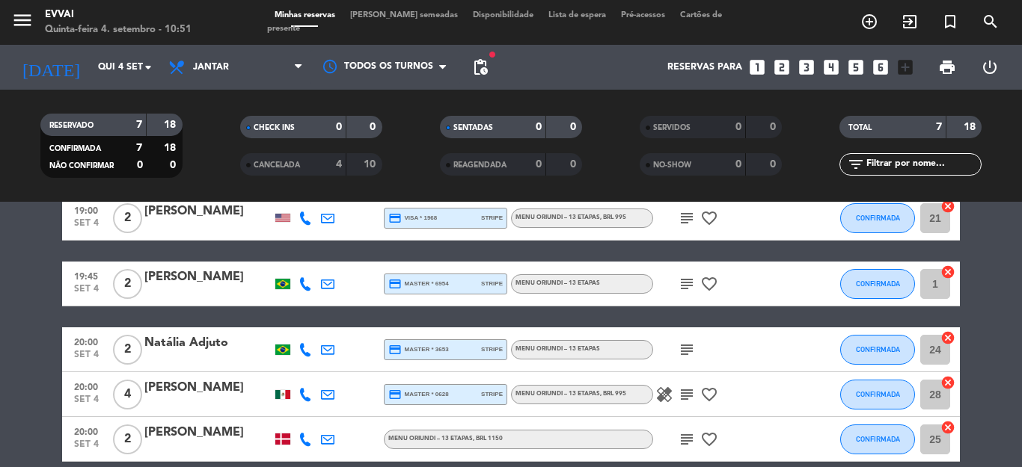
click at [197, 385] on div "[PERSON_NAME]" at bounding box center [207, 387] width 127 height 19
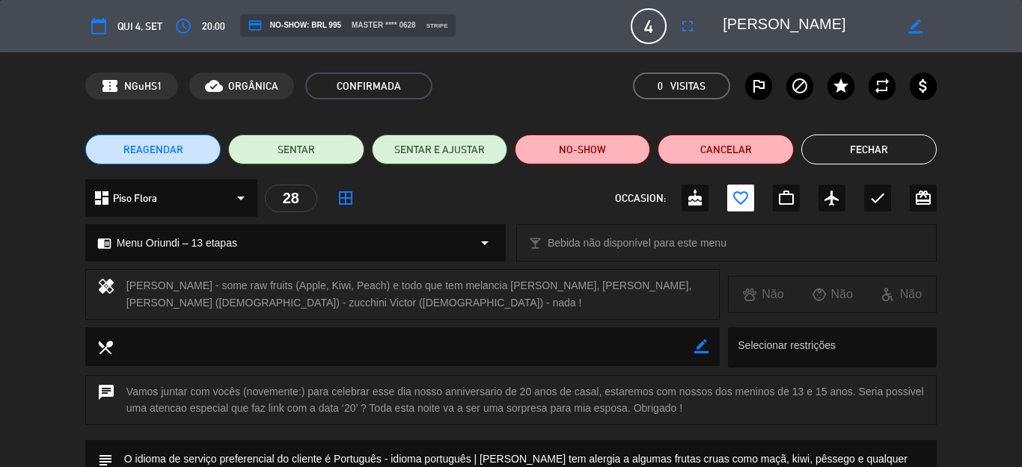
click at [843, 154] on button "Fechar" at bounding box center [868, 150] width 135 height 30
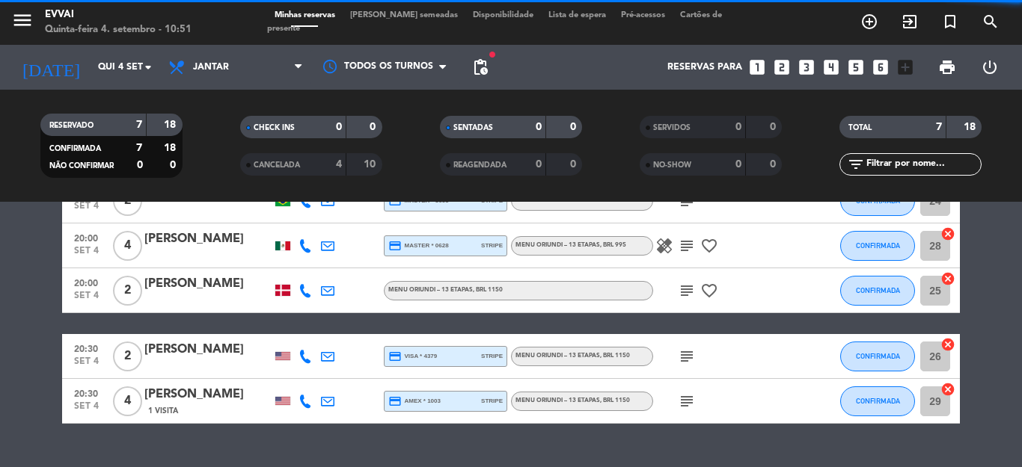
scroll to position [224, 0]
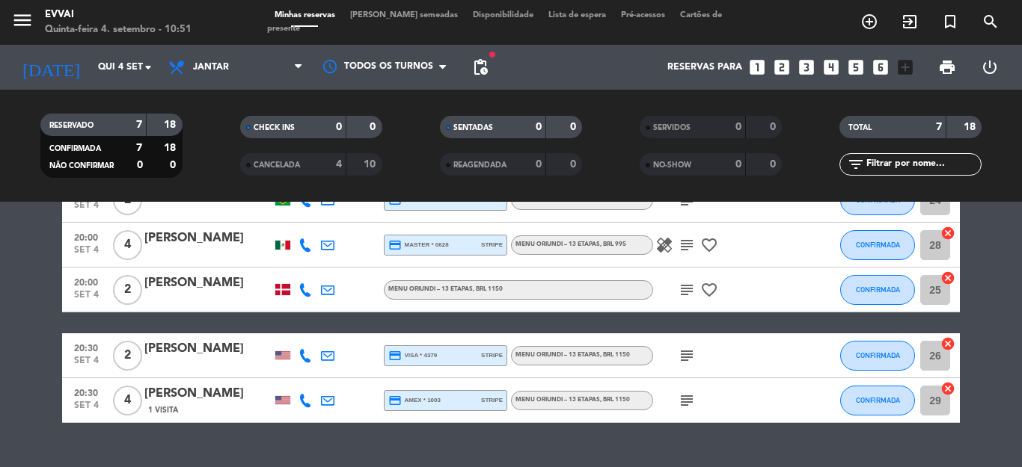
click at [182, 293] on div "[PERSON_NAME]" at bounding box center [207, 283] width 127 height 19
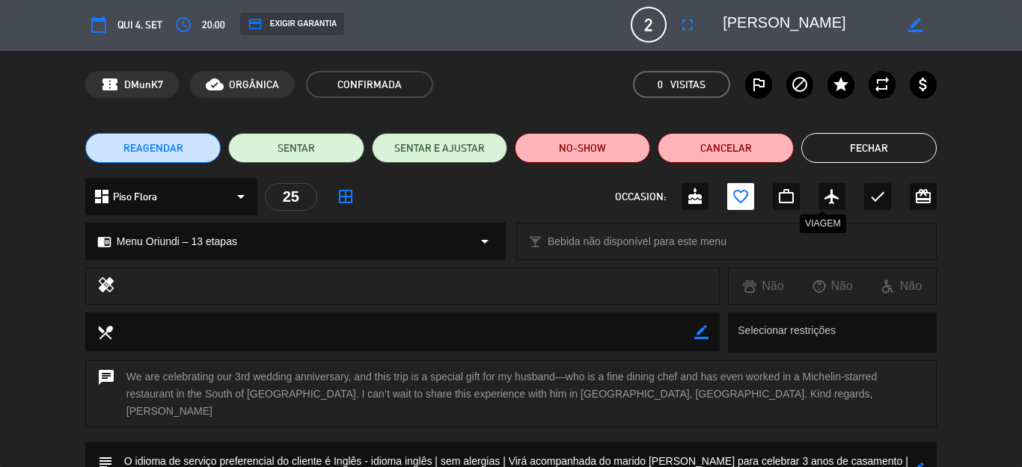
scroll to position [0, 0]
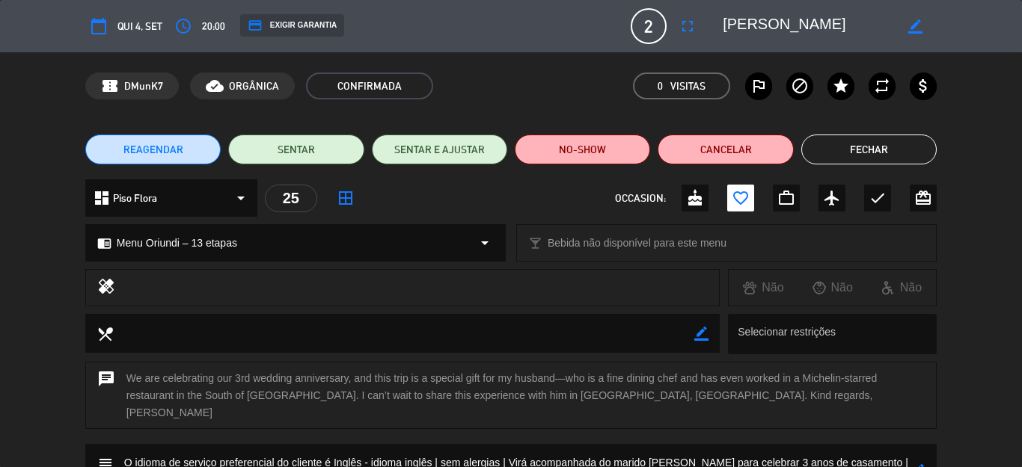
click at [884, 140] on button "Fechar" at bounding box center [868, 150] width 135 height 30
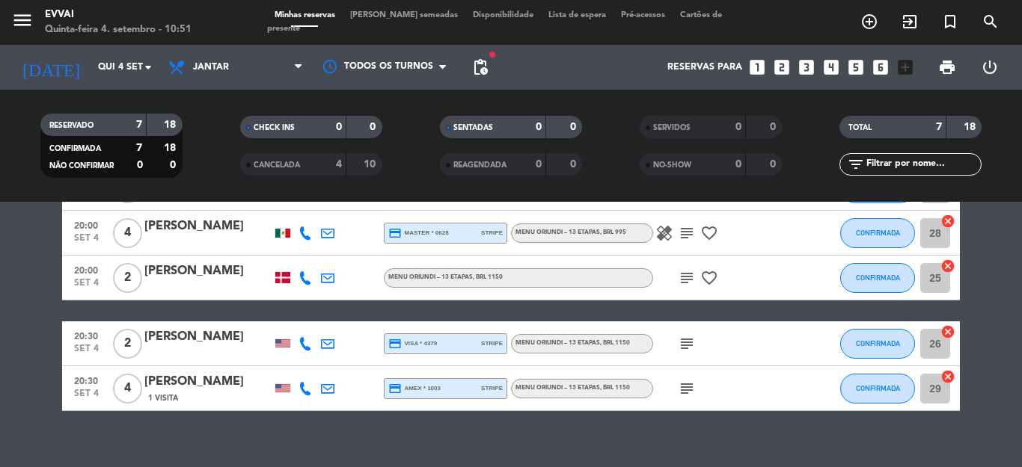
scroll to position [255, 0]
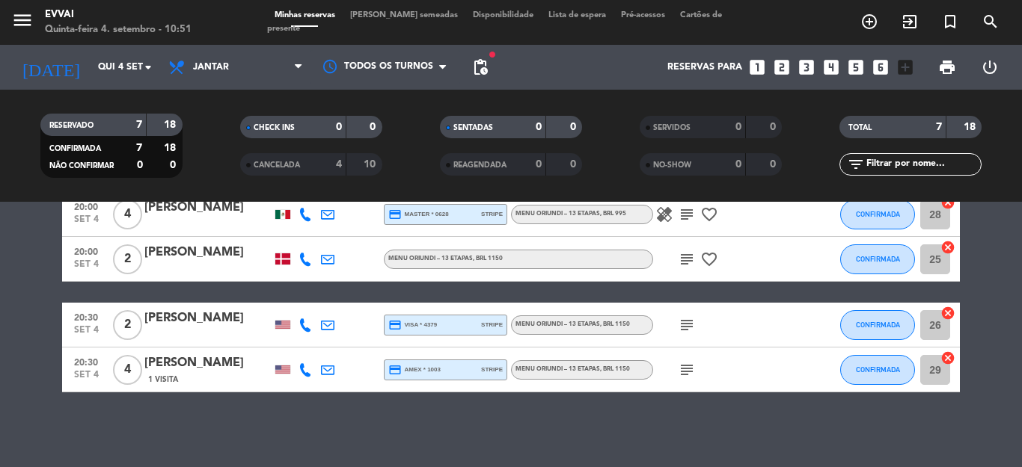
click at [167, 259] on div "[PERSON_NAME]" at bounding box center [207, 252] width 127 height 19
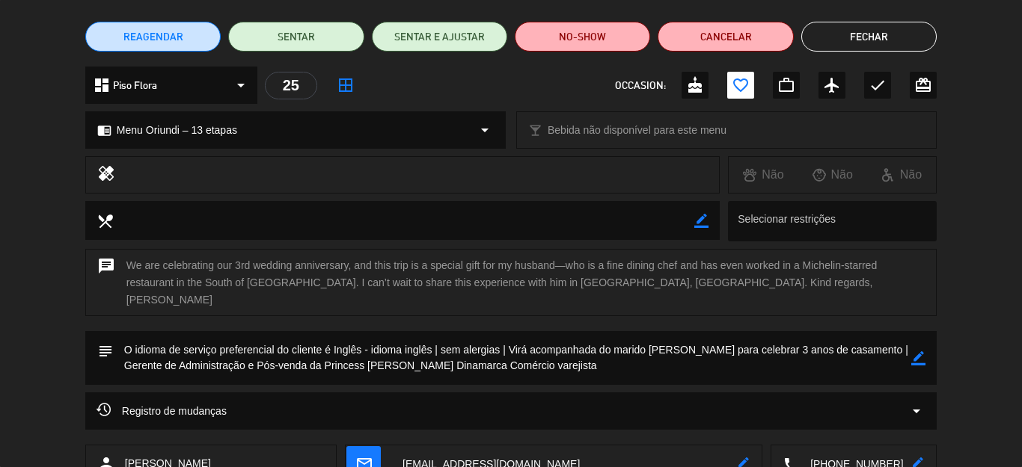
scroll to position [0, 0]
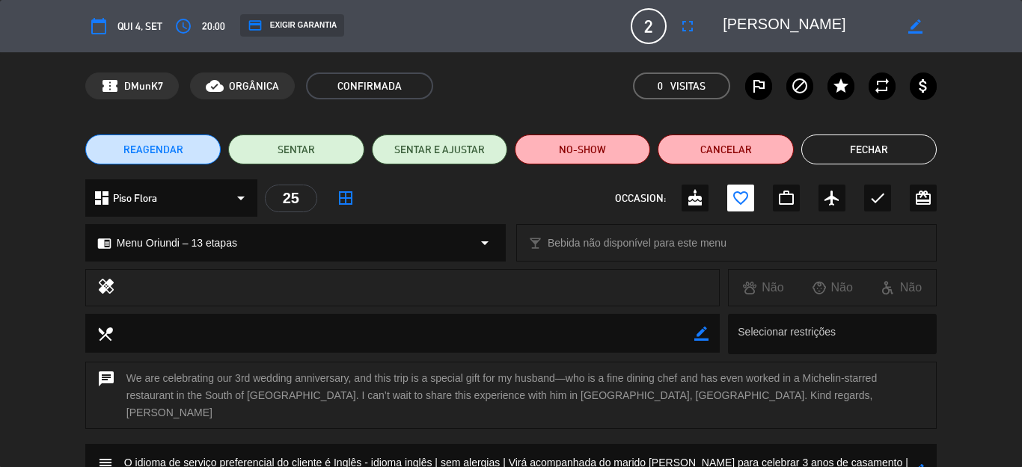
click at [866, 152] on button "Fechar" at bounding box center [868, 150] width 135 height 30
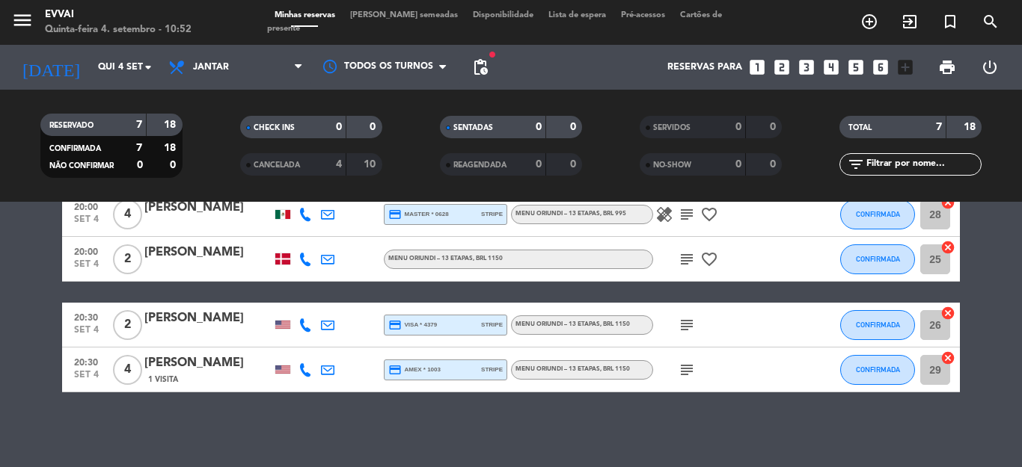
click at [153, 310] on div "[PERSON_NAME]" at bounding box center [207, 318] width 127 height 19
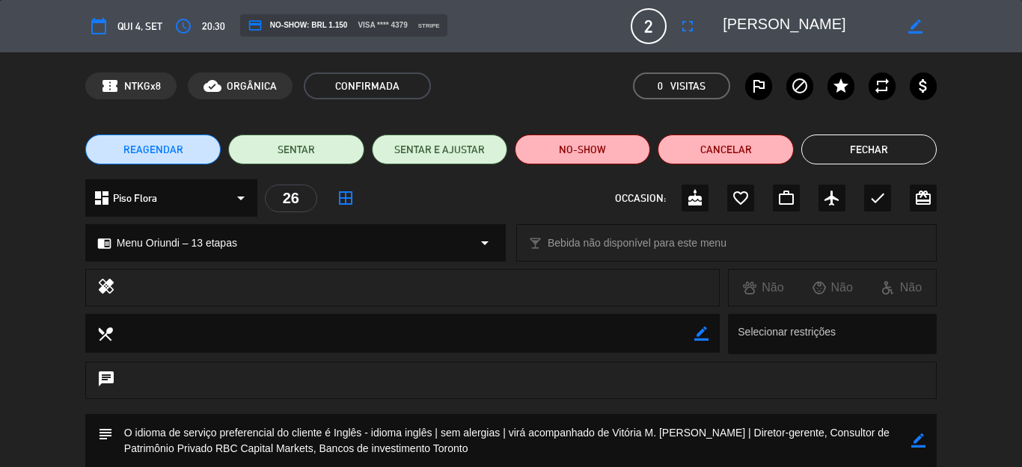
click at [849, 161] on button "Fechar" at bounding box center [868, 150] width 135 height 30
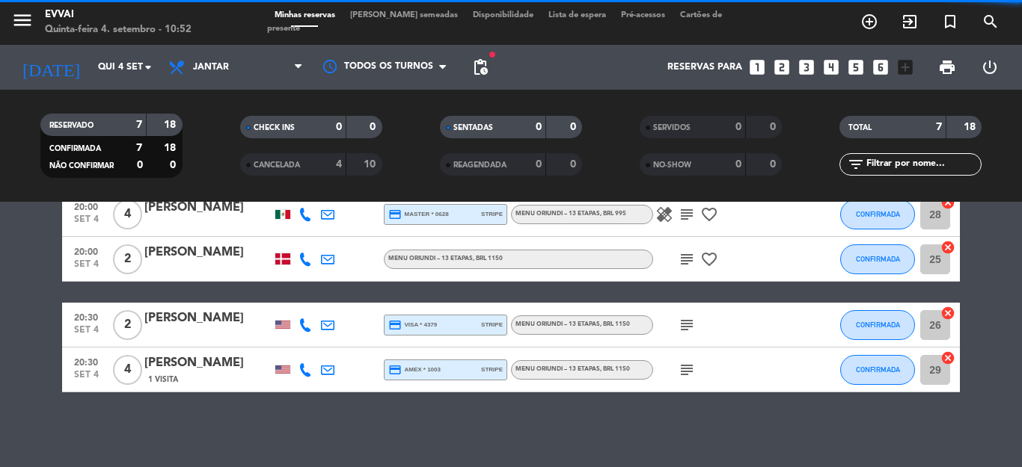
click at [179, 379] on div "1 Visita" at bounding box center [207, 379] width 127 height 13
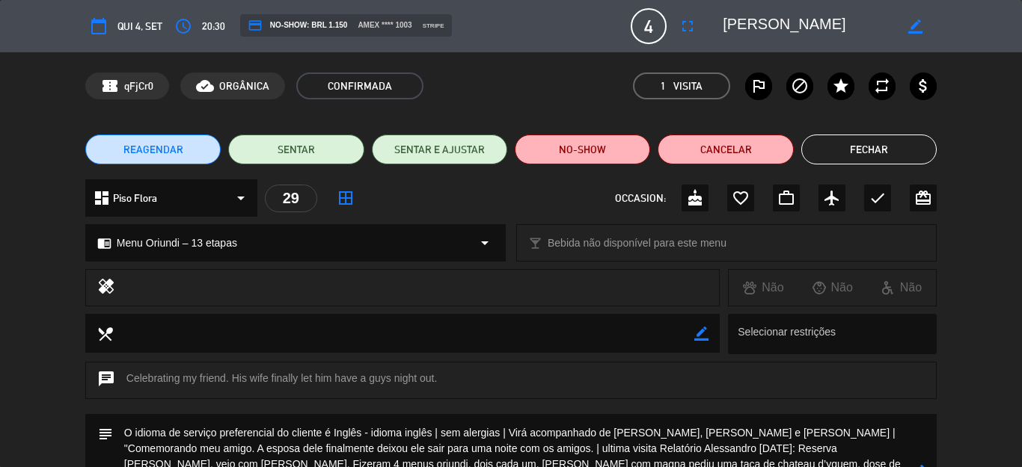
click at [850, 153] on button "Fechar" at bounding box center [868, 150] width 135 height 30
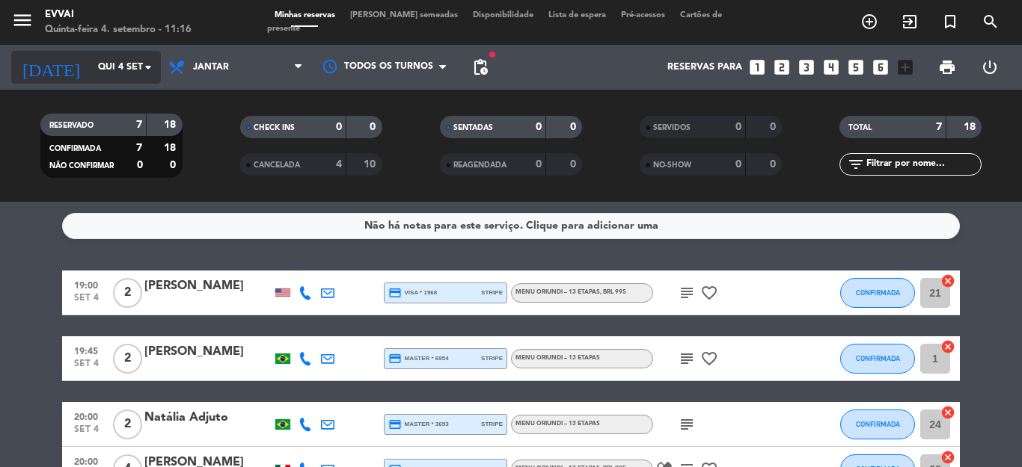
click at [90, 70] on input "Qui 4 set" at bounding box center [153, 67] width 126 height 25
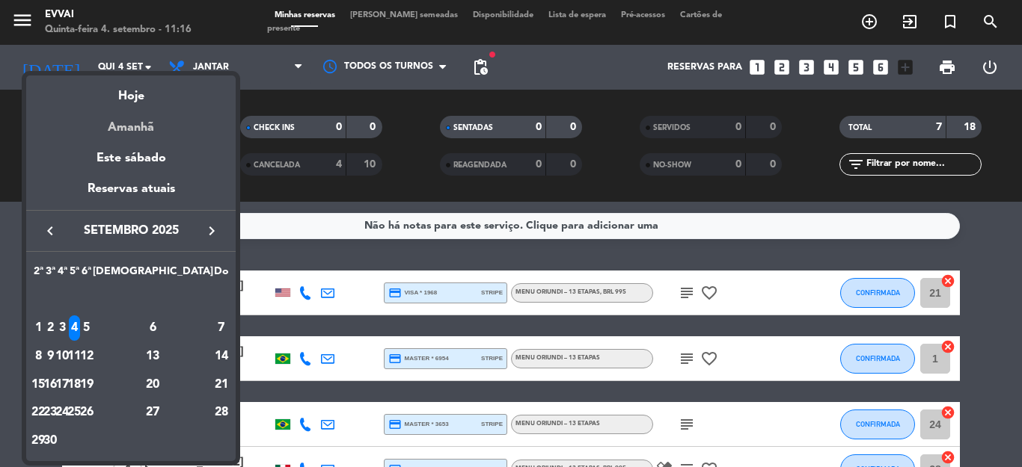
click at [131, 126] on div "Amanhã" at bounding box center [130, 122] width 209 height 31
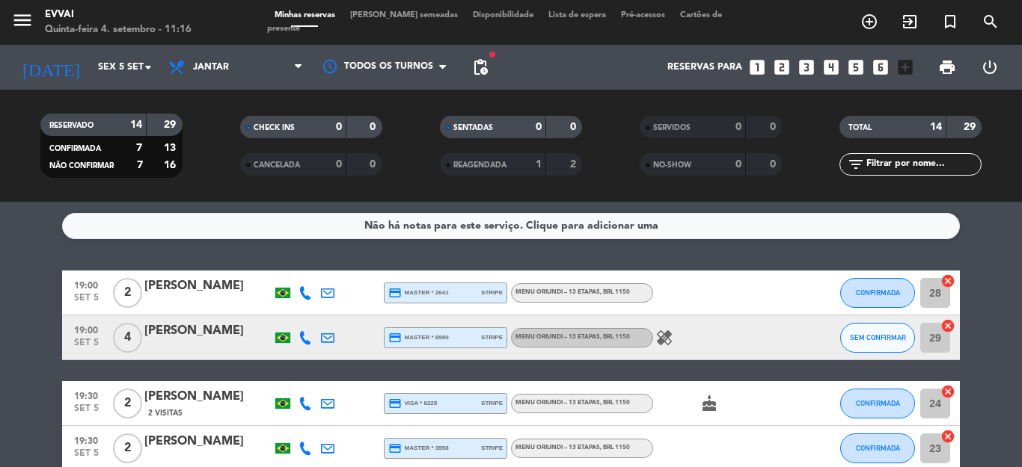
click at [212, 277] on div "[PERSON_NAME]" at bounding box center [207, 286] width 127 height 19
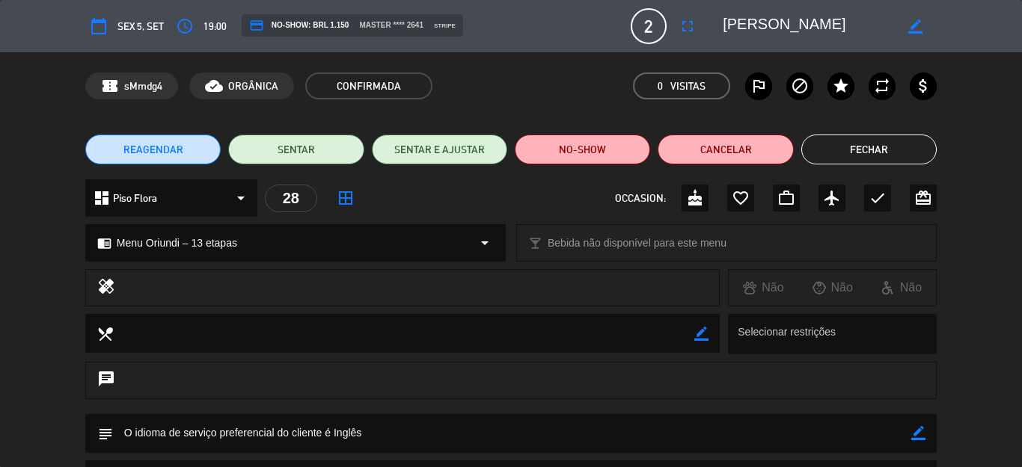
scroll to position [174, 0]
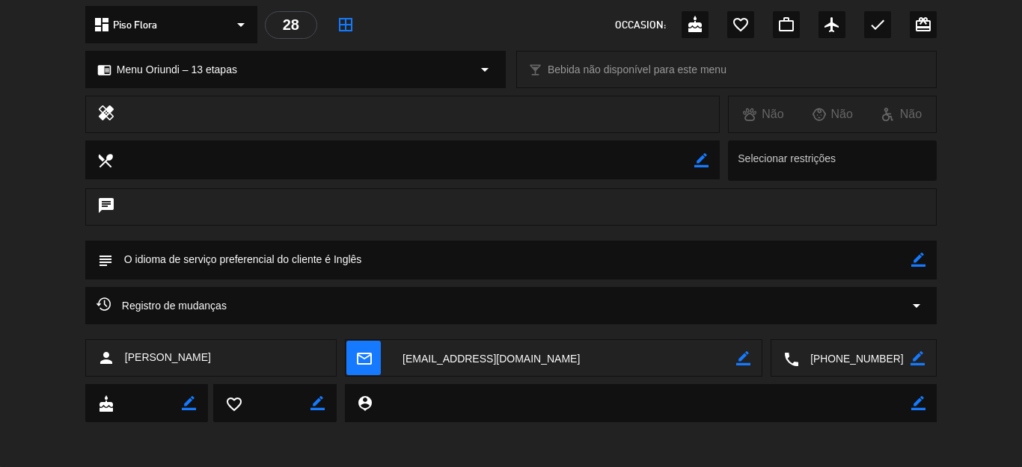
click at [850, 366] on textarea at bounding box center [854, 358] width 111 height 37
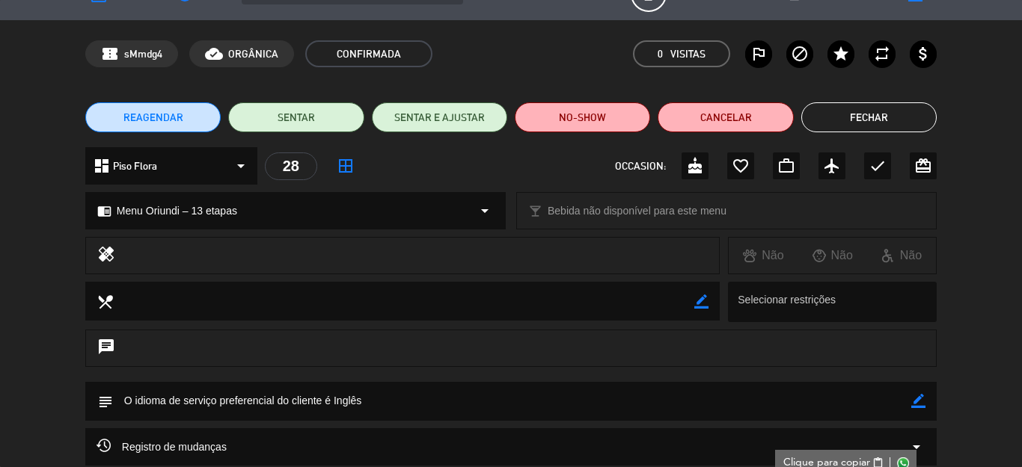
scroll to position [0, 0]
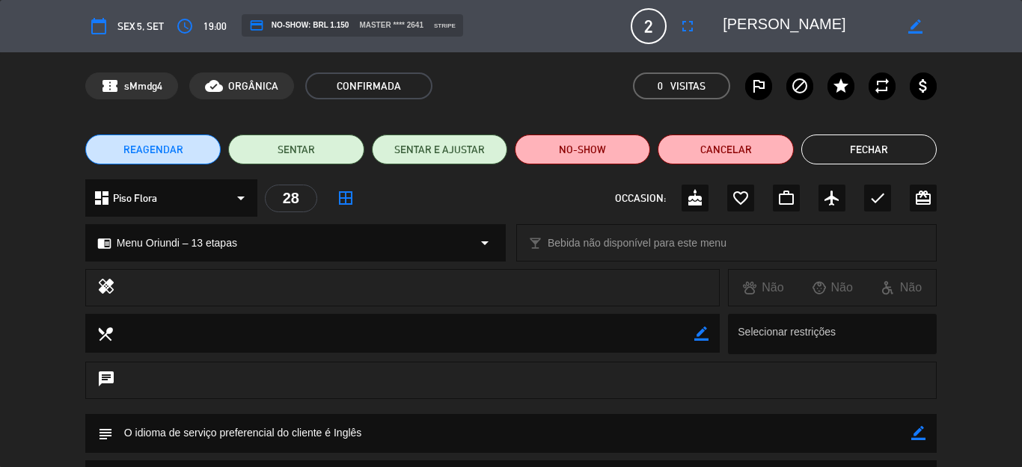
click at [743, 29] on textarea at bounding box center [807, 26] width 171 height 27
click at [859, 142] on button "Fechar" at bounding box center [868, 150] width 135 height 30
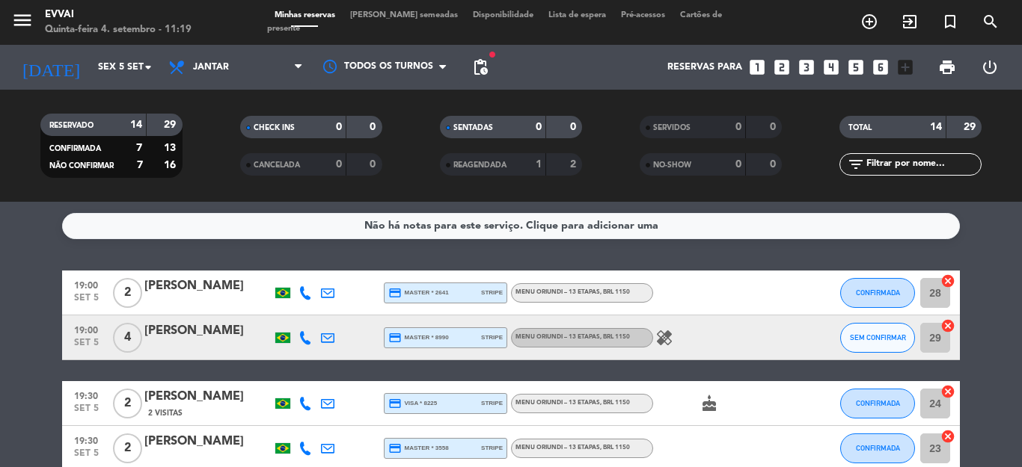
click at [179, 332] on div "[PERSON_NAME]" at bounding box center [207, 331] width 127 height 19
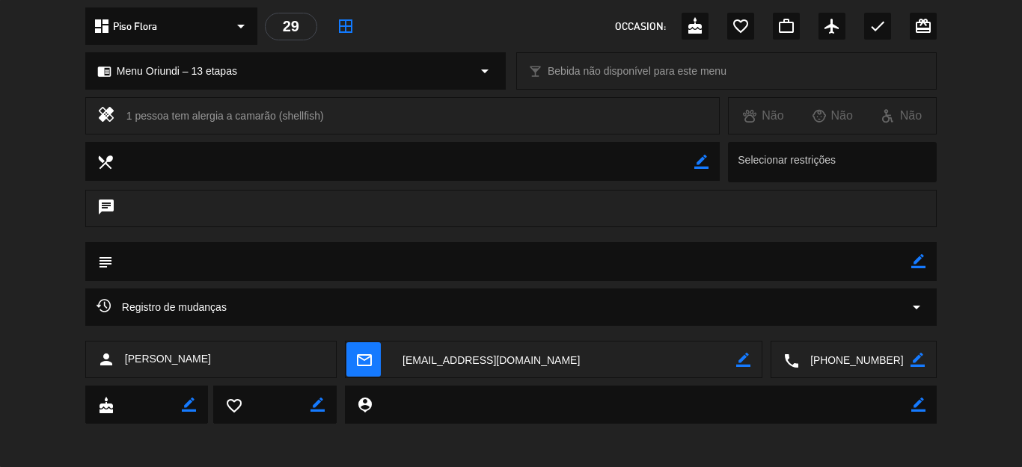
scroll to position [174, 0]
click at [861, 348] on textarea at bounding box center [854, 358] width 111 height 37
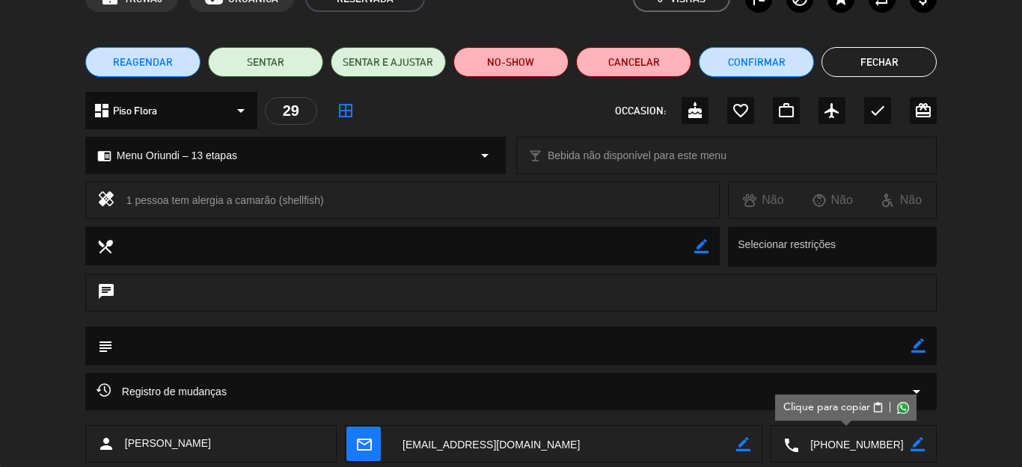
scroll to position [0, 0]
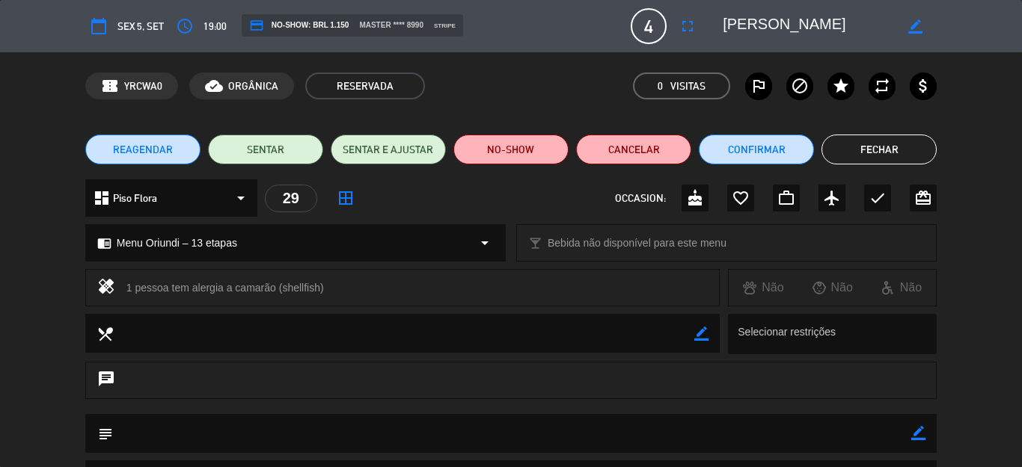
click at [751, 31] on textarea at bounding box center [807, 26] width 171 height 27
click at [887, 158] on button "Fechar" at bounding box center [878, 150] width 115 height 30
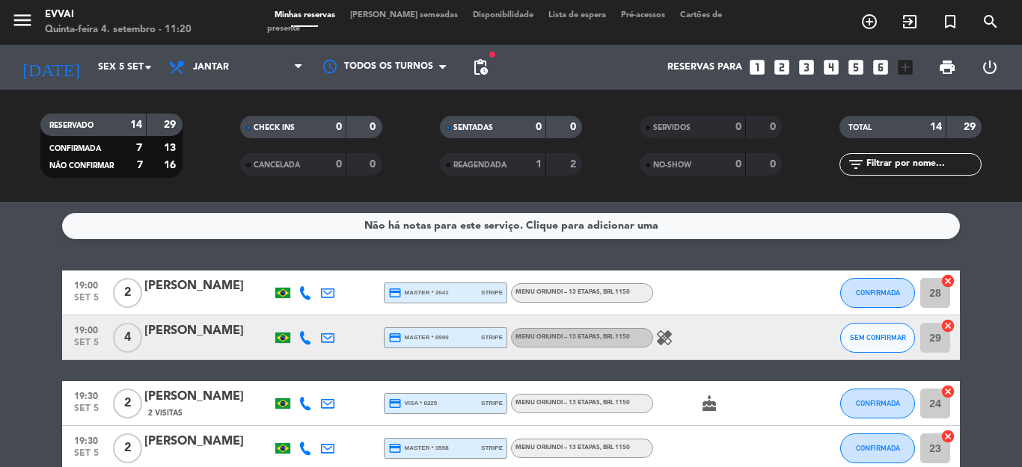
scroll to position [150, 0]
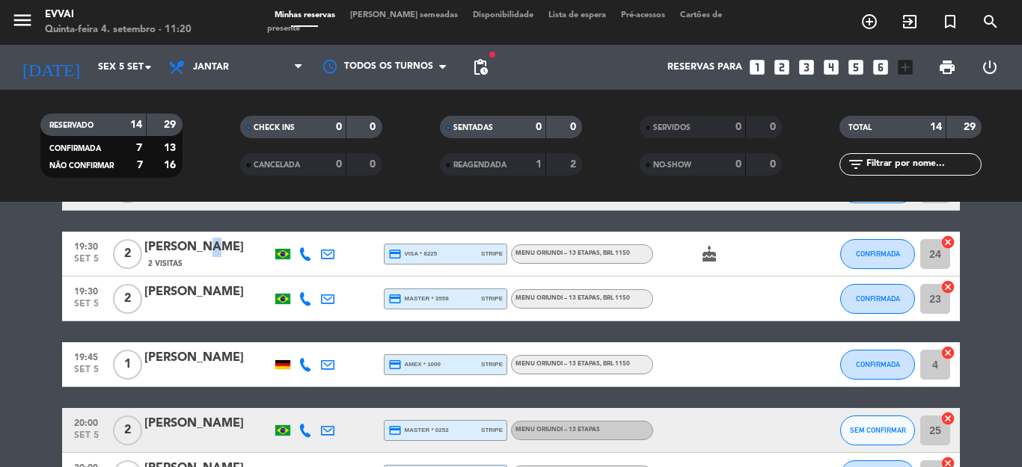
click at [182, 255] on div "[PERSON_NAME]" at bounding box center [207, 247] width 127 height 19
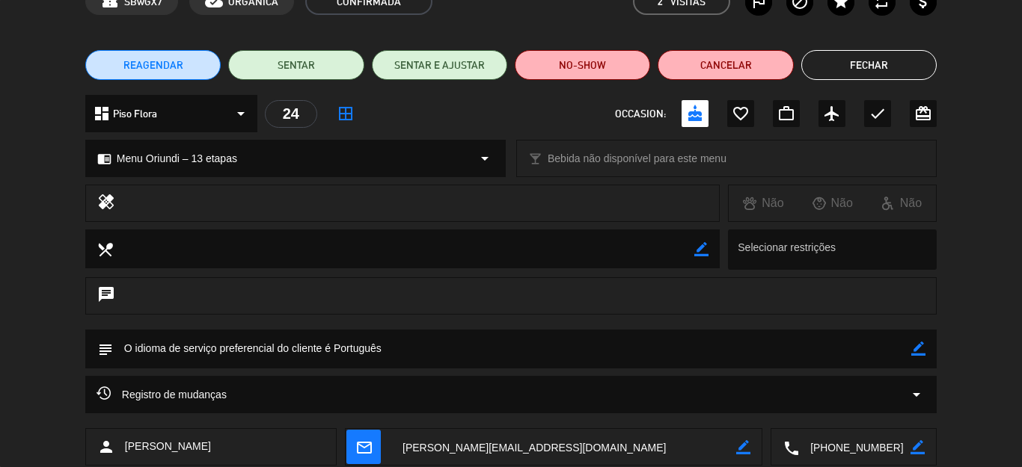
scroll to position [224, 0]
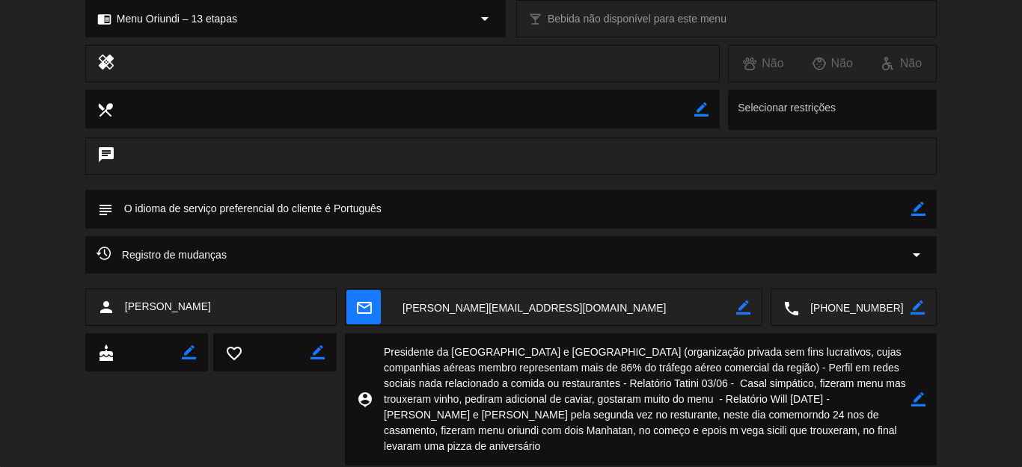
click at [854, 310] on textarea at bounding box center [854, 307] width 111 height 37
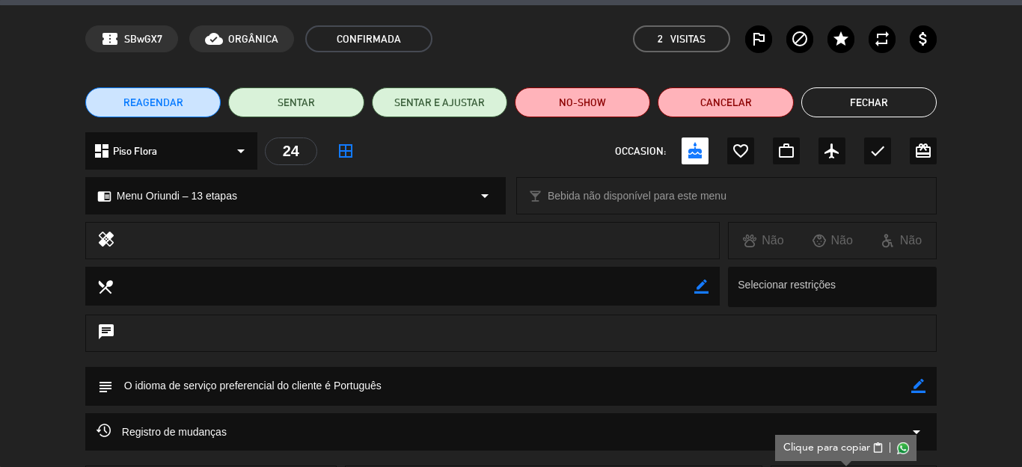
scroll to position [0, 0]
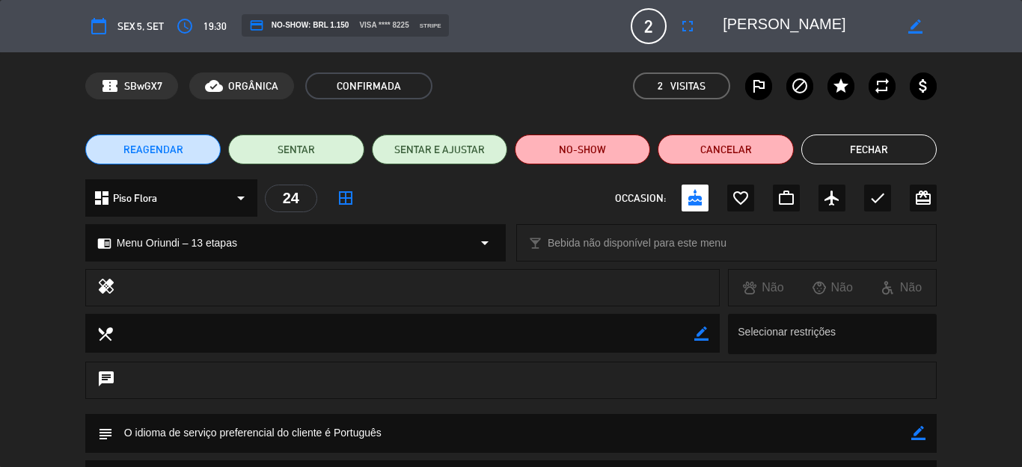
click at [785, 32] on textarea at bounding box center [807, 26] width 171 height 27
click at [871, 158] on button "Fechar" at bounding box center [868, 150] width 135 height 30
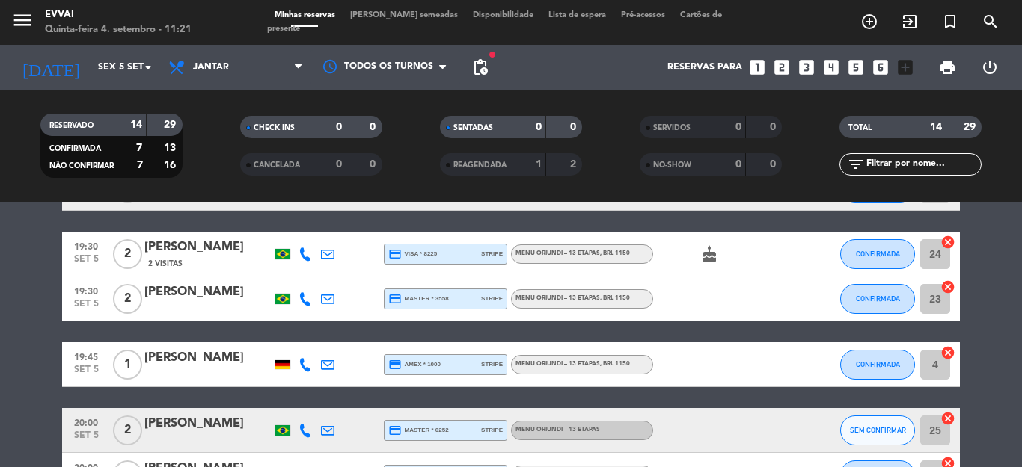
click at [156, 290] on div "[PERSON_NAME]" at bounding box center [207, 292] width 127 height 19
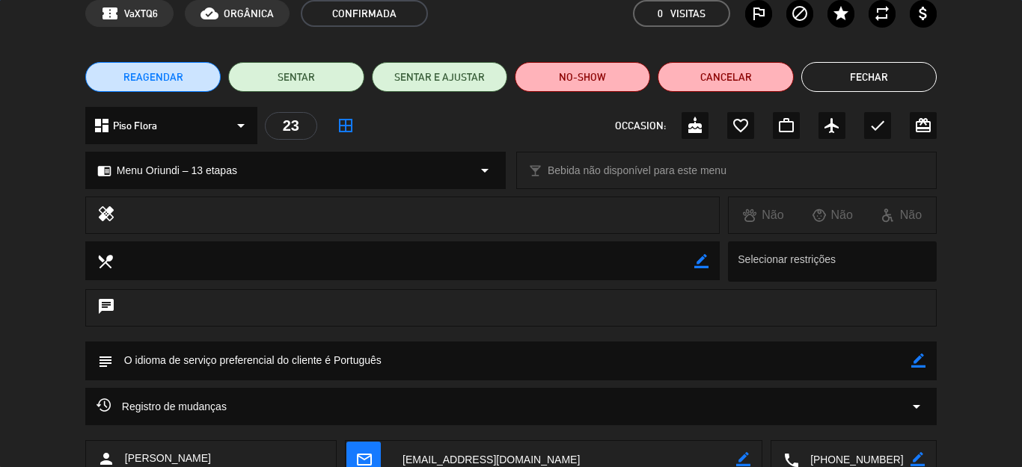
scroll to position [174, 0]
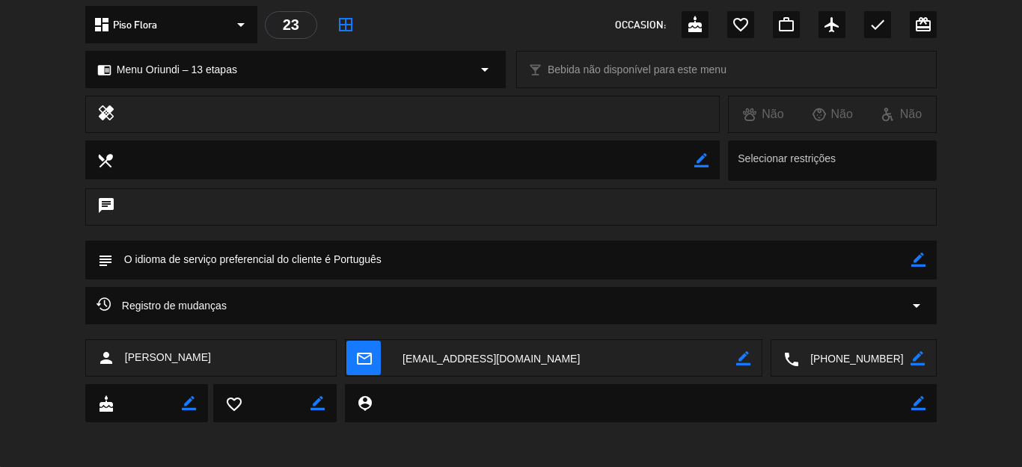
click at [828, 374] on textarea at bounding box center [854, 358] width 111 height 37
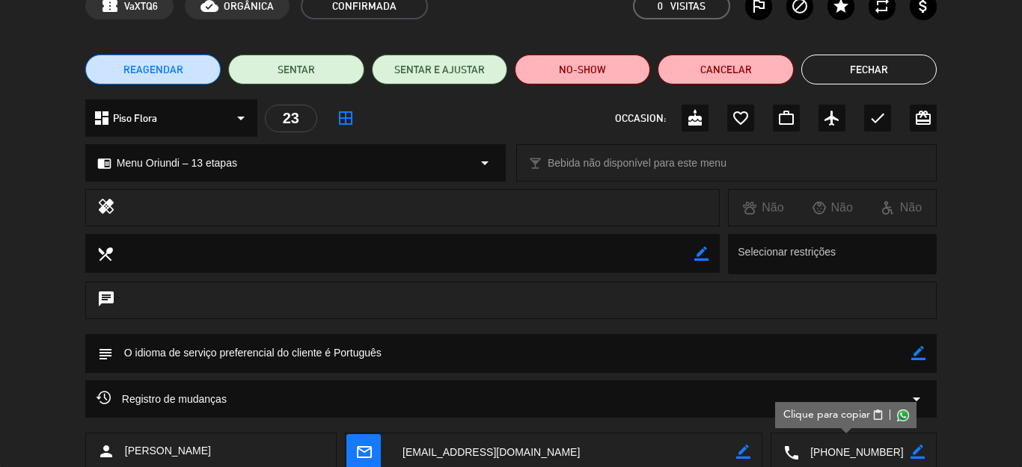
scroll to position [0, 0]
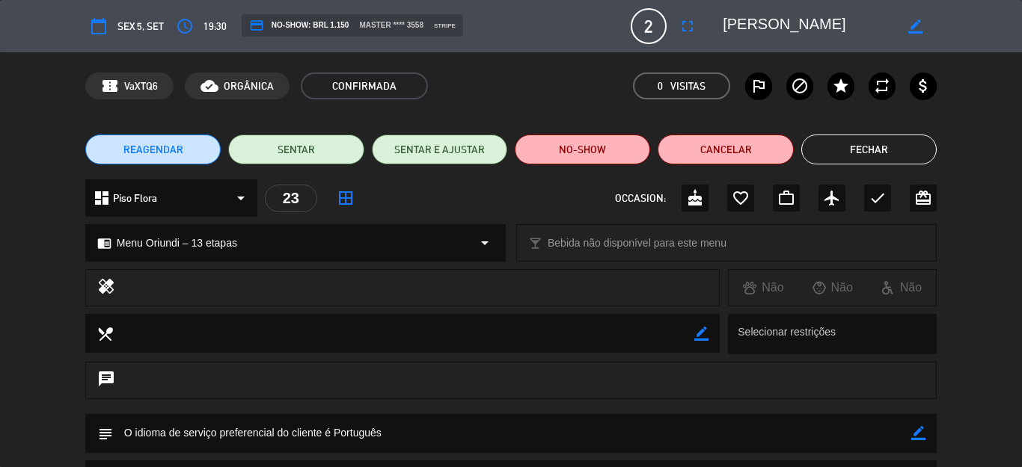
click at [758, 31] on textarea at bounding box center [807, 26] width 171 height 27
click at [850, 154] on button "Fechar" at bounding box center [868, 150] width 135 height 30
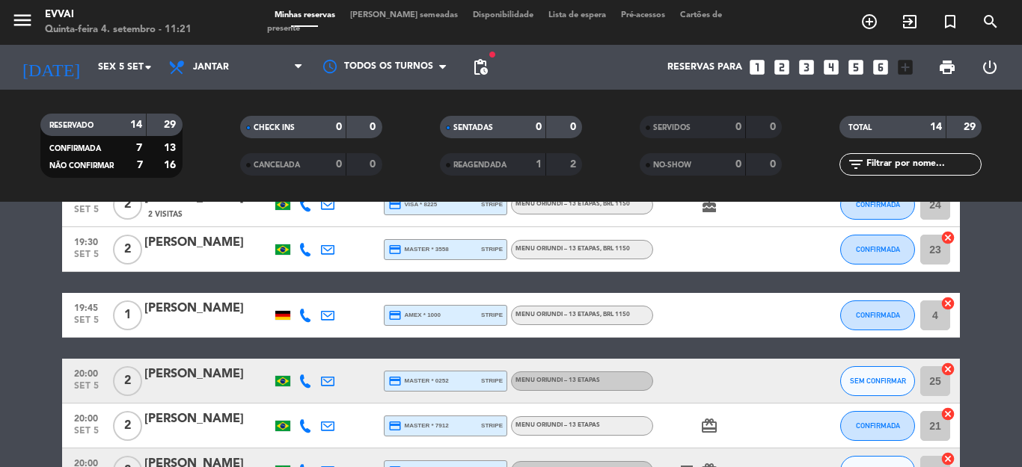
scroll to position [224, 0]
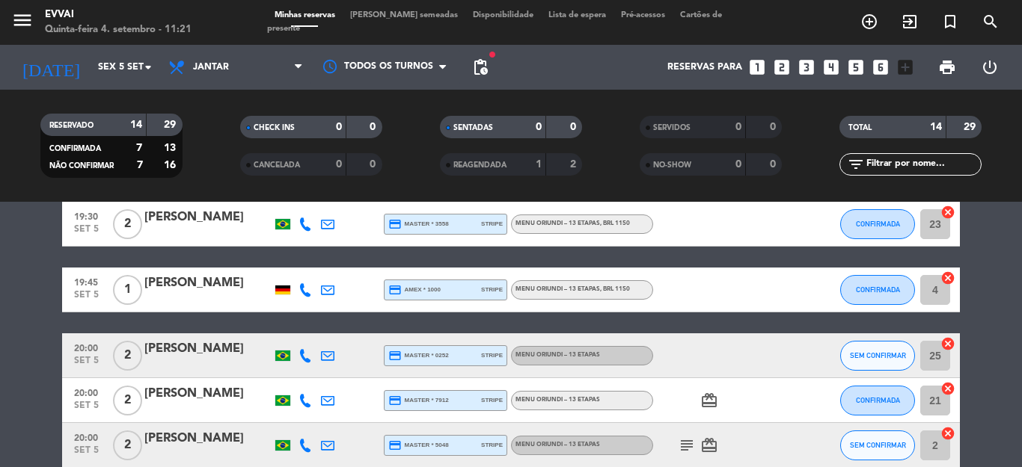
click at [173, 283] on div "[PERSON_NAME]" at bounding box center [207, 283] width 127 height 19
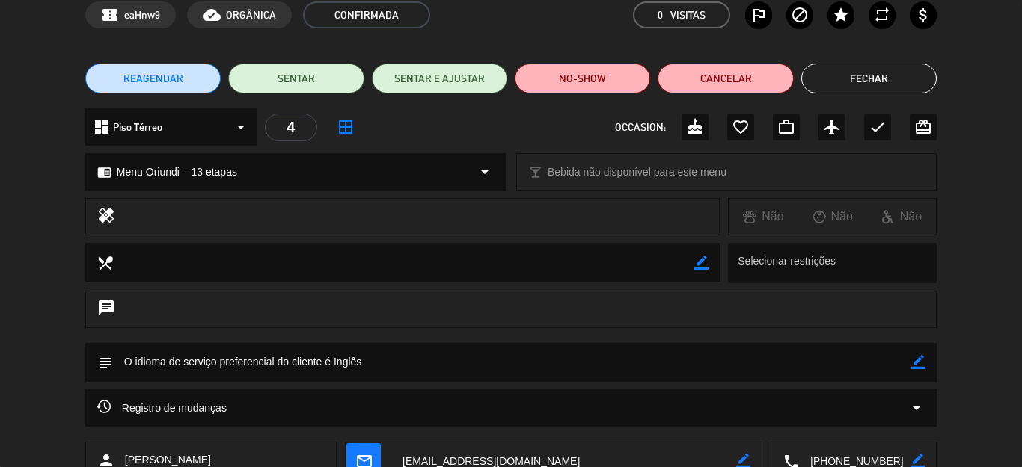
scroll to position [174, 0]
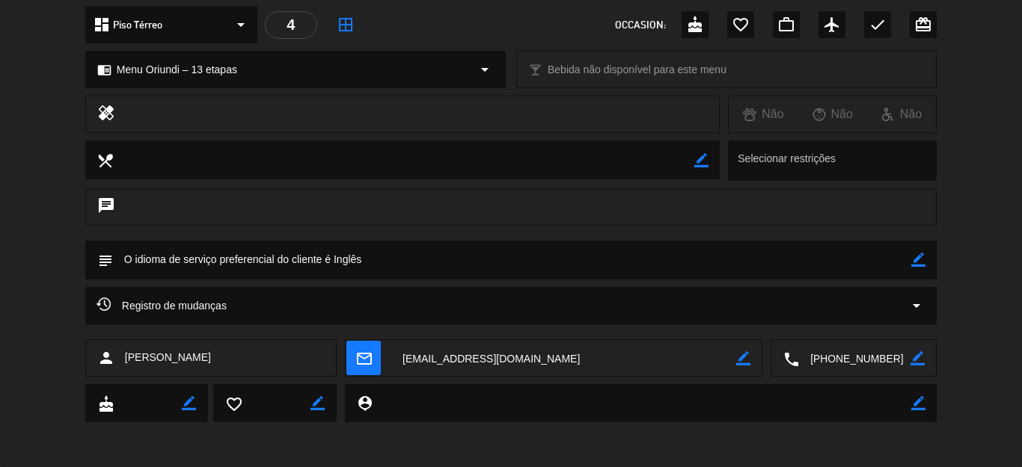
click at [847, 351] on textarea at bounding box center [854, 358] width 111 height 37
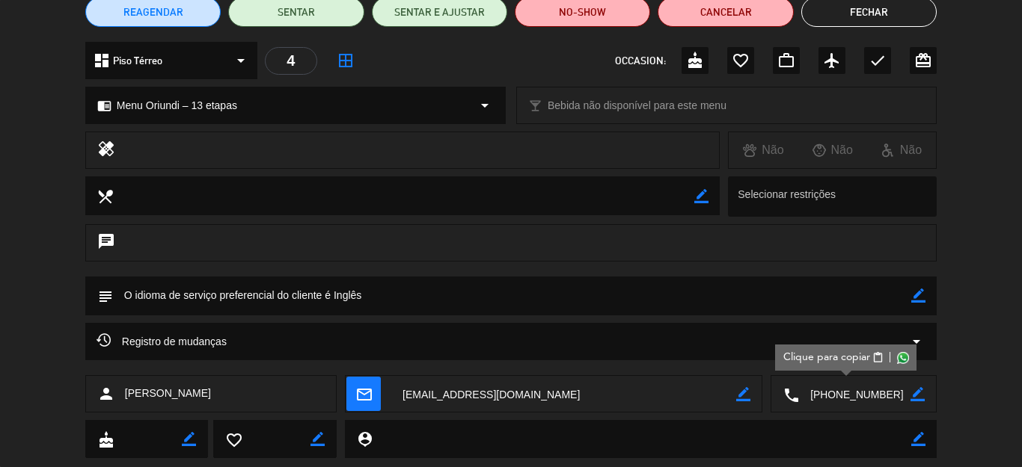
scroll to position [0, 0]
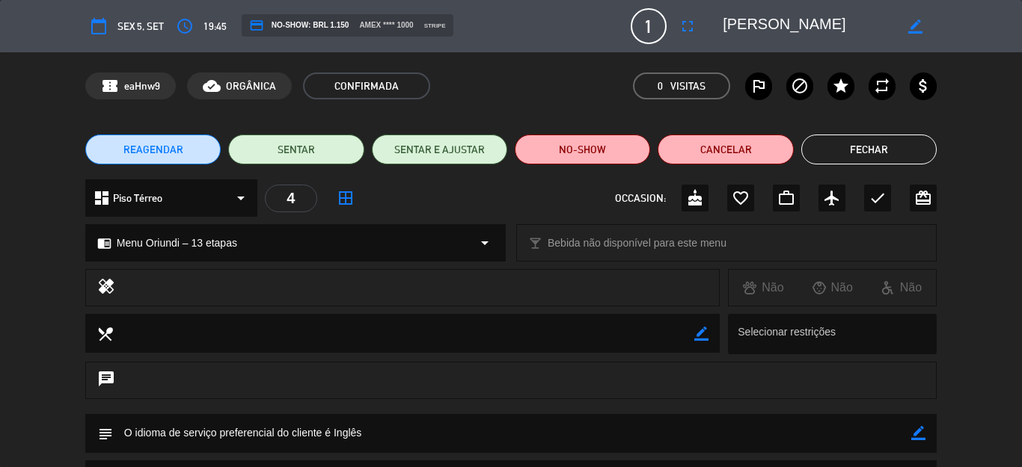
click at [746, 31] on textarea at bounding box center [807, 26] width 171 height 27
click at [869, 144] on button "Fechar" at bounding box center [868, 150] width 135 height 30
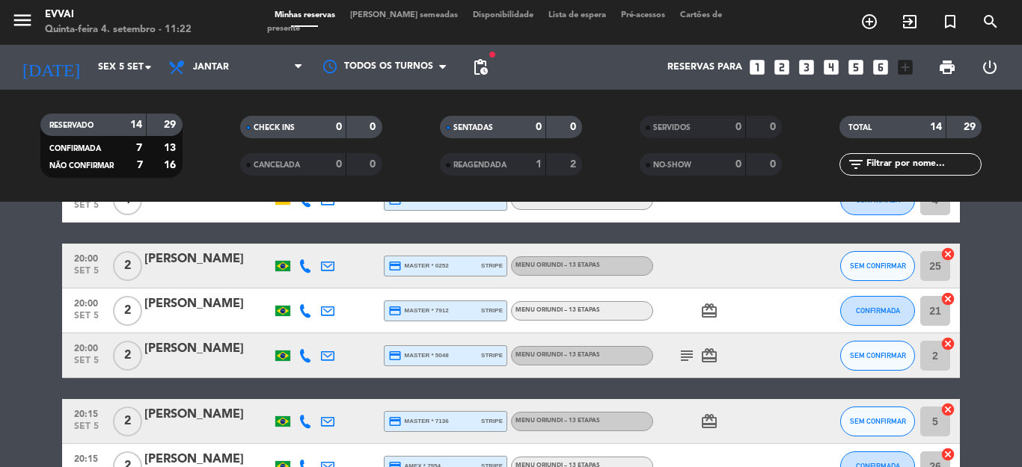
scroll to position [224, 0]
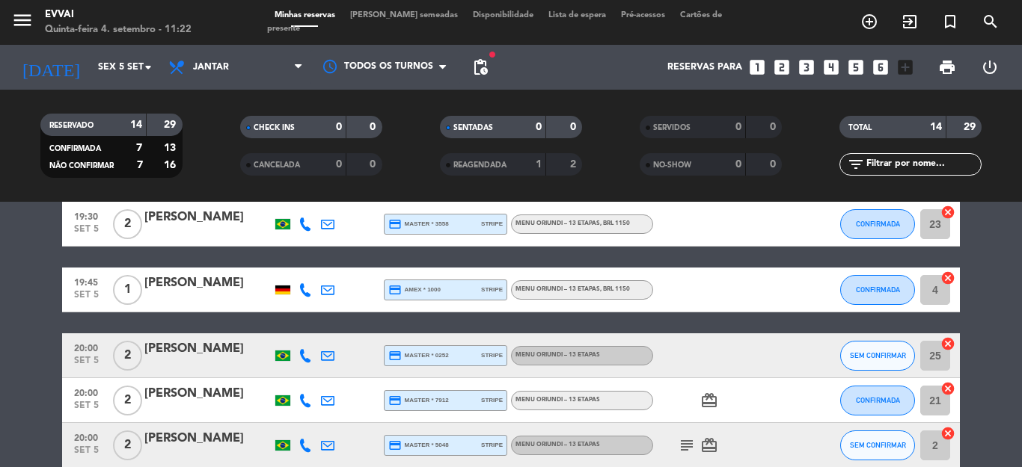
click at [199, 349] on div "[PERSON_NAME]" at bounding box center [207, 349] width 127 height 19
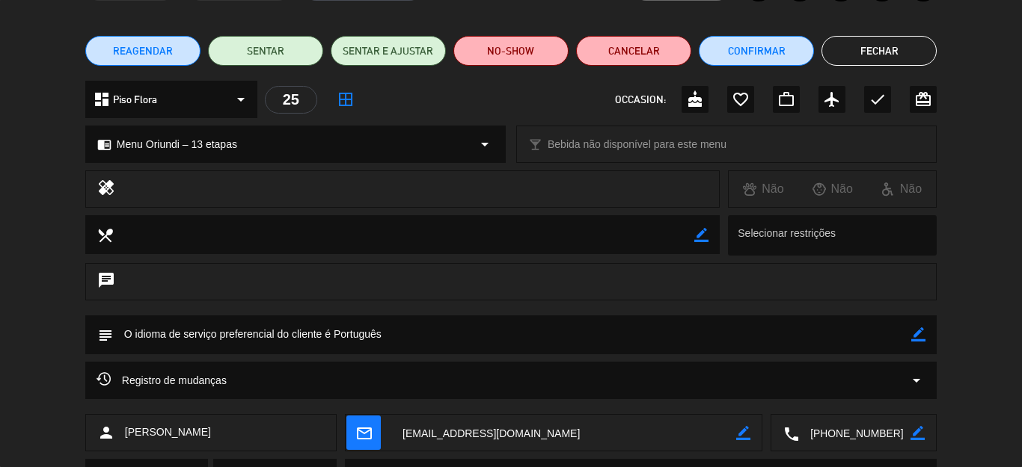
scroll to position [174, 0]
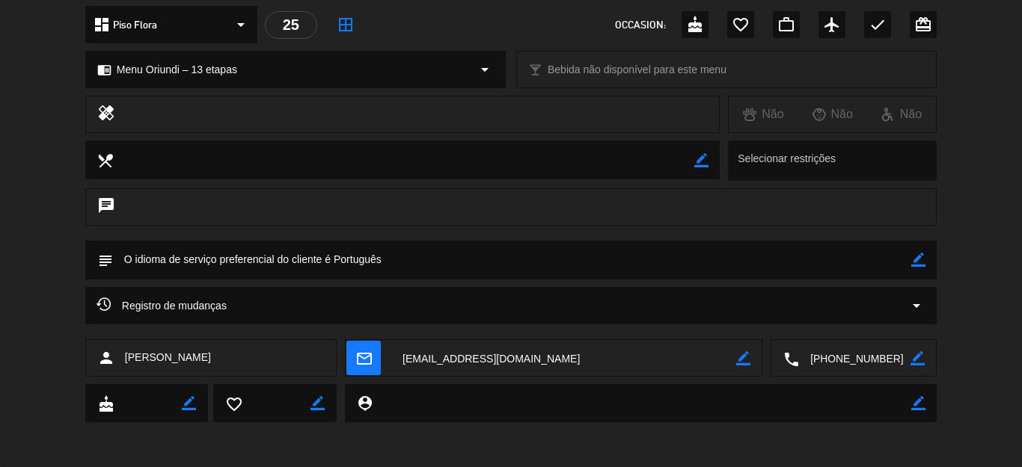
click at [832, 359] on textarea at bounding box center [854, 358] width 111 height 37
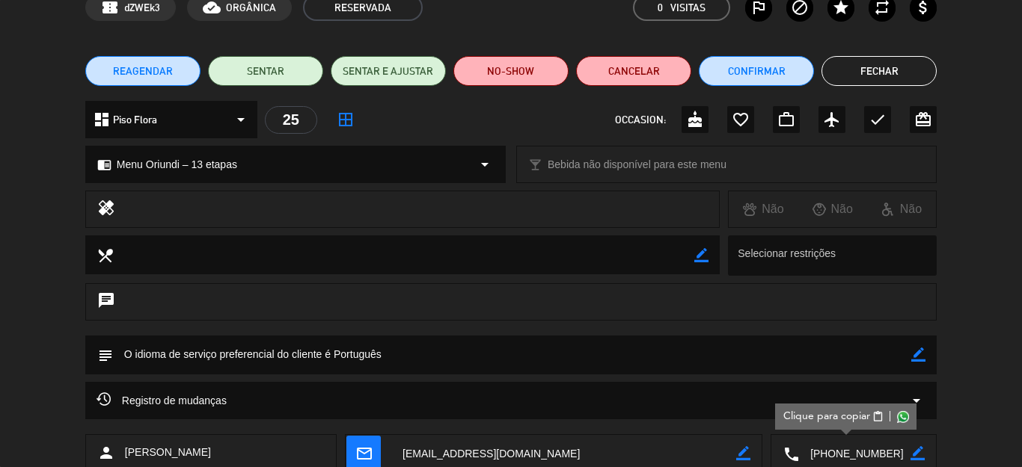
scroll to position [0, 0]
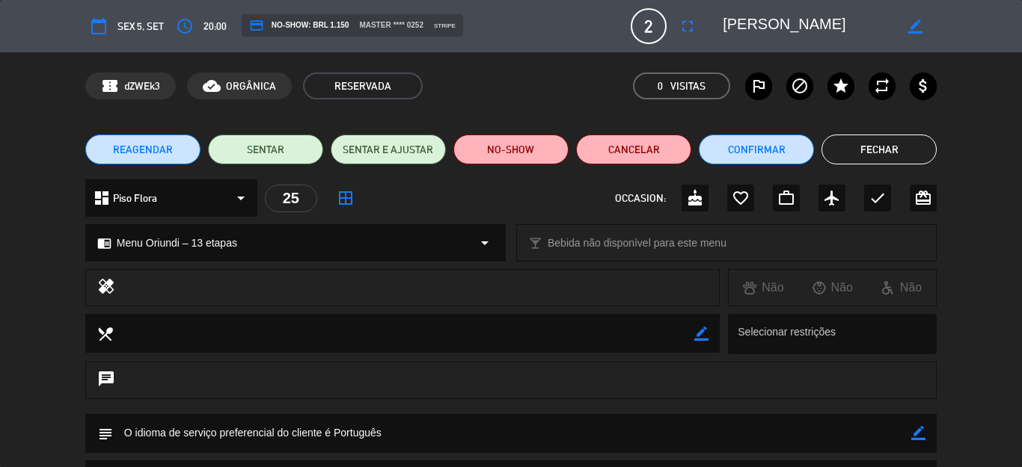
click at [770, 13] on textarea at bounding box center [807, 26] width 171 height 27
click at [882, 153] on button "Fechar" at bounding box center [878, 150] width 115 height 30
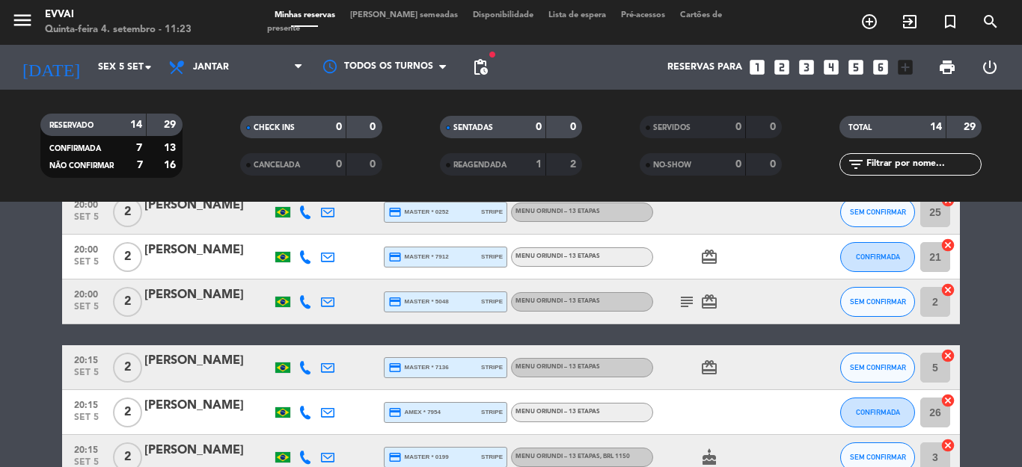
scroll to position [374, 0]
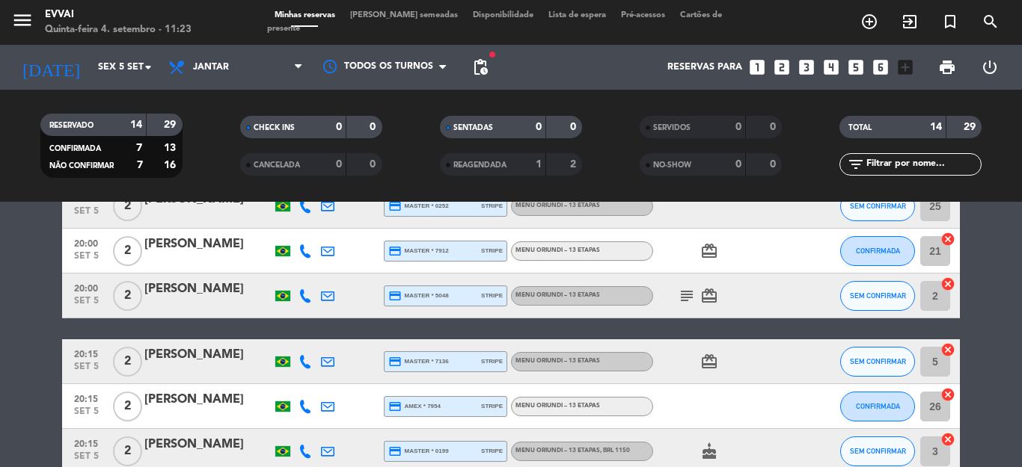
click at [194, 256] on div at bounding box center [207, 261] width 127 height 12
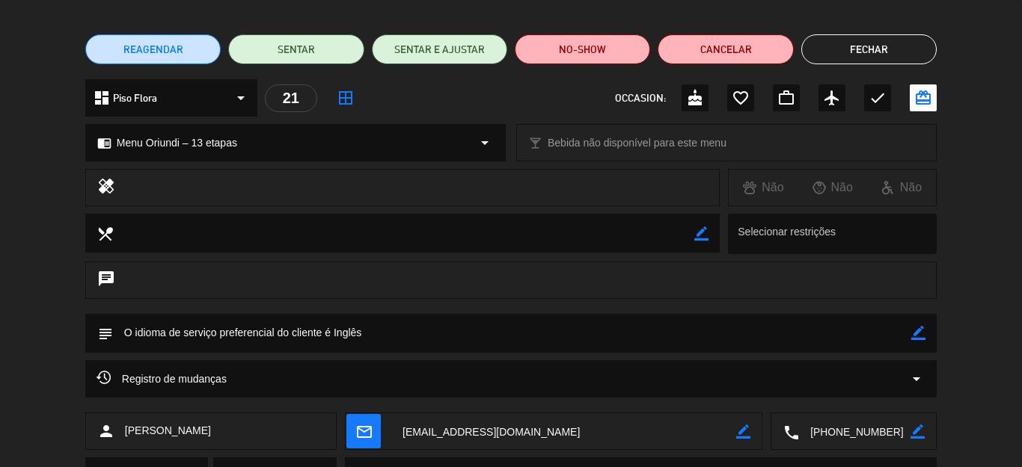
scroll to position [218, 0]
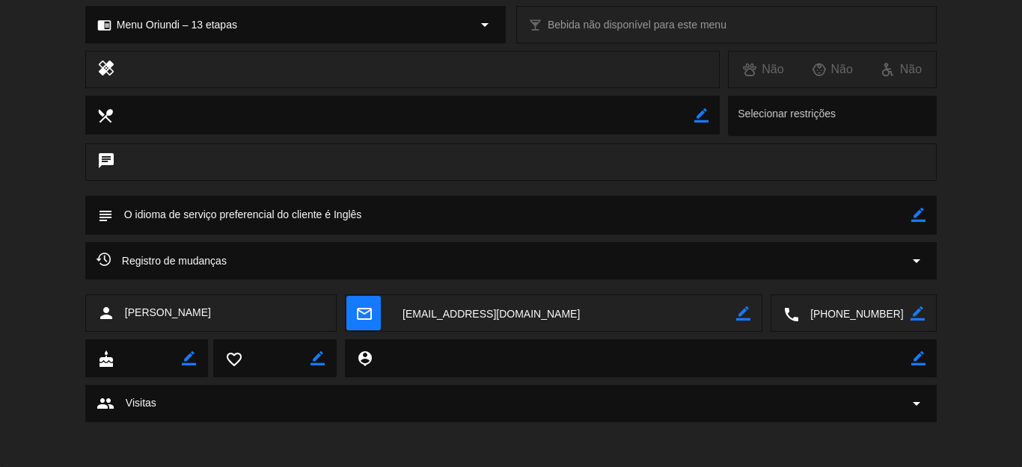
click at [837, 328] on textarea at bounding box center [854, 313] width 111 height 37
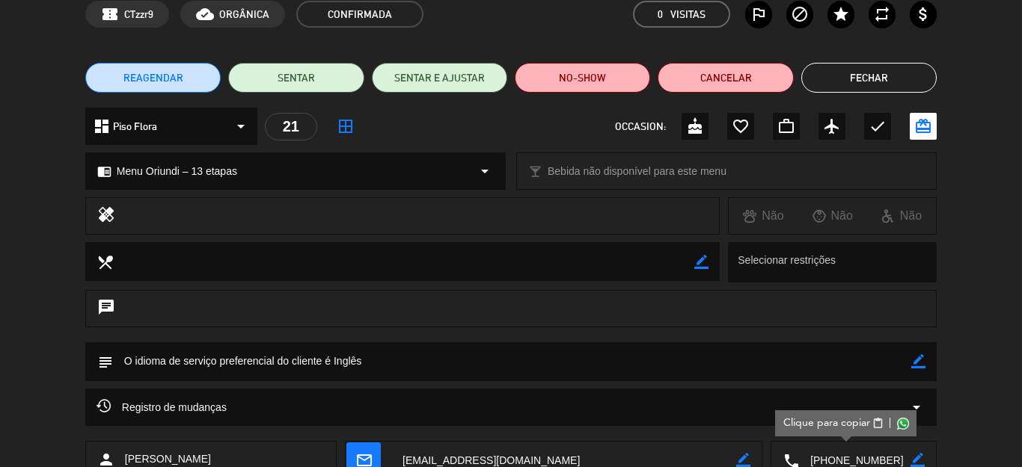
scroll to position [0, 0]
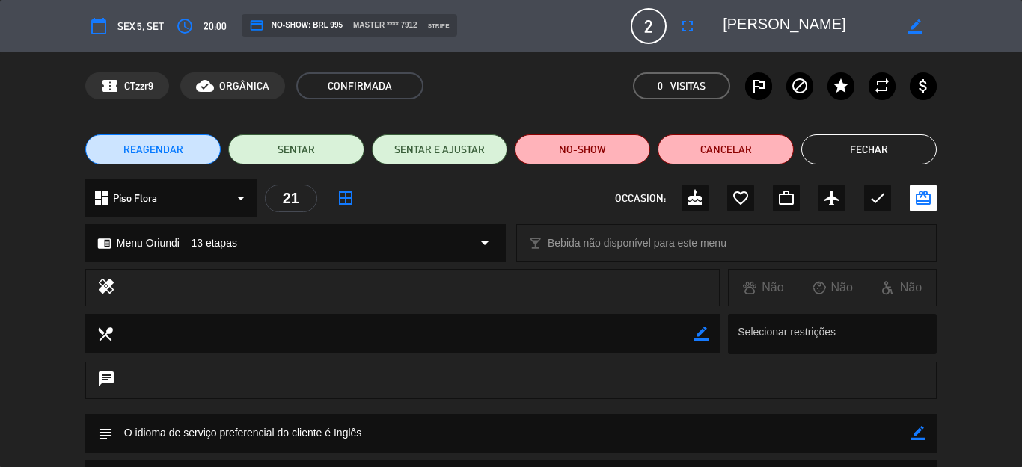
click at [764, 27] on textarea at bounding box center [807, 26] width 171 height 27
click at [764, 25] on textarea at bounding box center [807, 26] width 171 height 27
drag, startPoint x: 856, startPoint y: 162, endPoint x: 843, endPoint y: 159, distance: 13.6
click at [856, 162] on button "Fechar" at bounding box center [868, 150] width 135 height 30
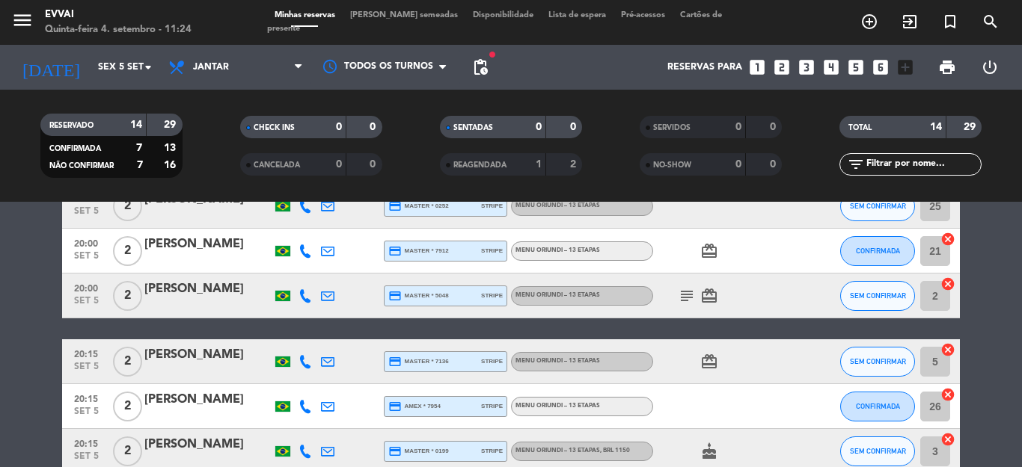
click at [179, 301] on div at bounding box center [207, 306] width 127 height 12
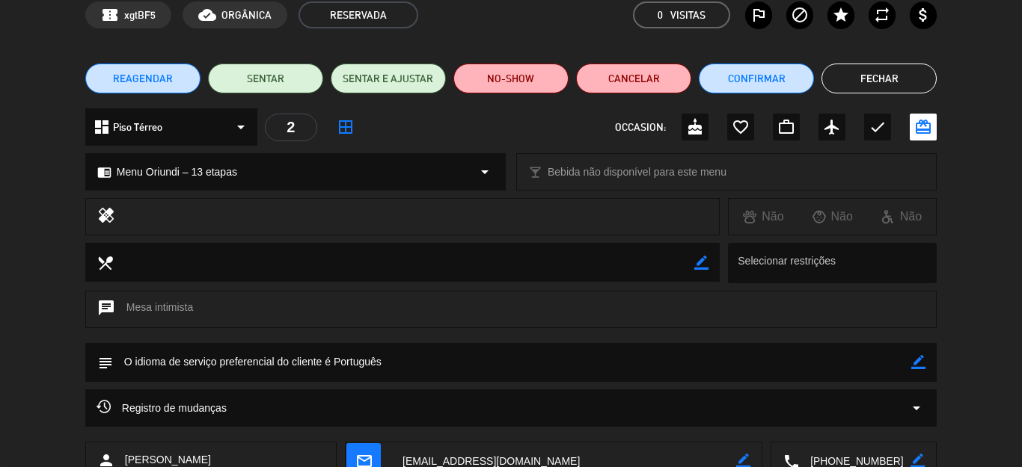
scroll to position [174, 0]
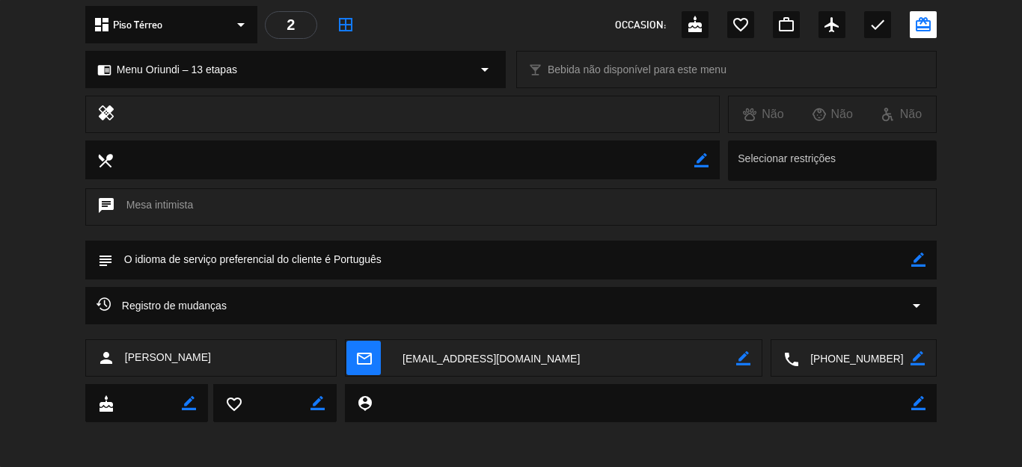
click at [834, 349] on textarea at bounding box center [854, 358] width 111 height 37
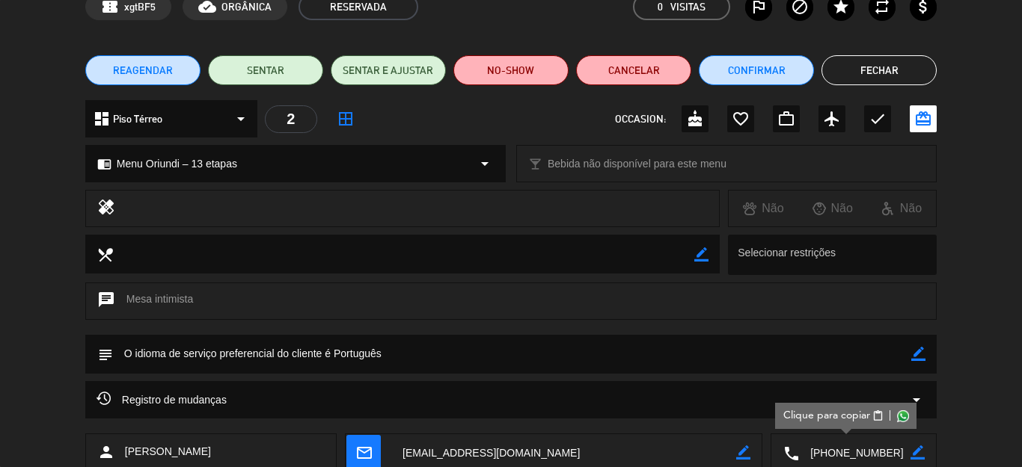
scroll to position [0, 0]
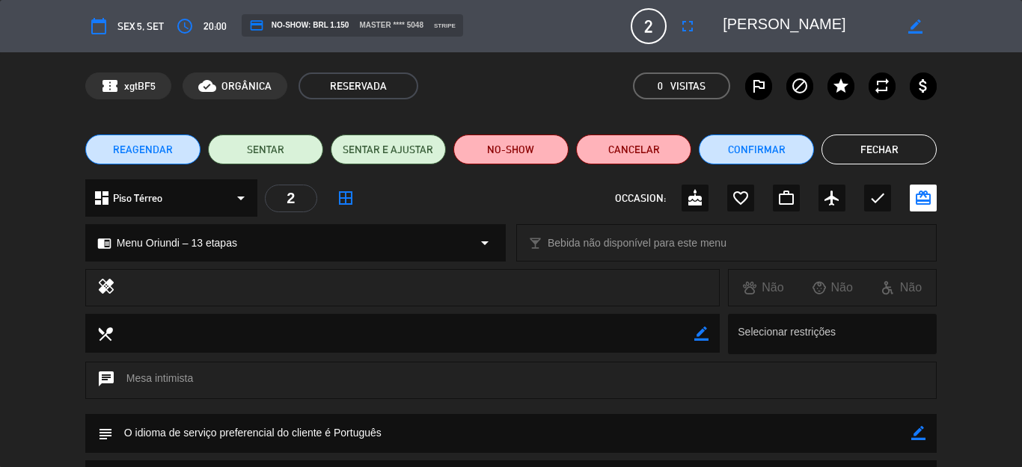
click at [729, 21] on textarea at bounding box center [807, 26] width 171 height 27
click at [899, 138] on button "Fechar" at bounding box center [878, 150] width 115 height 30
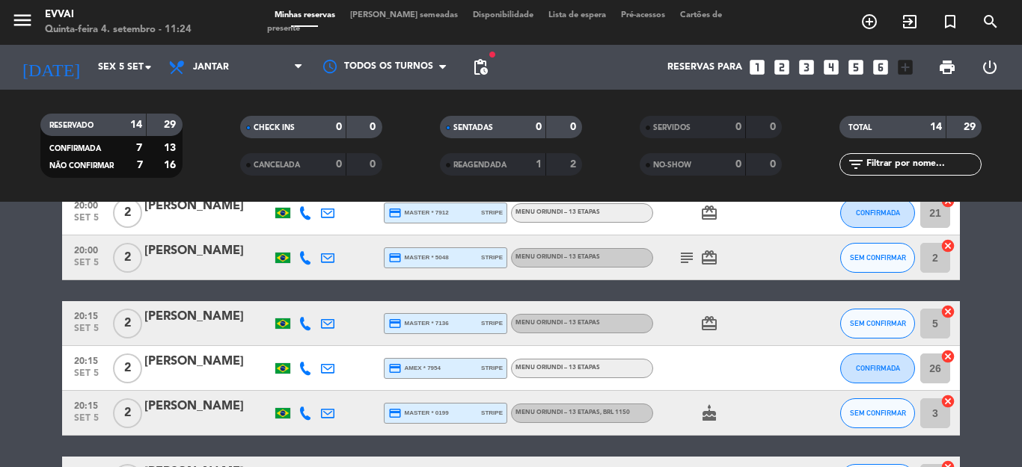
scroll to position [387, 0]
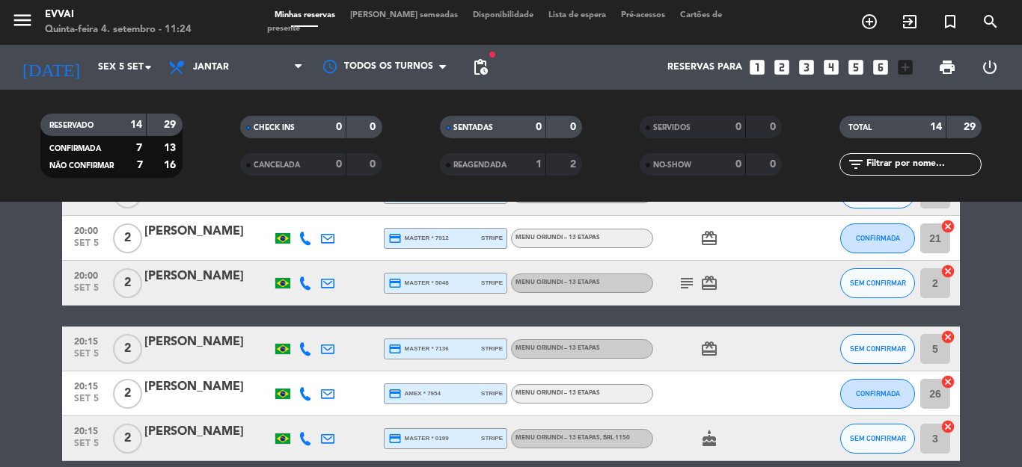
click at [181, 354] on div at bounding box center [207, 359] width 127 height 12
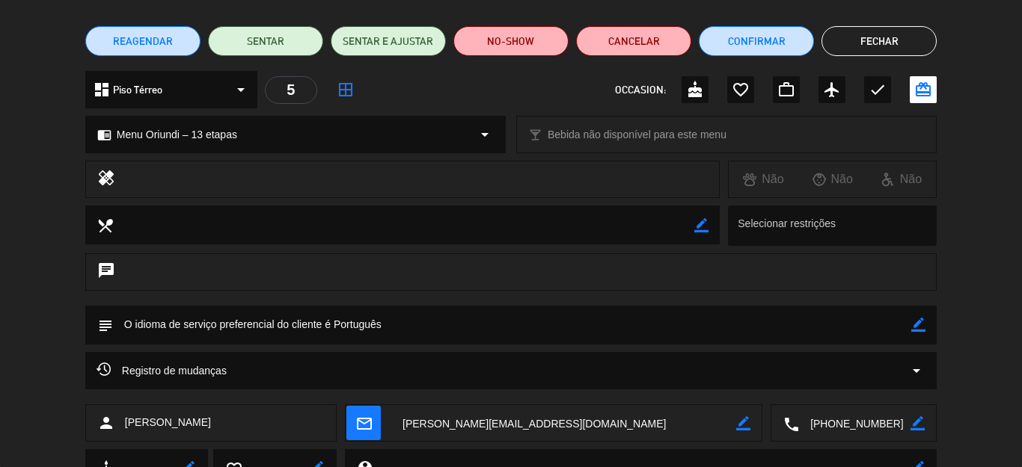
scroll to position [174, 0]
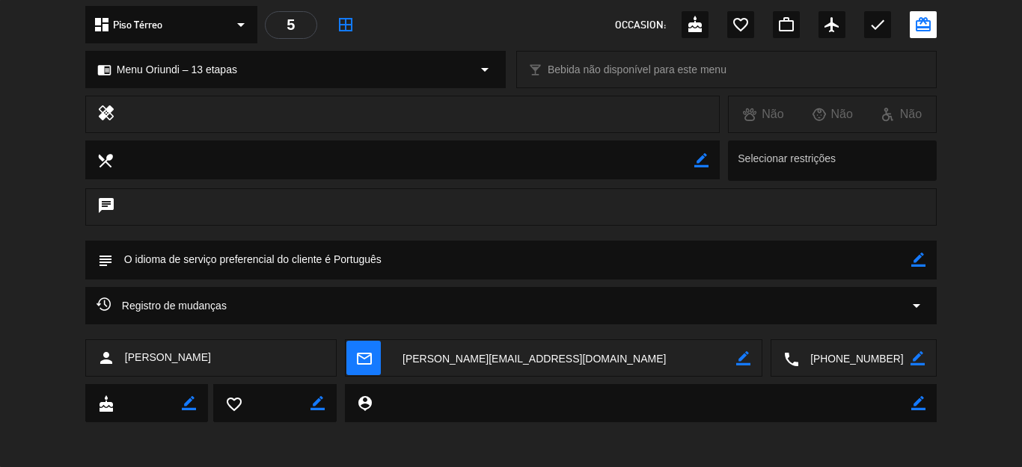
click at [822, 372] on textarea at bounding box center [854, 358] width 111 height 37
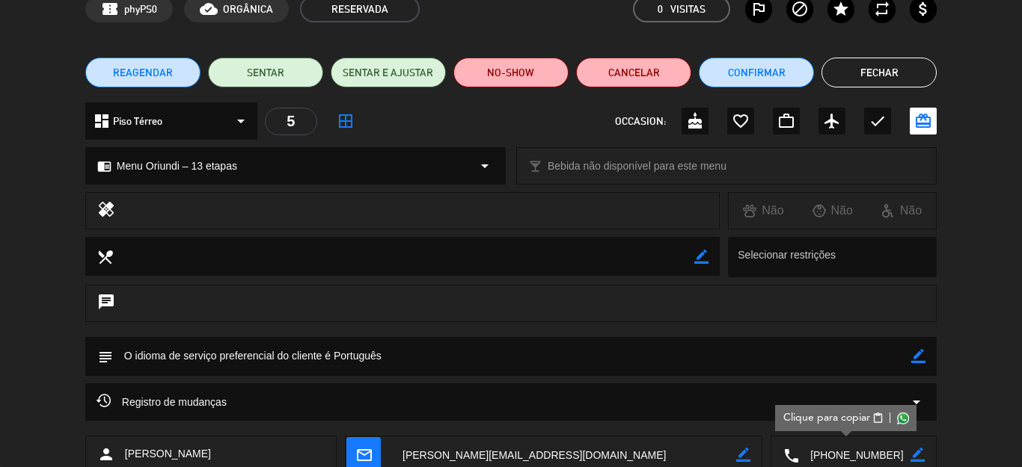
scroll to position [0, 0]
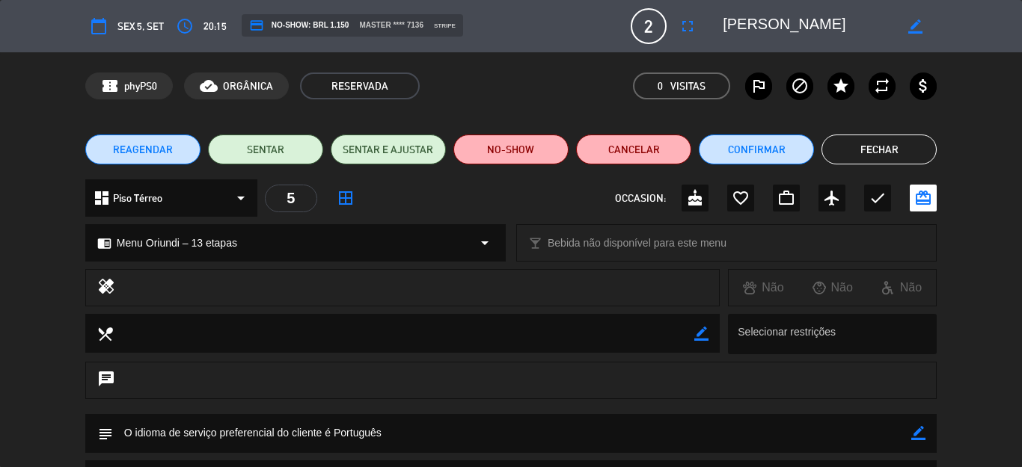
click at [759, 9] on div "calendar_today Sex 5, set access_time 20:15 credit_card NO-SHOW: BRL 1.150 mast…" at bounding box center [510, 26] width 851 height 36
click at [762, 12] on div "calendar_today Sex 5, set access_time 20:15 credit_card NO-SHOW: BRL 1.150 mast…" at bounding box center [510, 26] width 851 height 36
click at [763, 11] on div "calendar_today Sex 5, set access_time 20:15 credit_card NO-SHOW: BRL 1.150 mast…" at bounding box center [510, 26] width 851 height 36
click at [801, 44] on div "calendar_today Sex 5, set access_time 20:15 credit_card NO-SHOW: BRL 1.150 mast…" at bounding box center [511, 26] width 1022 height 52
click at [770, 25] on textarea at bounding box center [807, 26] width 171 height 27
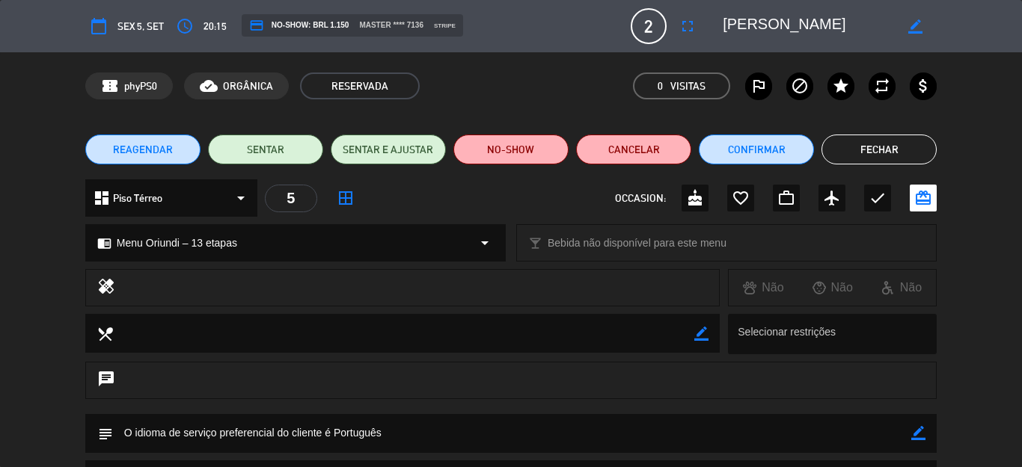
click at [770, 25] on textarea at bounding box center [807, 26] width 171 height 27
click at [909, 137] on button "Fechar" at bounding box center [878, 150] width 115 height 30
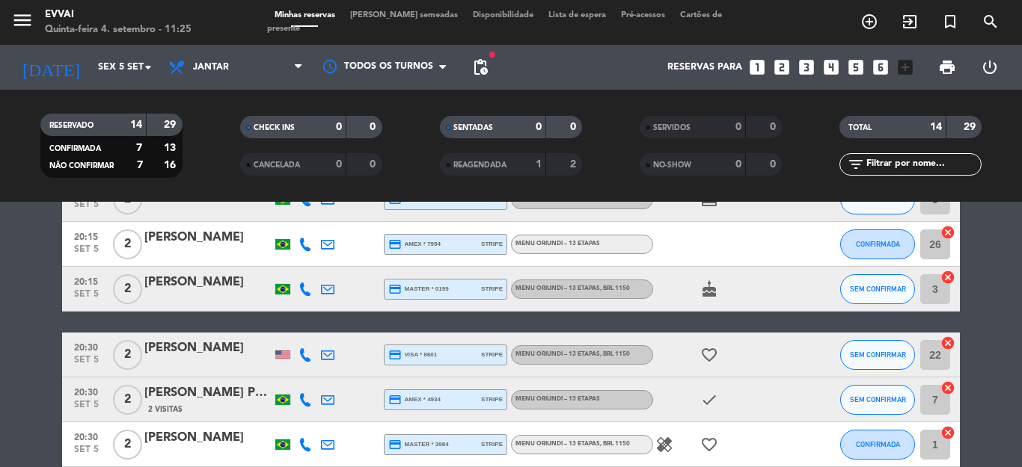
scroll to position [461, 0]
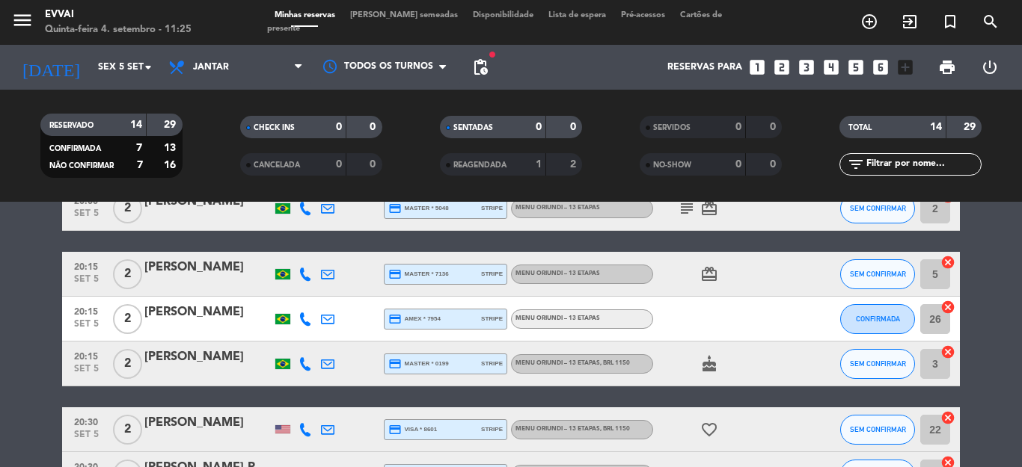
click at [182, 315] on div "[PERSON_NAME]" at bounding box center [207, 312] width 127 height 19
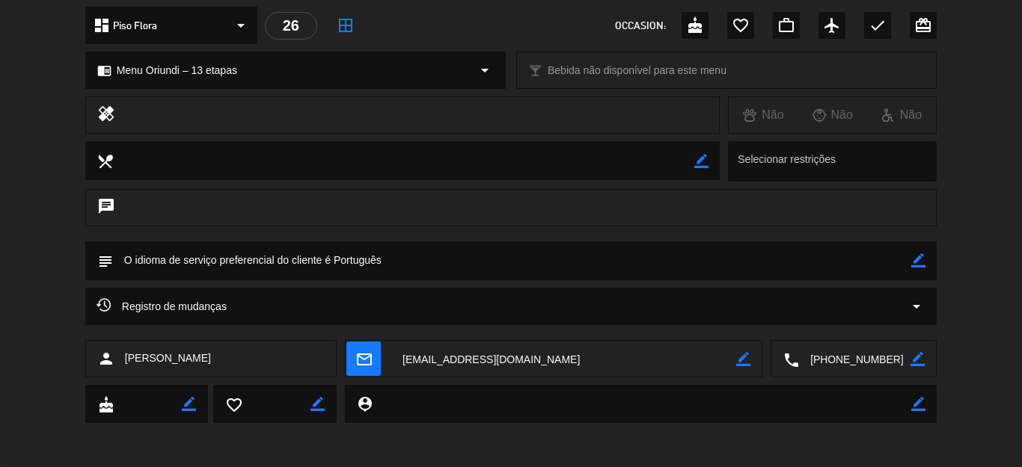
scroll to position [174, 0]
click at [864, 360] on textarea at bounding box center [854, 358] width 111 height 37
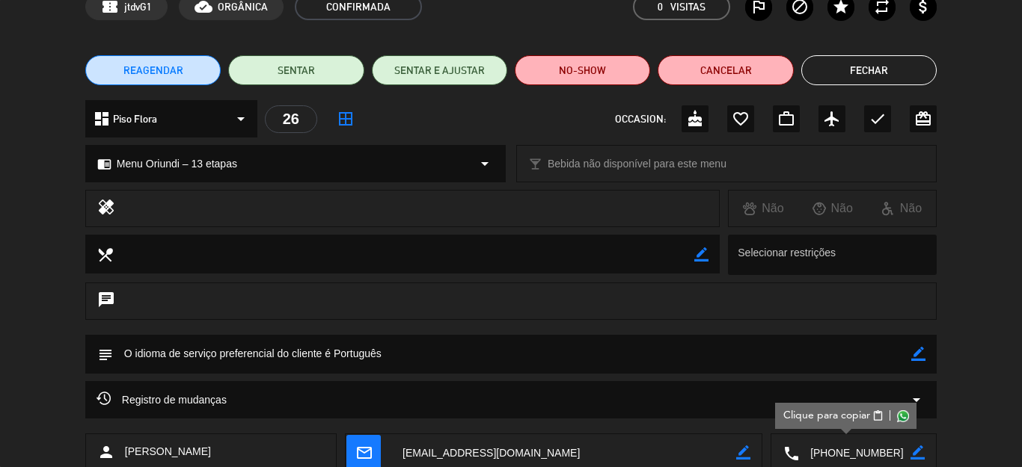
scroll to position [0, 0]
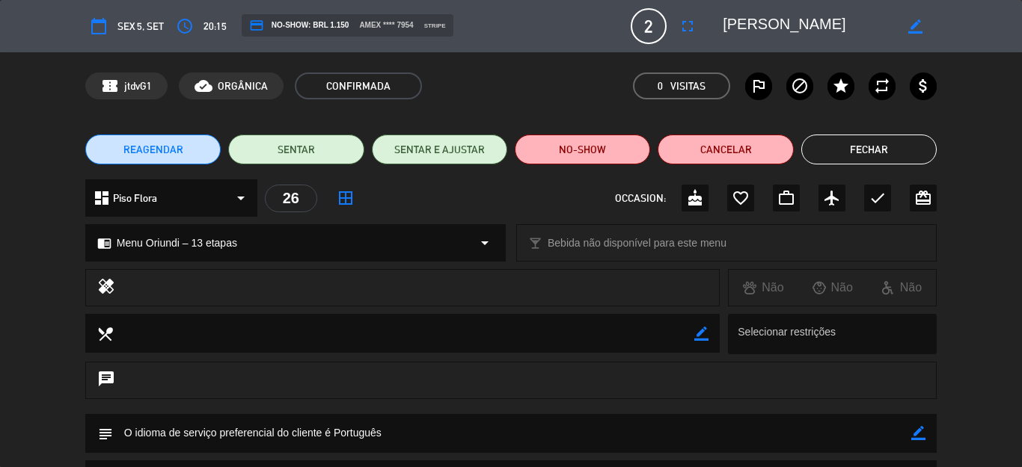
click at [731, 29] on textarea at bounding box center [807, 26] width 171 height 27
click at [861, 152] on button "Fechar" at bounding box center [868, 150] width 135 height 30
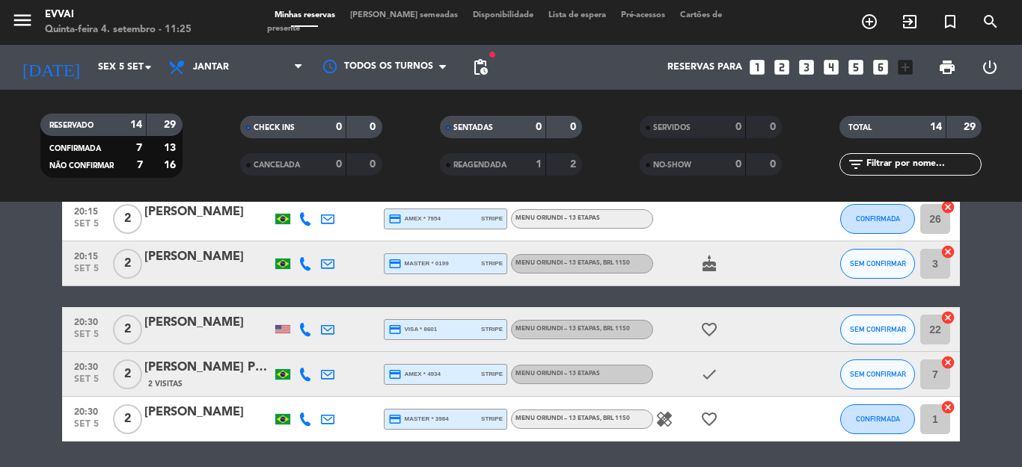
scroll to position [536, 0]
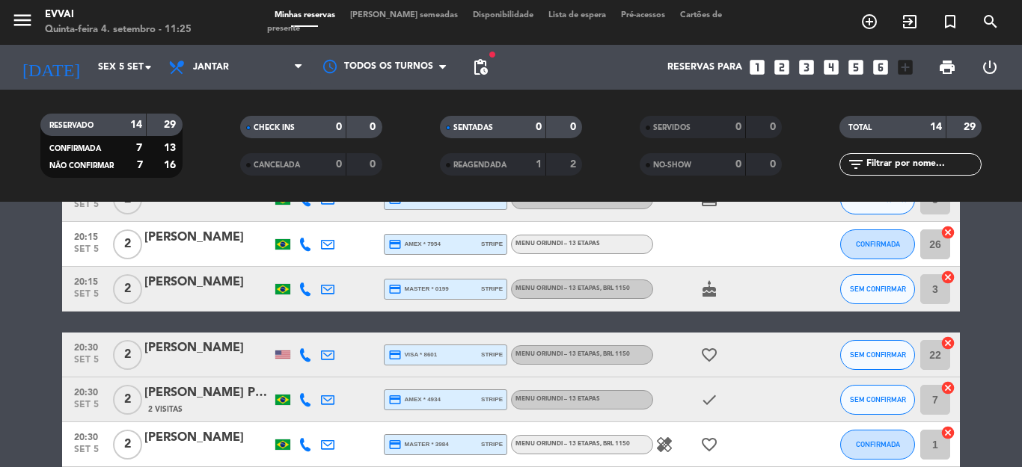
click at [154, 298] on div at bounding box center [207, 299] width 127 height 12
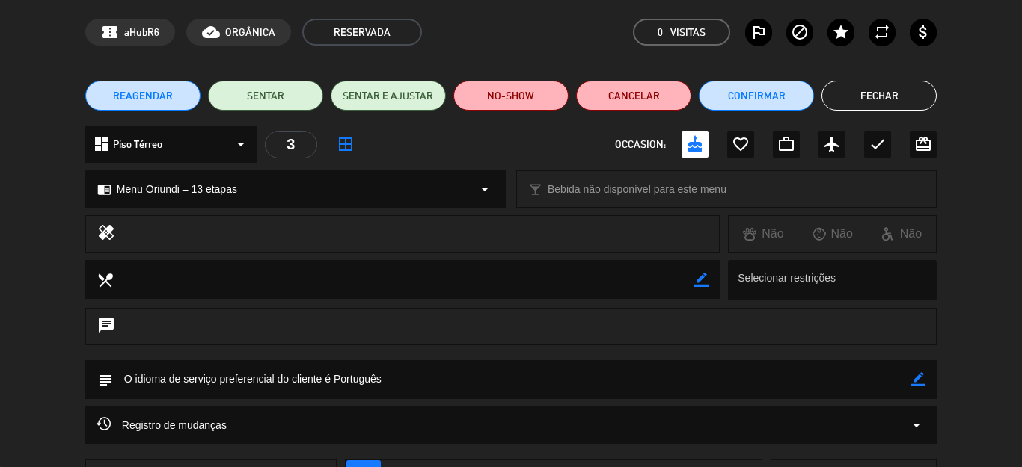
scroll to position [150, 0]
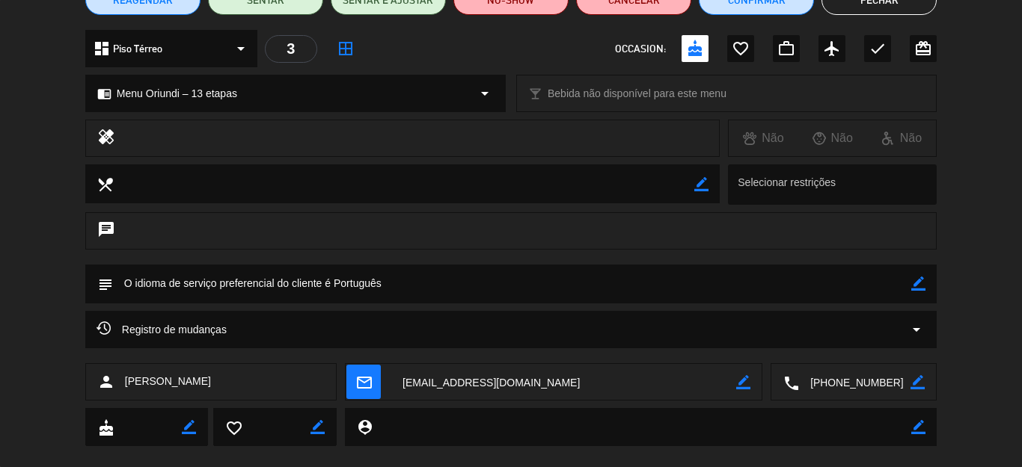
click at [849, 375] on textarea at bounding box center [854, 382] width 111 height 37
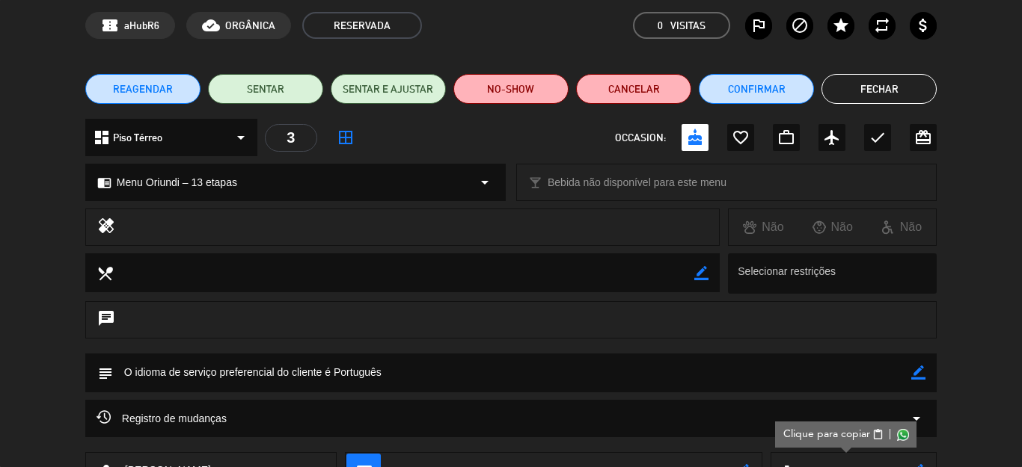
scroll to position [0, 0]
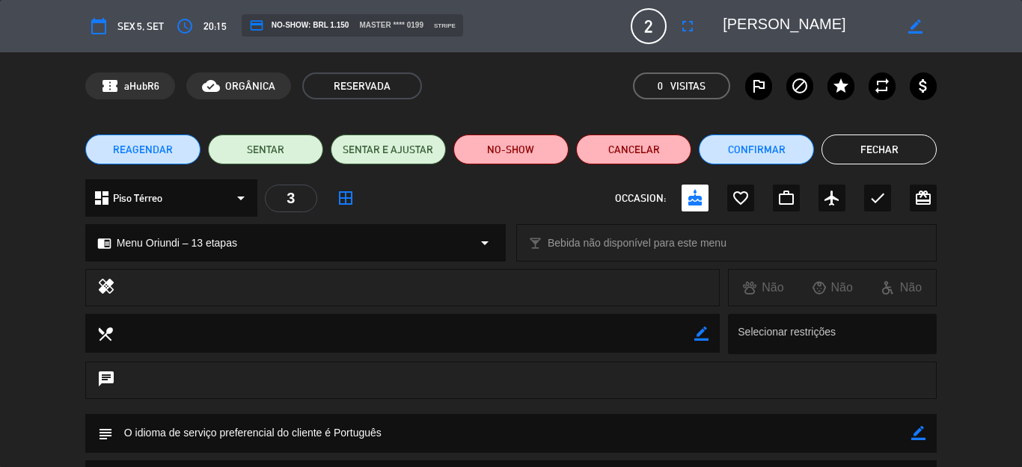
click at [773, 21] on textarea at bounding box center [807, 26] width 171 height 27
click at [887, 150] on button "Fechar" at bounding box center [878, 150] width 115 height 30
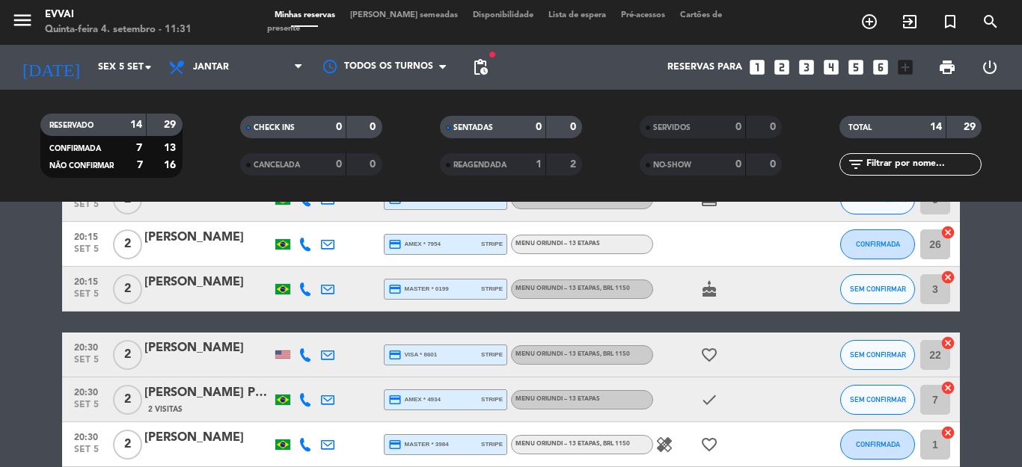
scroll to position [611, 0]
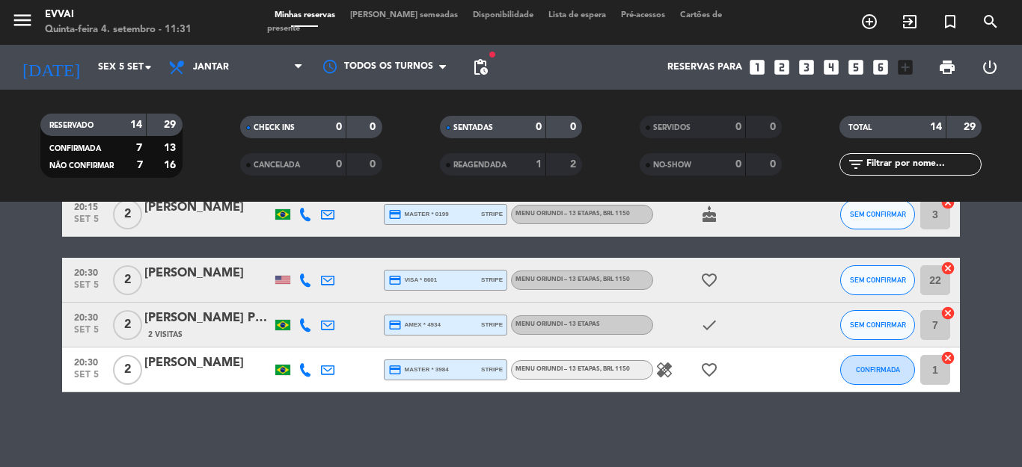
click at [159, 280] on div "[PERSON_NAME]" at bounding box center [207, 273] width 127 height 19
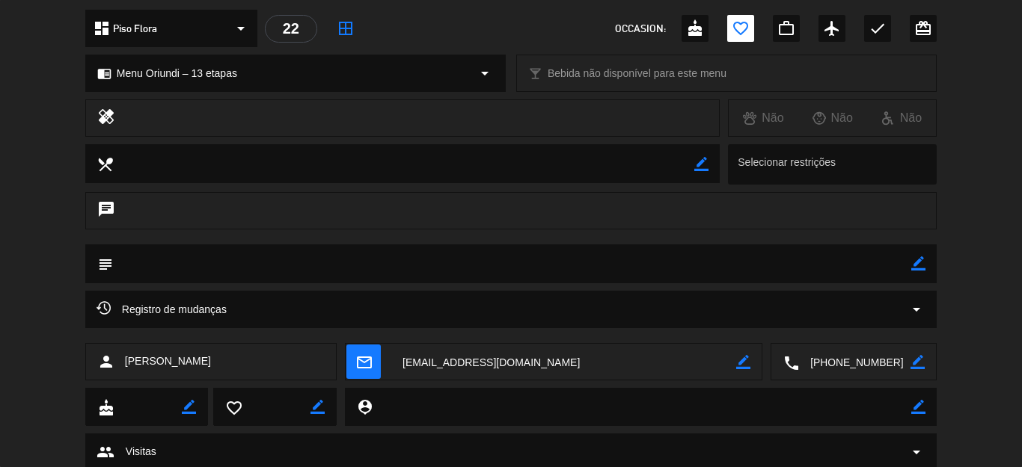
scroll to position [218, 0]
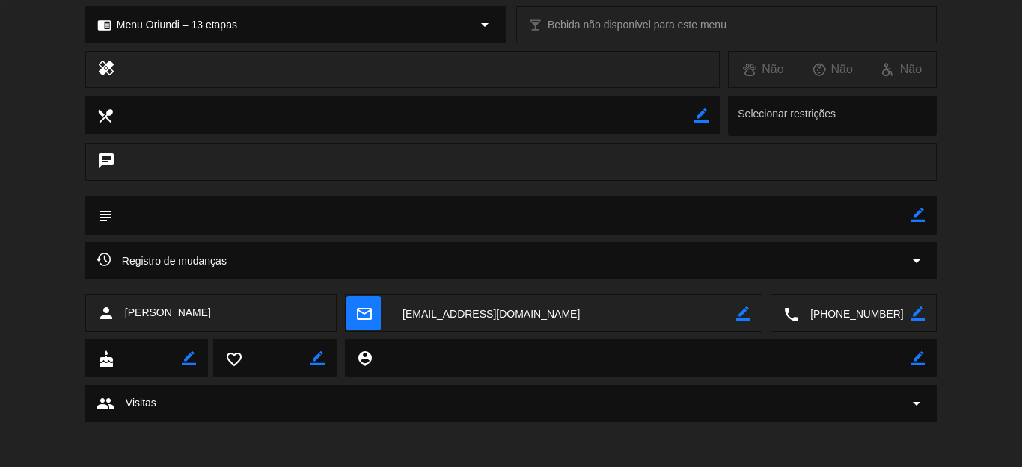
click at [832, 314] on textarea at bounding box center [854, 313] width 111 height 37
click at [468, 311] on textarea at bounding box center [563, 313] width 345 height 37
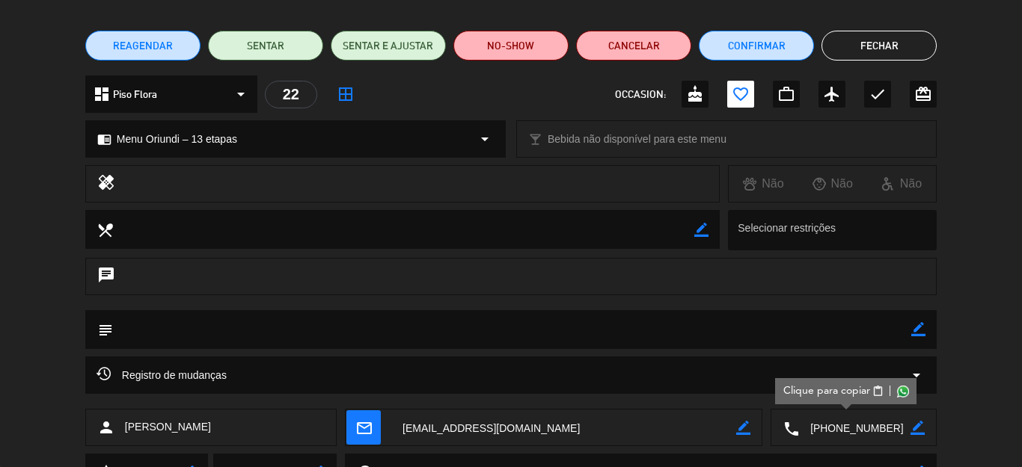
scroll to position [0, 0]
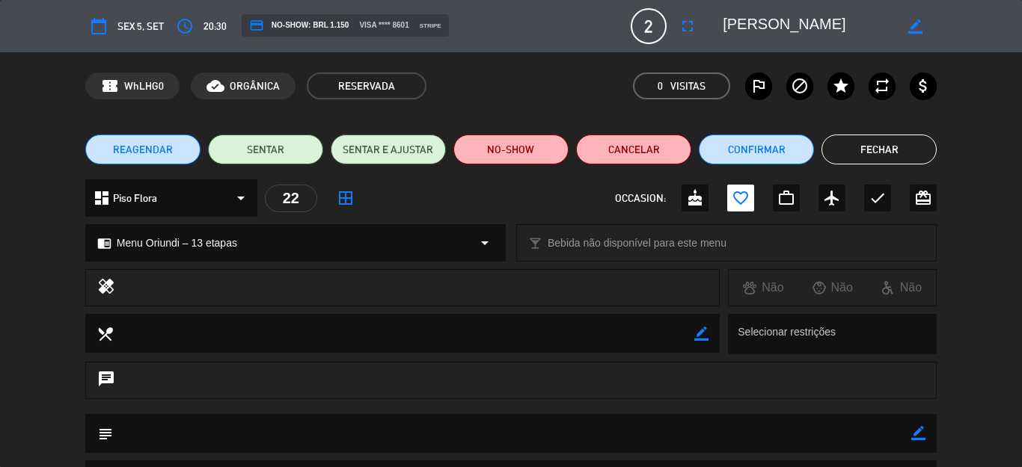
click at [756, 32] on textarea at bounding box center [807, 26] width 171 height 27
click at [756, 31] on textarea at bounding box center [807, 26] width 171 height 27
click at [886, 149] on button "Fechar" at bounding box center [878, 150] width 115 height 30
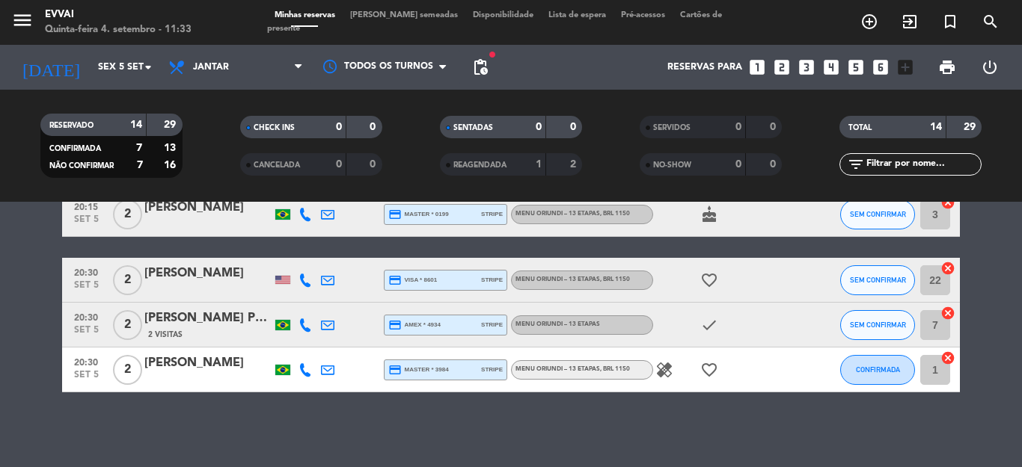
click at [178, 319] on div "[PERSON_NAME] Perianes" at bounding box center [207, 318] width 127 height 19
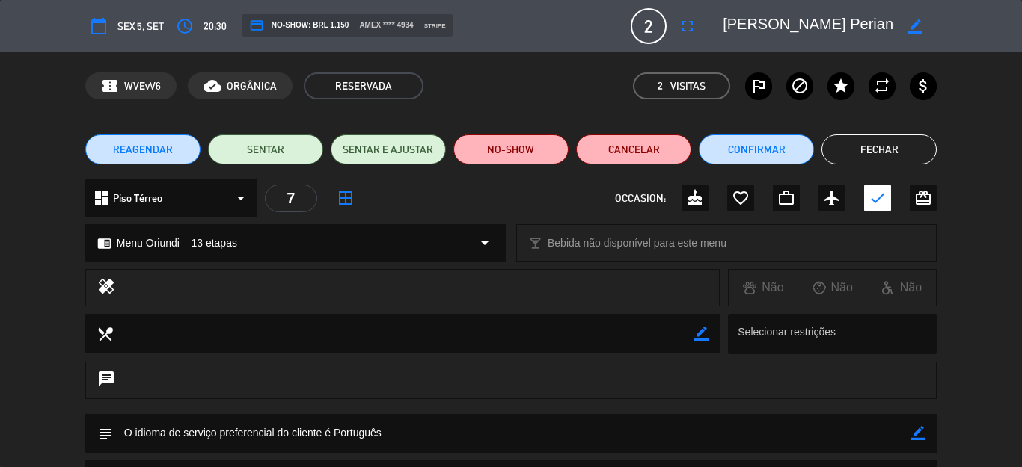
scroll to position [224, 0]
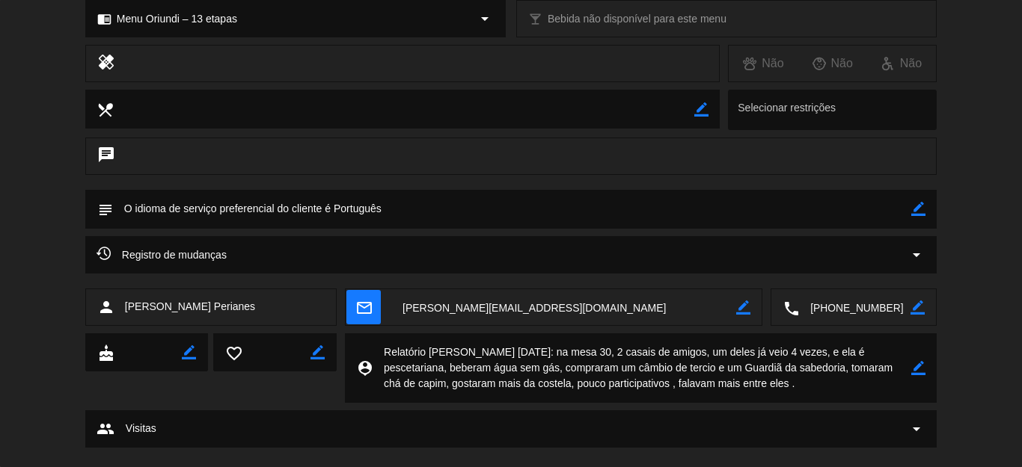
click at [848, 318] on textarea at bounding box center [854, 307] width 111 height 37
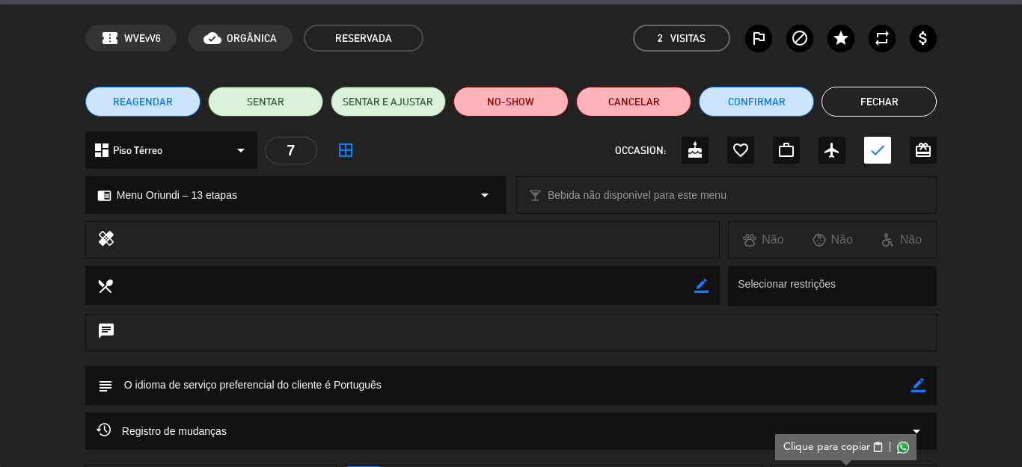
scroll to position [0, 0]
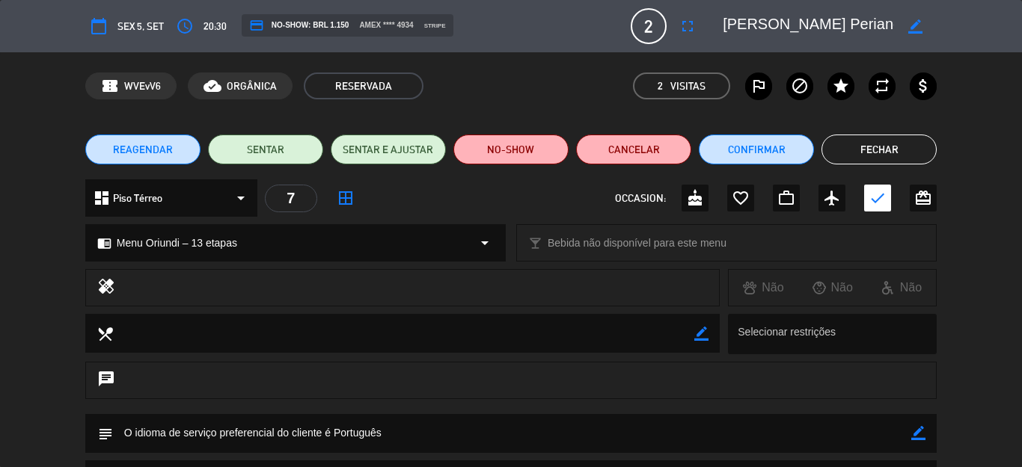
click at [738, 22] on textarea at bounding box center [807, 26] width 171 height 27
click at [900, 151] on button "Fechar" at bounding box center [878, 150] width 115 height 30
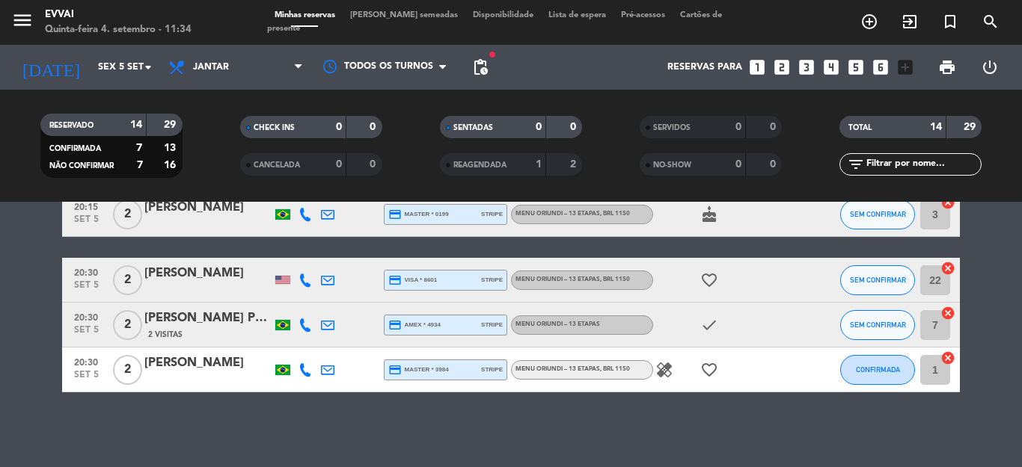
click at [188, 361] on div "[PERSON_NAME]" at bounding box center [207, 363] width 127 height 19
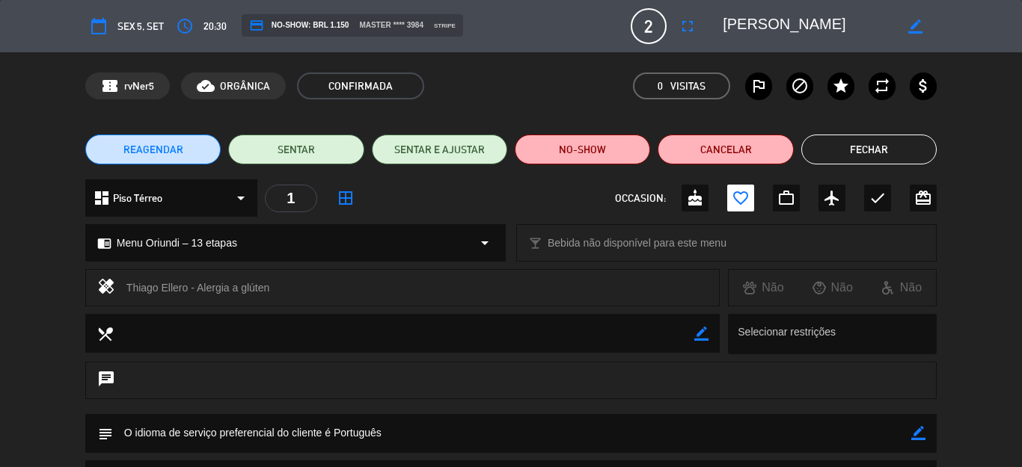
scroll to position [218, 0]
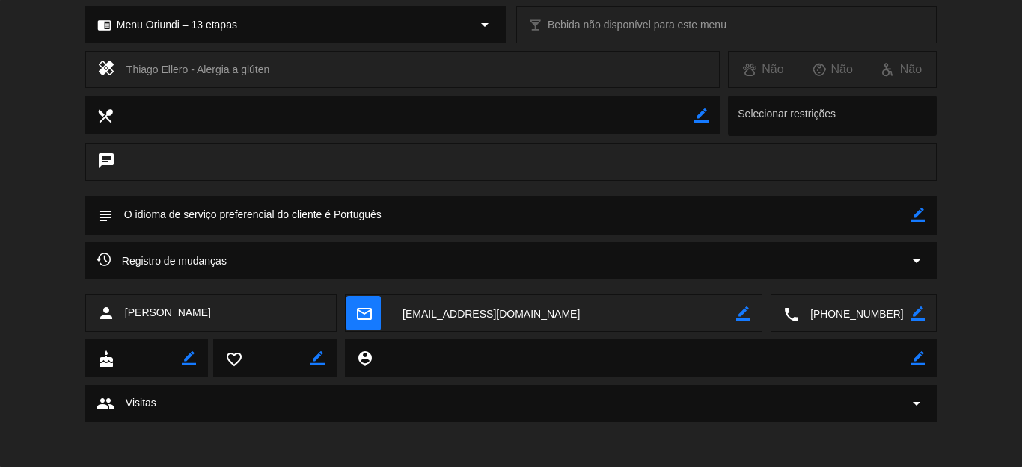
click at [833, 316] on textarea at bounding box center [854, 313] width 111 height 37
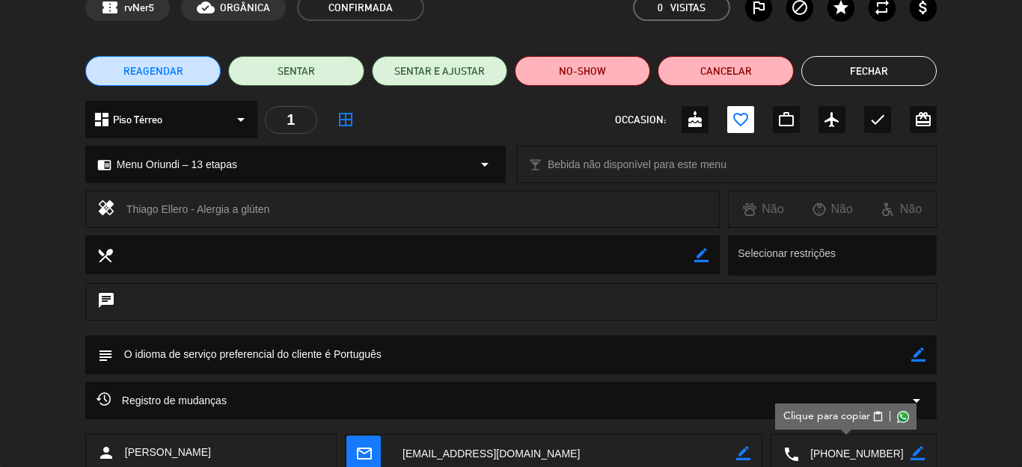
scroll to position [0, 0]
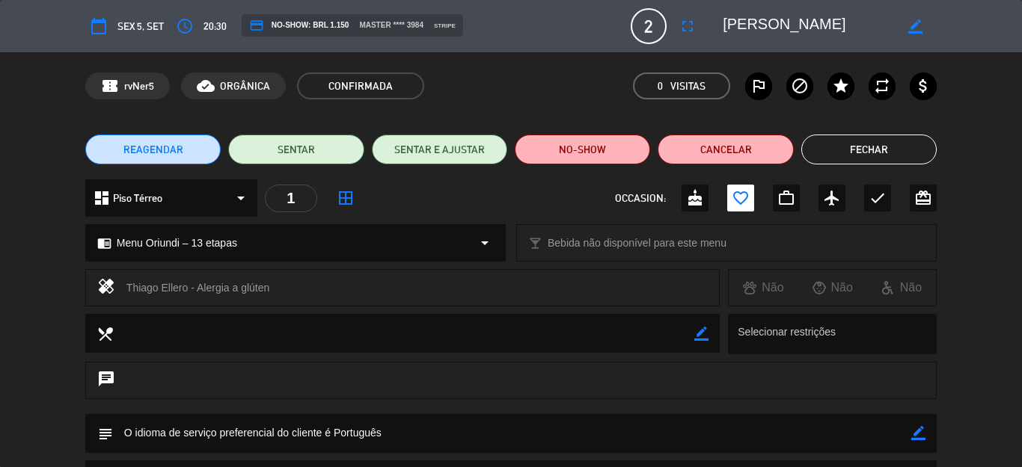
click at [766, 28] on textarea at bounding box center [807, 26] width 171 height 27
click at [845, 144] on button "Fechar" at bounding box center [868, 150] width 135 height 30
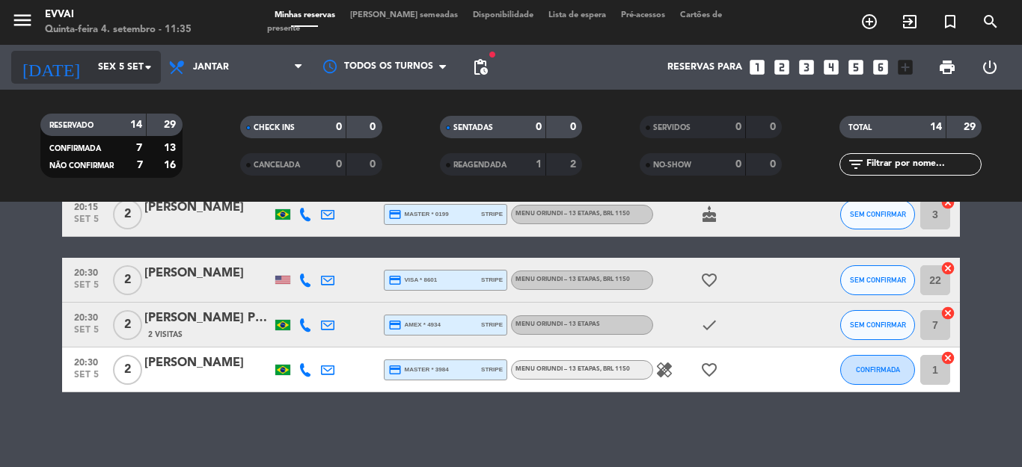
click at [90, 61] on input "Sex 5 set" at bounding box center [153, 67] width 126 height 25
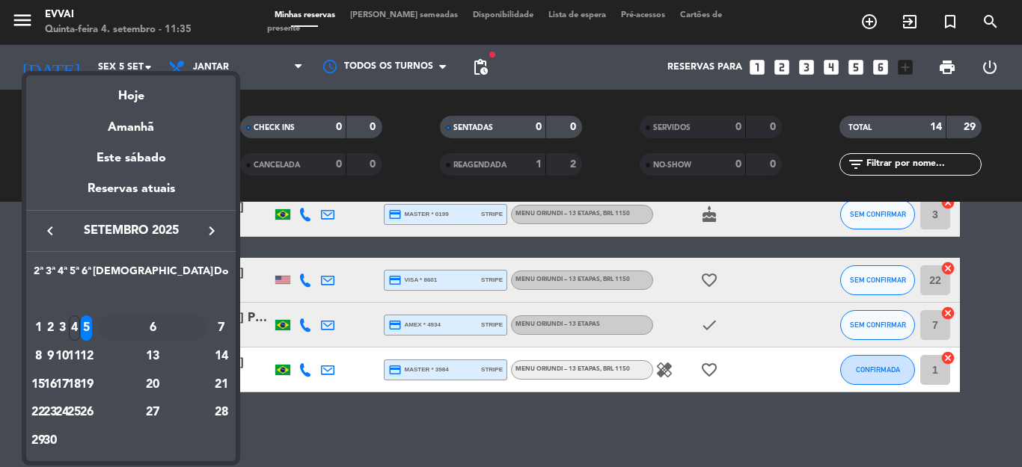
click at [185, 328] on div "6" at bounding box center [153, 328] width 108 height 25
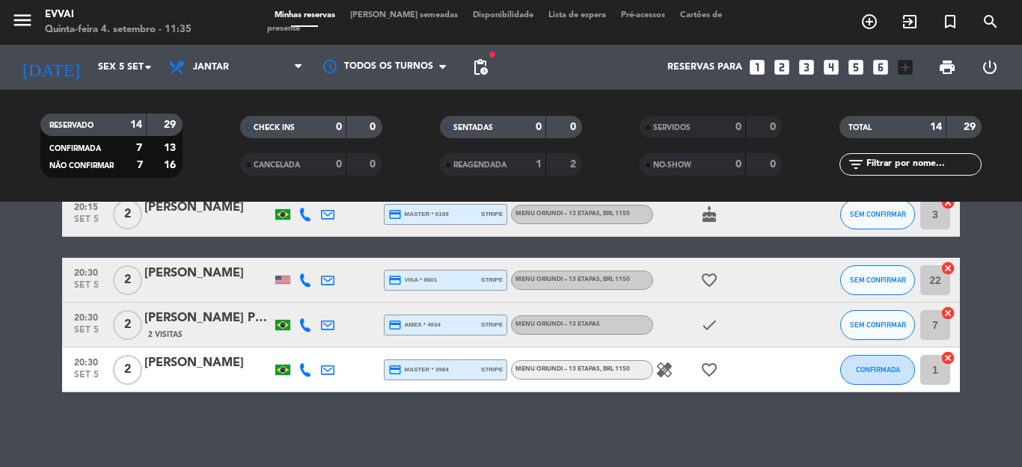
type input "Sáb 6 set"
